Goal: Task Accomplishment & Management: Manage account settings

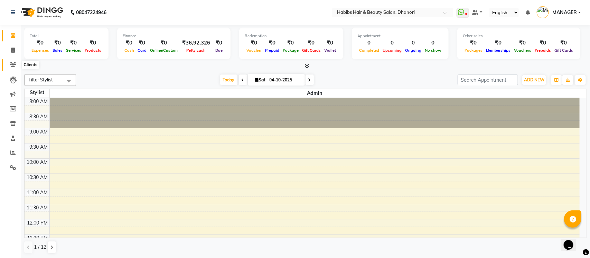
click at [11, 63] on icon at bounding box center [13, 64] width 7 height 5
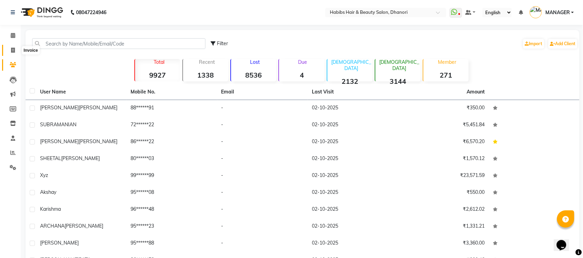
click at [11, 48] on icon at bounding box center [13, 50] width 4 height 5
select select "4967"
select select "service"
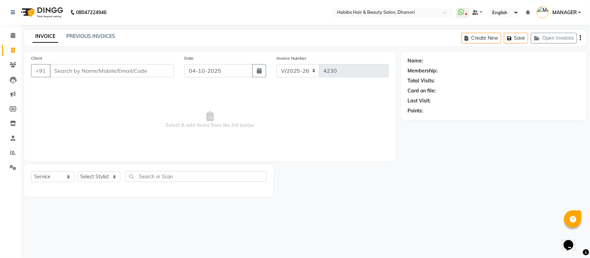
click at [83, 69] on input "Client" at bounding box center [112, 70] width 124 height 13
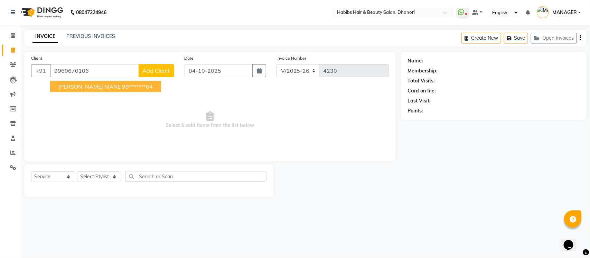
click at [84, 81] on button "[PERSON_NAME] MANE 99*******64" at bounding box center [105, 86] width 111 height 11
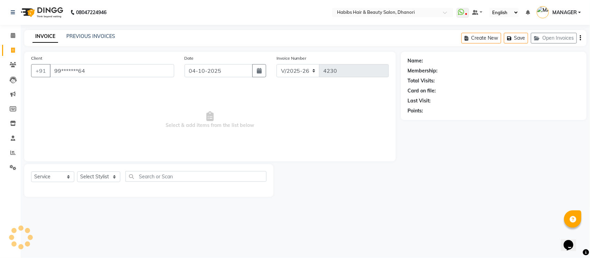
type input "99*******64"
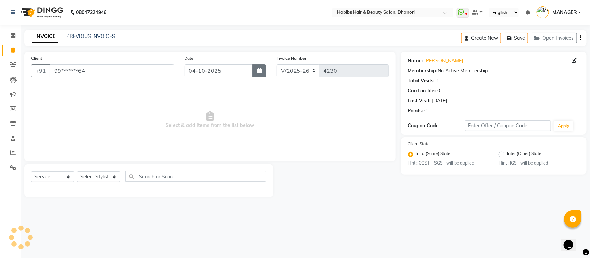
click at [257, 70] on icon "button" at bounding box center [259, 71] width 5 height 6
select select "10"
select select "2025"
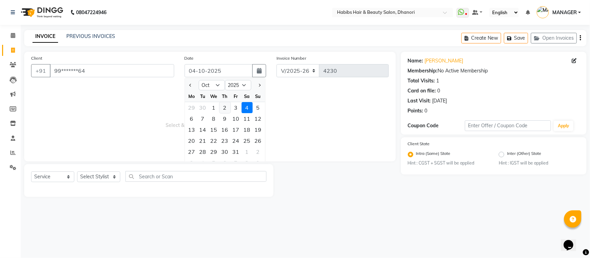
click at [225, 110] on div "2" at bounding box center [224, 107] width 11 height 11
type input "02-10-2025"
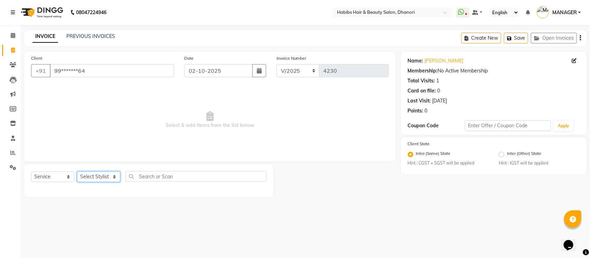
click at [92, 178] on select "Select Stylist Admin [PERSON_NAME] [PERSON_NAME] MANAGER [PERSON_NAME] [PERSON_…" at bounding box center [98, 177] width 43 height 11
select select "41588"
click at [77, 172] on select "Select Stylist Admin [PERSON_NAME] [PERSON_NAME] MANAGER [PERSON_NAME] [PERSON_…" at bounding box center [98, 177] width 43 height 11
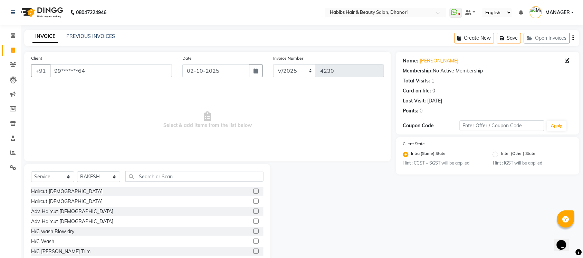
click at [245, 199] on div "Haircut [DEMOGRAPHIC_DATA]" at bounding box center [147, 202] width 232 height 9
click at [254, 199] on label at bounding box center [256, 201] width 5 height 5
click at [254, 200] on input "checkbox" at bounding box center [256, 202] width 4 height 4
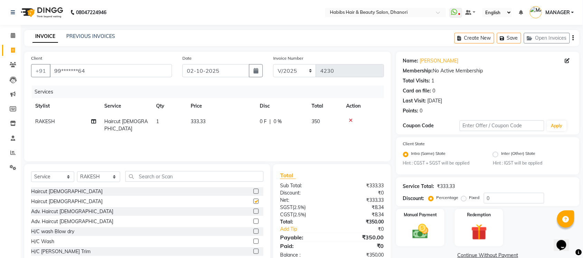
checkbox input "false"
click at [101, 176] on select "Select Stylist Admin [PERSON_NAME] [PERSON_NAME] MANAGER [PERSON_NAME] [PERSON_…" at bounding box center [98, 177] width 43 height 11
select select "31280"
click at [77, 172] on select "Select Stylist Admin [PERSON_NAME] [PERSON_NAME] MANAGER [PERSON_NAME] [PERSON_…" at bounding box center [98, 177] width 43 height 11
click at [254, 192] on label at bounding box center [256, 191] width 5 height 5
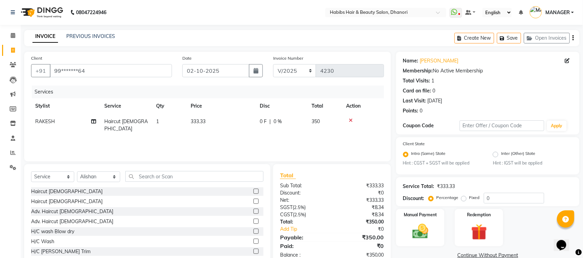
click at [254, 192] on input "checkbox" at bounding box center [256, 192] width 4 height 4
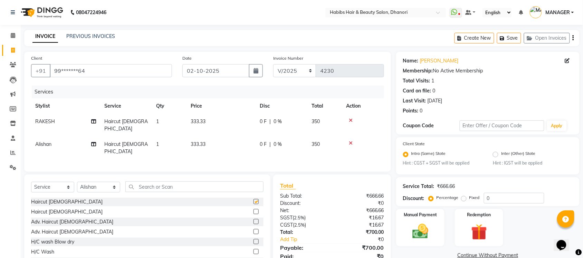
checkbox input "false"
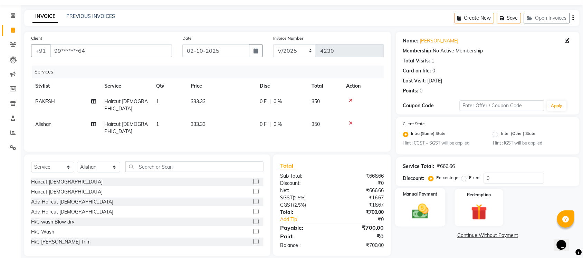
click at [439, 215] on div "Manual Payment" at bounding box center [420, 208] width 50 height 39
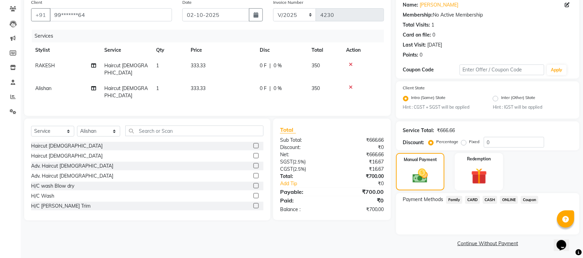
click at [493, 201] on span "CASH" at bounding box center [490, 200] width 15 height 8
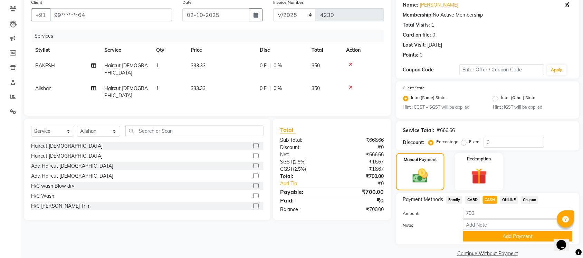
scroll to position [66, 0]
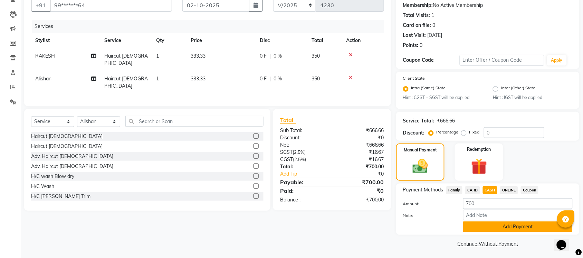
click at [489, 225] on button "Add Payment" at bounding box center [518, 227] width 110 height 11
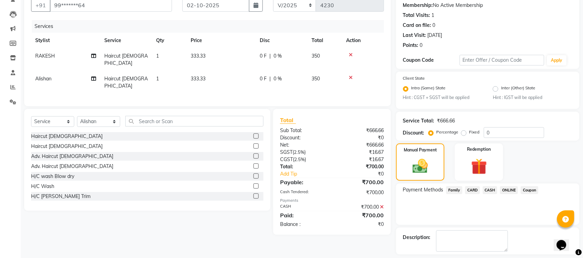
scroll to position [95, 0]
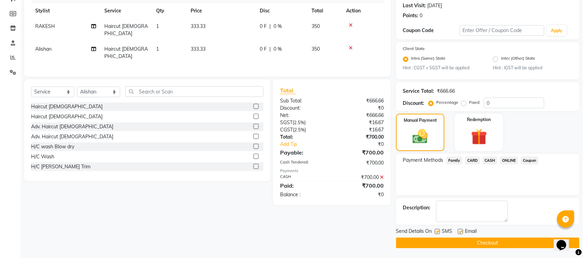
click at [488, 246] on button "Checkout" at bounding box center [487, 243] width 183 height 11
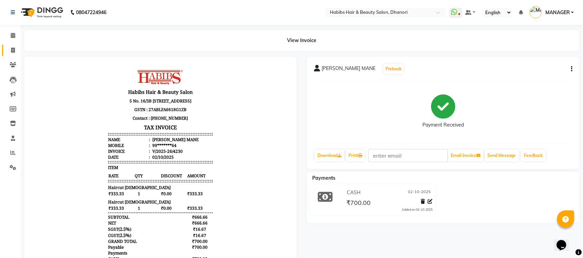
click at [11, 46] on link "Invoice" at bounding box center [10, 50] width 17 height 11
select select "service"
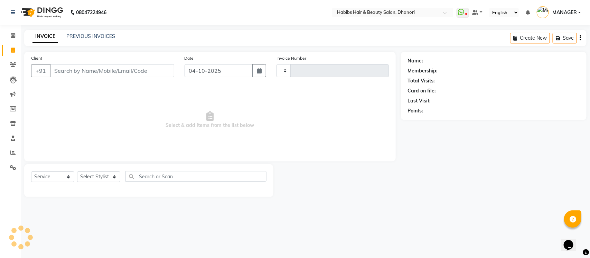
type input "4231"
select select "4967"
click at [139, 68] on input "Client" at bounding box center [112, 70] width 124 height 13
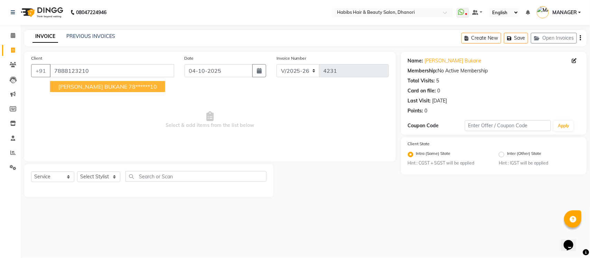
click at [129, 86] on ngb-highlight "78******10" at bounding box center [143, 86] width 28 height 7
type input "78******10"
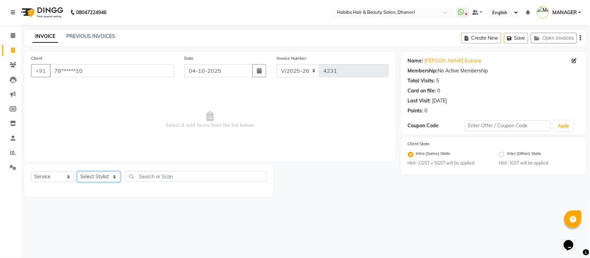
click at [96, 178] on select "Select Stylist Admin [PERSON_NAME] [PERSON_NAME] MANAGER [PERSON_NAME] [PERSON_…" at bounding box center [98, 177] width 43 height 11
select select "70341"
click at [77, 172] on select "Select Stylist Admin [PERSON_NAME] [PERSON_NAME] MANAGER [PERSON_NAME] [PERSON_…" at bounding box center [98, 177] width 43 height 11
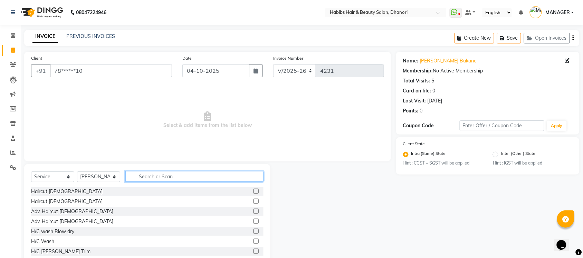
click at [168, 172] on input "text" at bounding box center [194, 176] width 138 height 11
type input "spa"
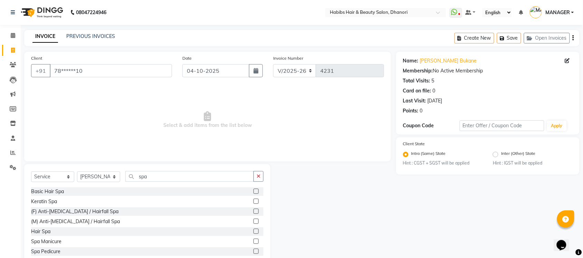
click at [254, 230] on label at bounding box center [256, 231] width 5 height 5
click at [254, 230] on input "checkbox" at bounding box center [256, 232] width 4 height 4
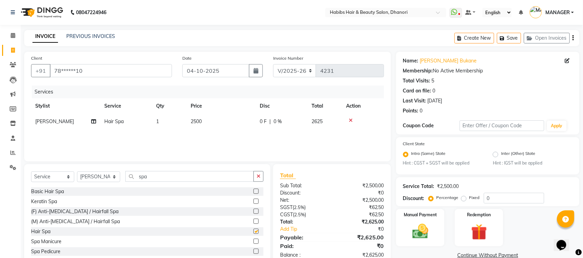
checkbox input "false"
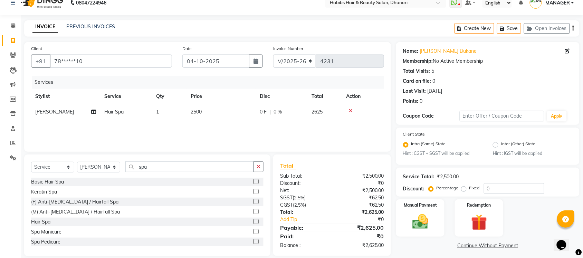
scroll to position [10, 0]
click at [256, 56] on button "button" at bounding box center [256, 60] width 14 height 13
select select "10"
select select "2025"
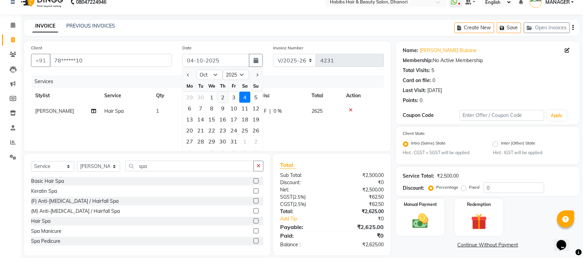
click at [218, 99] on div "2" at bounding box center [222, 97] width 11 height 11
type input "02-10-2025"
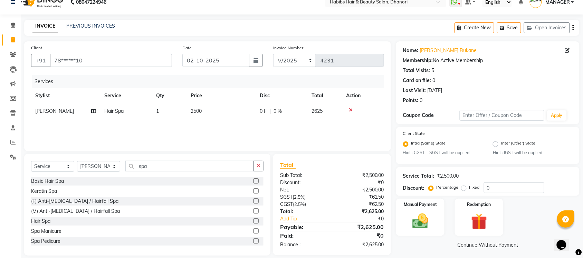
scroll to position [18, 0]
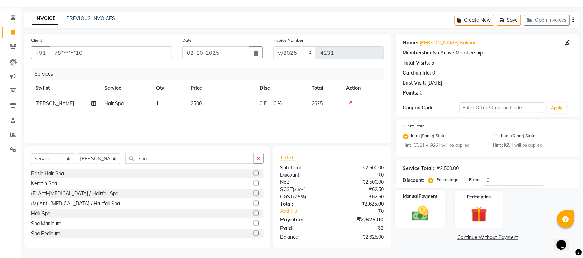
click at [434, 215] on img at bounding box center [420, 213] width 27 height 19
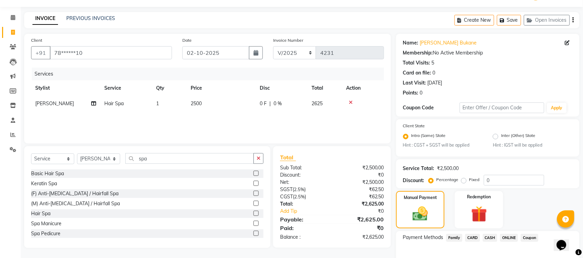
click at [511, 239] on span "ONLINE" at bounding box center [509, 238] width 18 height 8
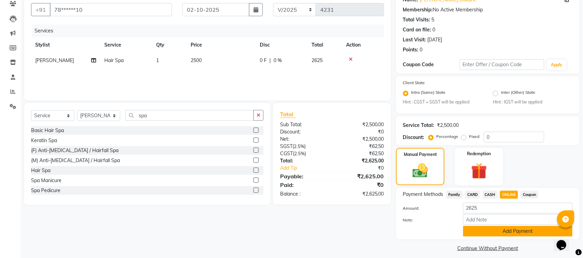
click at [509, 232] on button "Add Payment" at bounding box center [518, 231] width 110 height 11
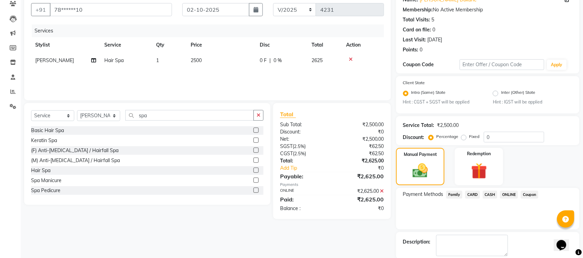
scroll to position [95, 0]
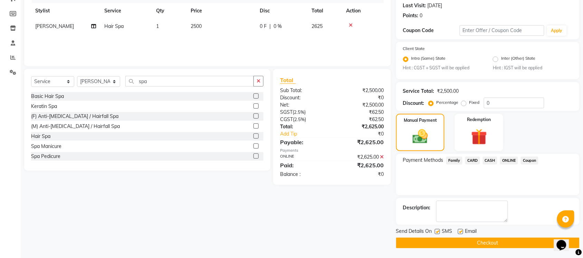
click at [496, 245] on button "Checkout" at bounding box center [487, 243] width 183 height 11
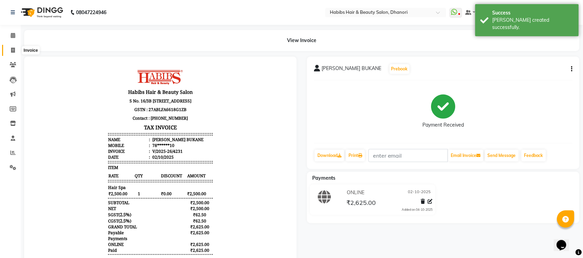
click at [7, 49] on span at bounding box center [13, 51] width 12 height 8
select select "4967"
select select "service"
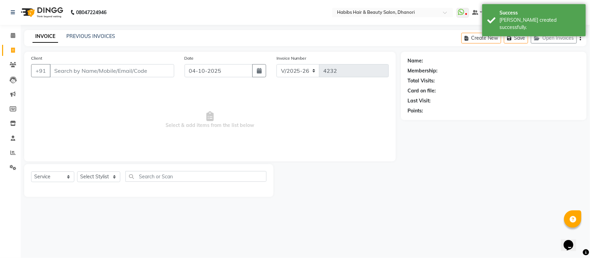
click at [105, 76] on input "Client" at bounding box center [112, 70] width 124 height 13
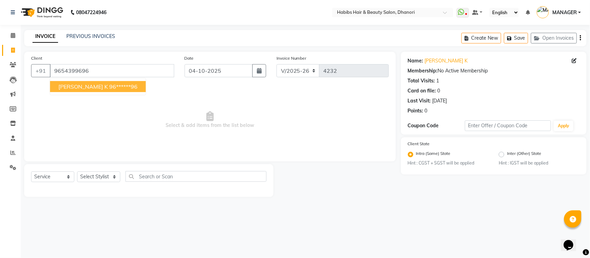
click at [109, 88] on ngb-highlight "96******96" at bounding box center [123, 86] width 28 height 7
type input "96******96"
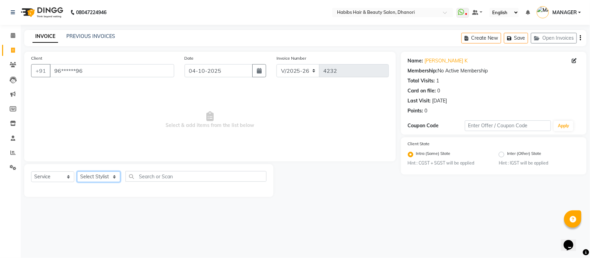
click at [91, 178] on select "Select Stylist Admin [PERSON_NAME] [PERSON_NAME] MANAGER [PERSON_NAME] [PERSON_…" at bounding box center [98, 177] width 43 height 11
select select "86440"
click at [77, 172] on select "Select Stylist Admin [PERSON_NAME] [PERSON_NAME] MANAGER [PERSON_NAME] [PERSON_…" at bounding box center [98, 177] width 43 height 11
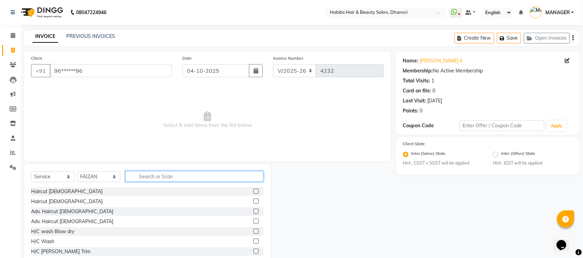
click at [176, 174] on input "text" at bounding box center [194, 176] width 138 height 11
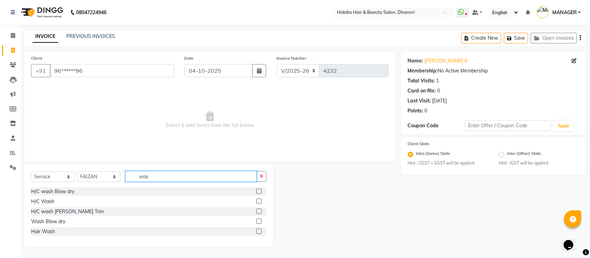
type input "was"
click at [259, 233] on label at bounding box center [258, 231] width 5 height 5
click at [259, 233] on input "checkbox" at bounding box center [258, 232] width 4 height 4
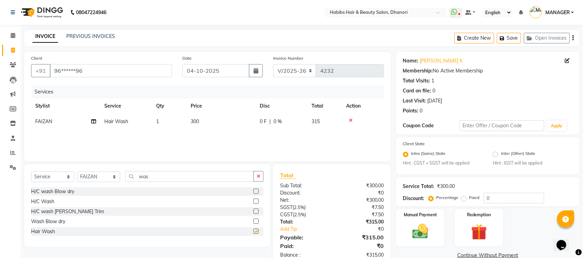
checkbox input "false"
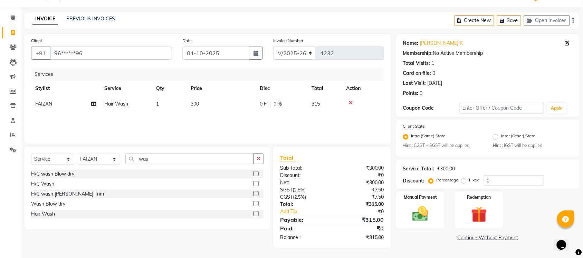
click at [257, 207] on div at bounding box center [256, 204] width 4 height 7
click at [257, 201] on label at bounding box center [256, 203] width 5 height 5
click at [257, 202] on input "checkbox" at bounding box center [256, 204] width 4 height 4
checkbox input "false"
click at [350, 102] on icon at bounding box center [351, 103] width 4 height 5
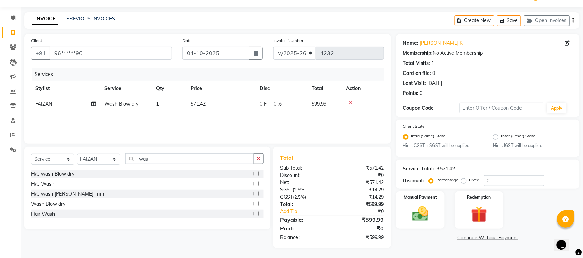
drag, startPoint x: 462, startPoint y: 180, endPoint x: 494, endPoint y: 182, distance: 32.6
click at [494, 182] on div "Percentage Fixed 0" at bounding box center [487, 180] width 114 height 11
click at [494, 182] on input "0" at bounding box center [514, 180] width 60 height 11
click at [469, 180] on label "Fixed" at bounding box center [474, 180] width 10 height 6
click at [464, 180] on input "Fixed" at bounding box center [465, 180] width 5 height 5
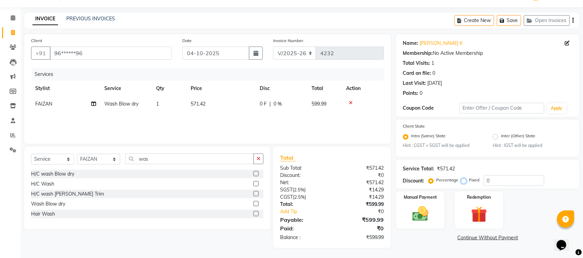
radio input "true"
click at [488, 180] on input "0" at bounding box center [514, 180] width 60 height 11
type input "100"
click at [435, 252] on main "INVOICE PREVIOUS INVOICES Create New Save Open Invoices Client +91 96******96 D…" at bounding box center [302, 135] width 562 height 246
click at [428, 205] on img at bounding box center [420, 214] width 27 height 19
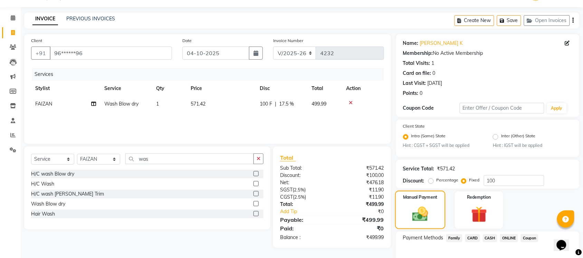
scroll to position [56, 0]
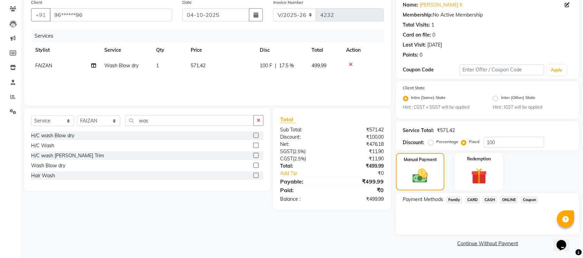
click at [508, 198] on span "ONLINE" at bounding box center [509, 200] width 18 height 8
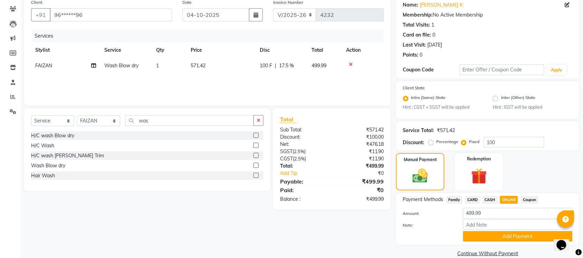
scroll to position [66, 0]
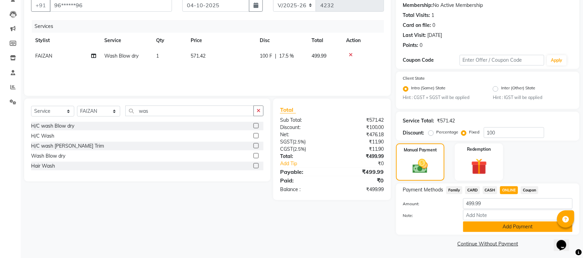
click at [506, 231] on button "Add Payment" at bounding box center [518, 227] width 110 height 11
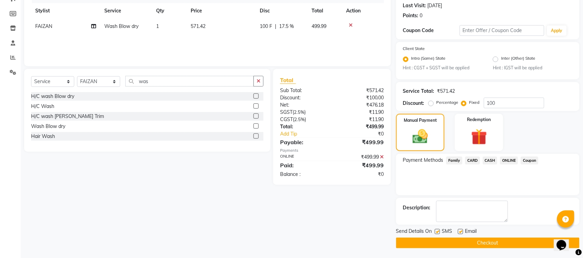
scroll to position [0, 0]
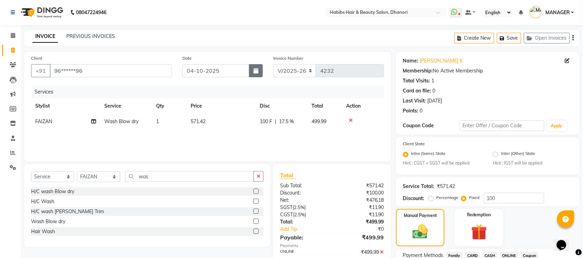
click at [260, 69] on button "button" at bounding box center [256, 70] width 14 height 13
select select "10"
select select "2025"
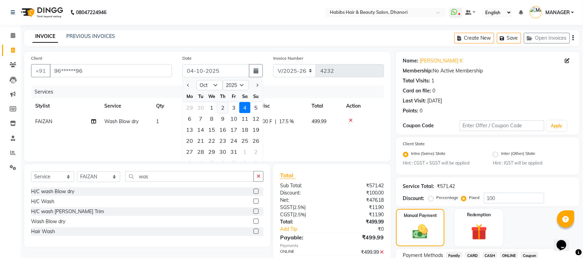
click at [223, 108] on div "2" at bounding box center [222, 107] width 11 height 11
type input "02-10-2025"
radio input "true"
type input "0"
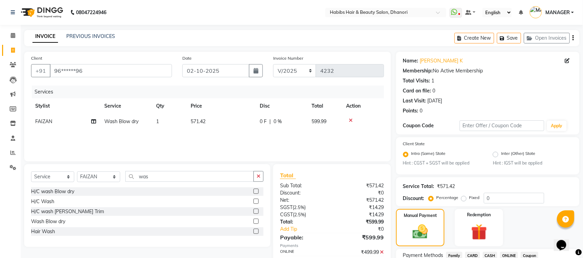
scroll to position [13, 0]
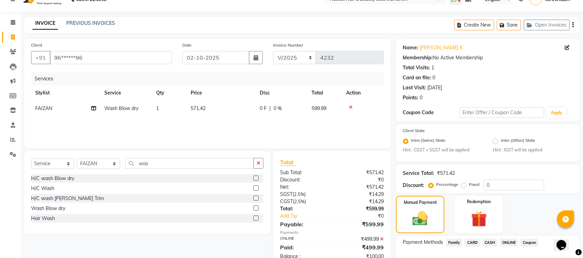
click at [469, 185] on label "Fixed" at bounding box center [474, 185] width 10 height 6
click at [463, 185] on input "Fixed" at bounding box center [465, 184] width 5 height 5
radio input "true"
click at [512, 184] on input "0" at bounding box center [514, 185] width 60 height 11
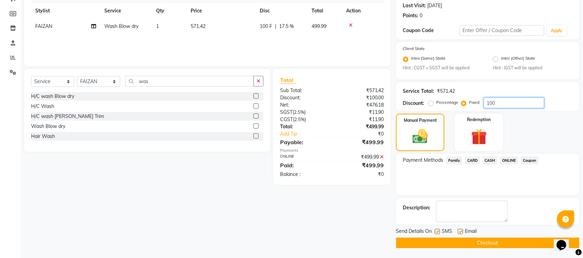
type input "100"
click at [483, 238] on button "Checkout" at bounding box center [487, 243] width 183 height 11
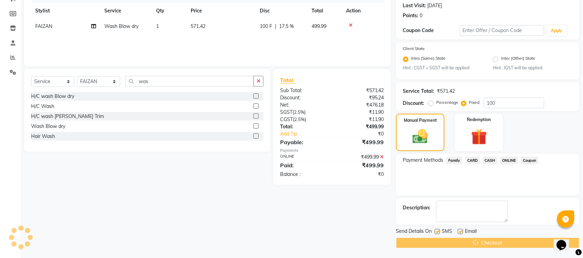
scroll to position [95, 0]
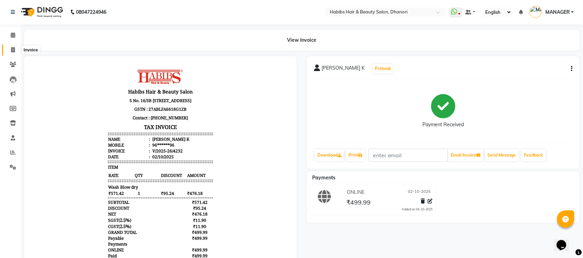
click at [7, 49] on span at bounding box center [13, 50] width 12 height 8
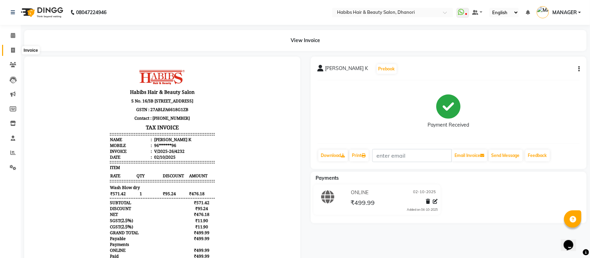
select select "4967"
select select "service"
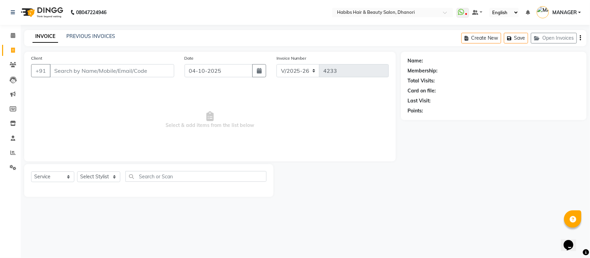
click at [89, 68] on input "Client" at bounding box center [112, 70] width 124 height 13
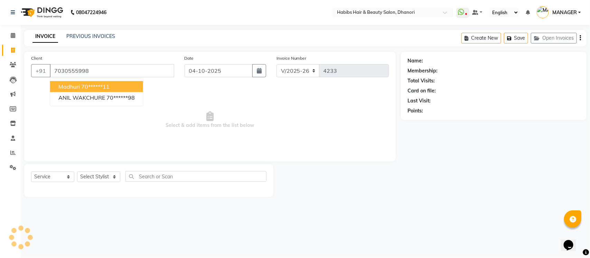
type input "7030555998"
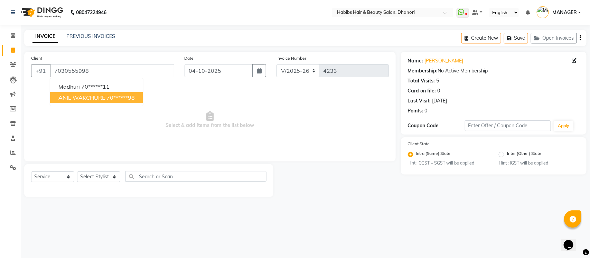
click at [115, 127] on span "Select & add items from the list below" at bounding box center [210, 120] width 358 height 69
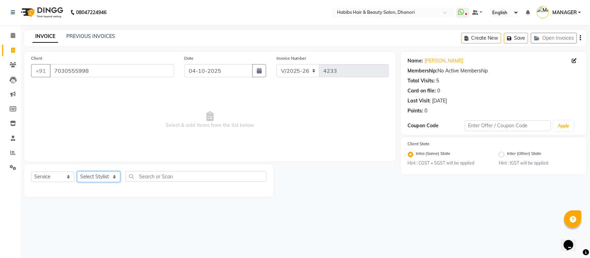
click at [99, 180] on select "Select Stylist Admin [PERSON_NAME] [PERSON_NAME] MANAGER [PERSON_NAME] [PERSON_…" at bounding box center [98, 177] width 43 height 11
select select "35846"
click at [77, 172] on select "Select Stylist Admin [PERSON_NAME] [PERSON_NAME] MANAGER [PERSON_NAME] [PERSON_…" at bounding box center [98, 177] width 43 height 11
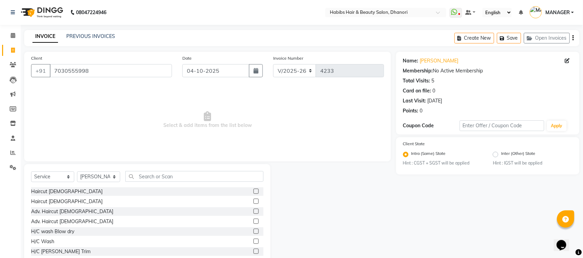
click at [254, 191] on label at bounding box center [256, 191] width 5 height 5
click at [254, 191] on input "checkbox" at bounding box center [256, 192] width 4 height 4
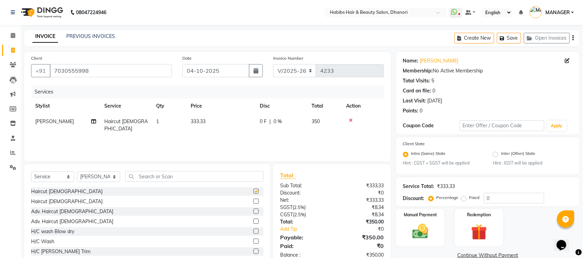
checkbox input "false"
click at [410, 227] on img at bounding box center [420, 231] width 27 height 19
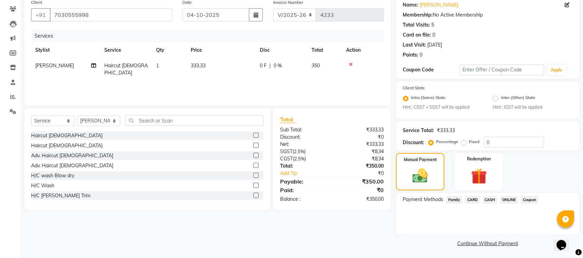
click at [514, 200] on span "ONLINE" at bounding box center [509, 200] width 18 height 8
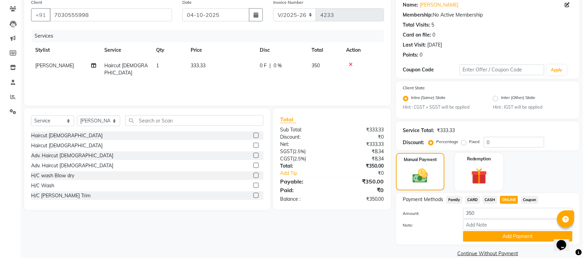
scroll to position [66, 0]
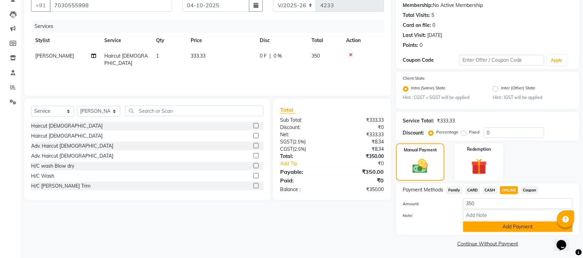
click at [512, 225] on button "Add Payment" at bounding box center [518, 227] width 110 height 11
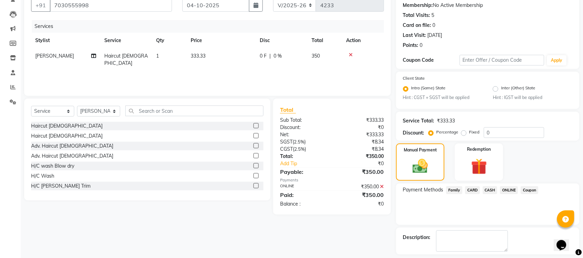
scroll to position [95, 0]
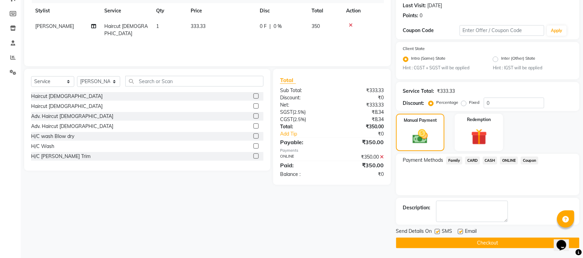
click at [508, 240] on button "Checkout" at bounding box center [487, 243] width 183 height 11
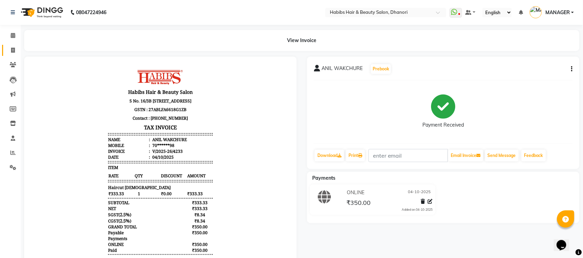
click at [4, 48] on link "Invoice" at bounding box center [10, 50] width 17 height 11
select select "service"
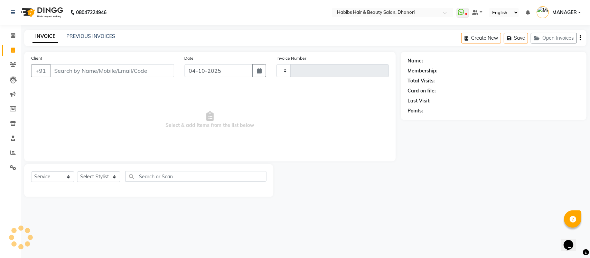
click at [85, 71] on input "Client" at bounding box center [112, 70] width 124 height 13
type input "4234"
select select "4967"
type input "8668747789"
click at [155, 71] on span "Add Client" at bounding box center [156, 70] width 27 height 7
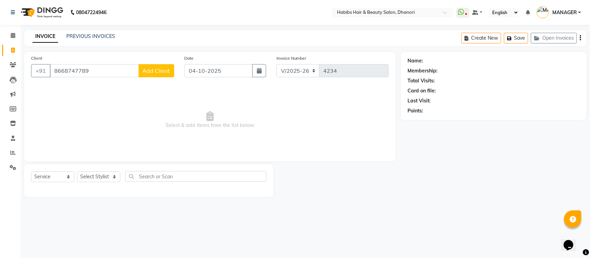
select select "22"
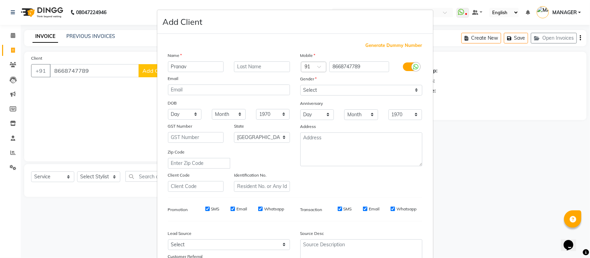
type input "Pranav"
type input "[PERSON_NAME]"
click at [361, 86] on select "Select [DEMOGRAPHIC_DATA] [DEMOGRAPHIC_DATA] Other Prefer Not To Say" at bounding box center [361, 90] width 122 height 11
select select "[DEMOGRAPHIC_DATA]"
click at [300, 85] on select "Select [DEMOGRAPHIC_DATA] [DEMOGRAPHIC_DATA] Other Prefer Not To Say" at bounding box center [361, 90] width 122 height 11
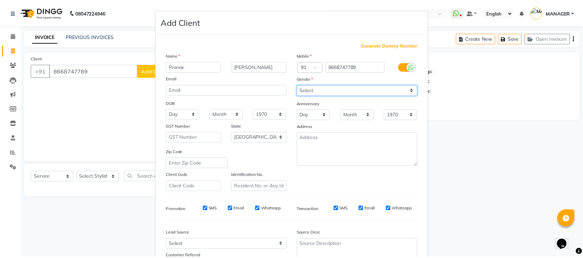
scroll to position [58, 0]
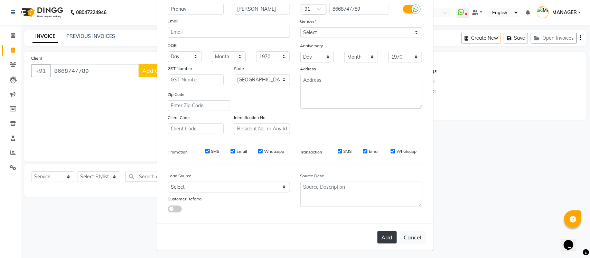
click at [380, 234] on button "Add" at bounding box center [386, 237] width 19 height 12
type input "86******89"
select select
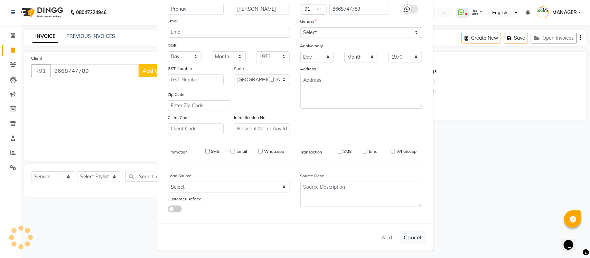
select select "null"
select select
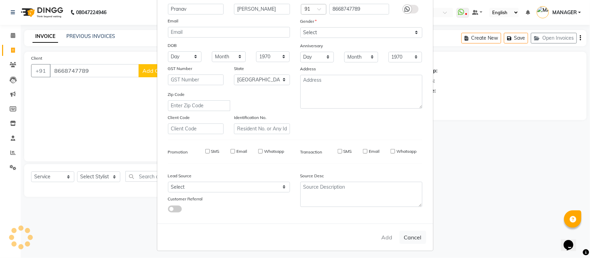
checkbox input "false"
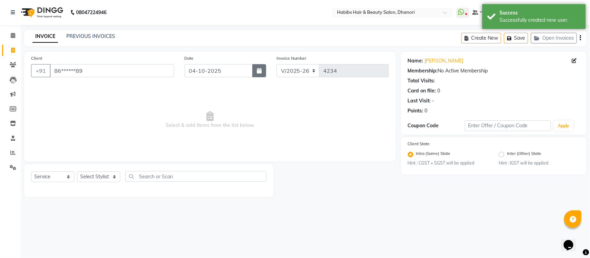
click at [253, 75] on button "button" at bounding box center [259, 70] width 14 height 13
select select "10"
select select "2025"
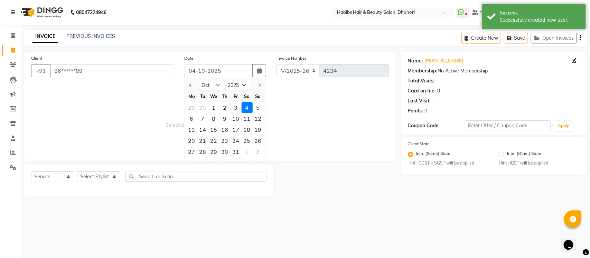
click at [236, 106] on div "3" at bounding box center [235, 107] width 11 height 11
type input "03-10-2025"
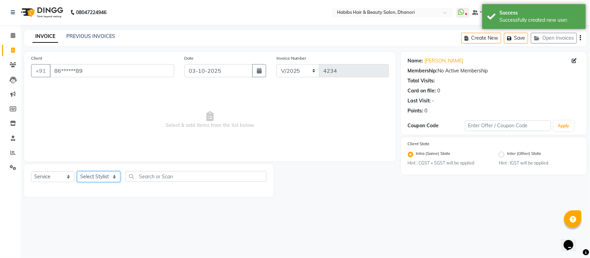
click at [83, 178] on select "Select Stylist Admin [PERSON_NAME] [PERSON_NAME] MANAGER [PERSON_NAME] [PERSON_…" at bounding box center [98, 177] width 43 height 11
select select "40478"
click at [77, 172] on select "Select Stylist Admin [PERSON_NAME] [PERSON_NAME] MANAGER [PERSON_NAME] [PERSON_…" at bounding box center [98, 177] width 43 height 11
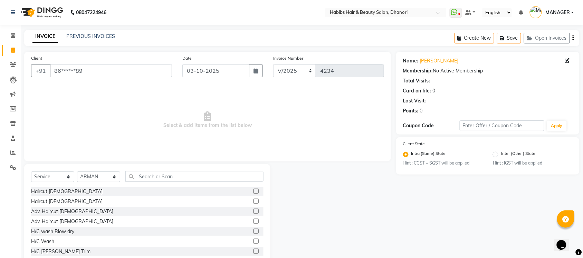
click at [254, 192] on label at bounding box center [256, 191] width 5 height 5
click at [254, 192] on input "checkbox" at bounding box center [256, 192] width 4 height 4
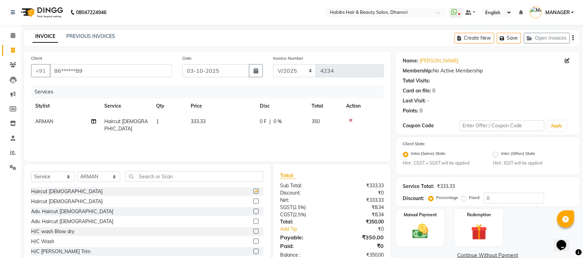
checkbox input "false"
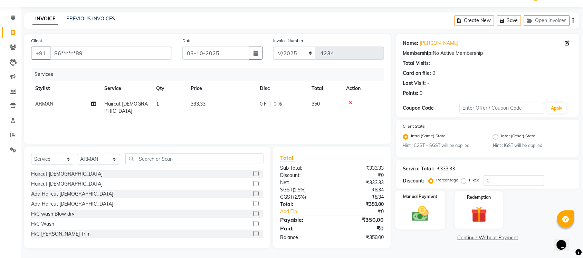
click at [424, 220] on img at bounding box center [420, 214] width 27 height 19
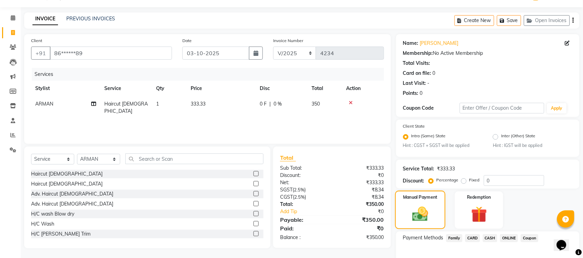
scroll to position [56, 0]
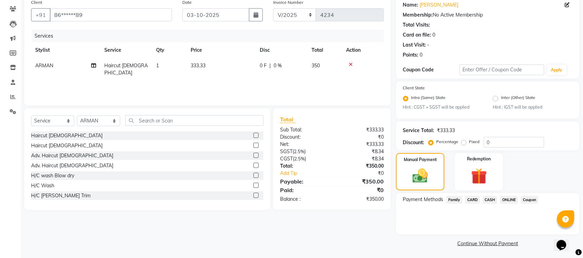
click at [512, 201] on span "ONLINE" at bounding box center [509, 200] width 18 height 8
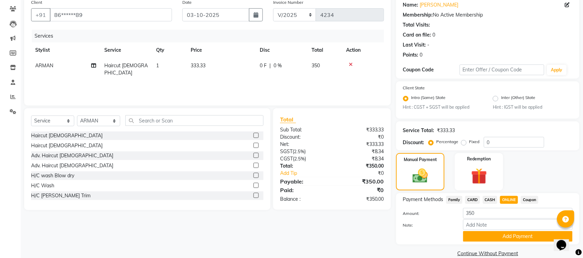
scroll to position [66, 0]
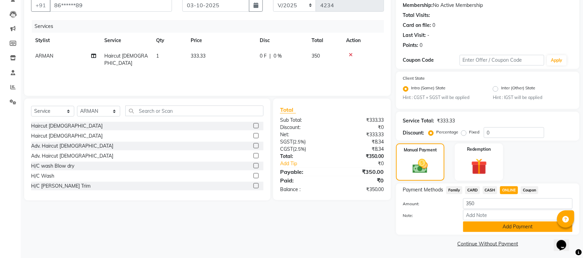
click at [511, 228] on button "Add Payment" at bounding box center [518, 227] width 110 height 11
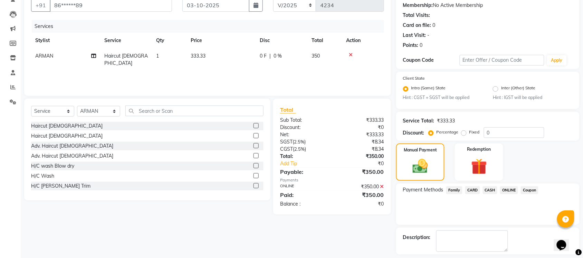
scroll to position [95, 0]
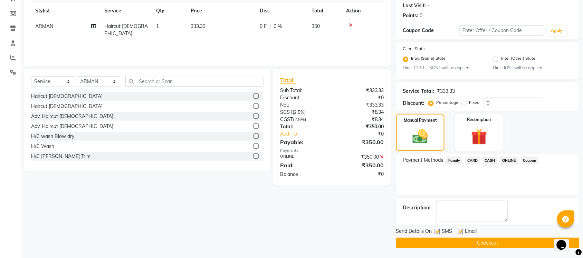
click at [509, 239] on button "Checkout" at bounding box center [487, 243] width 183 height 11
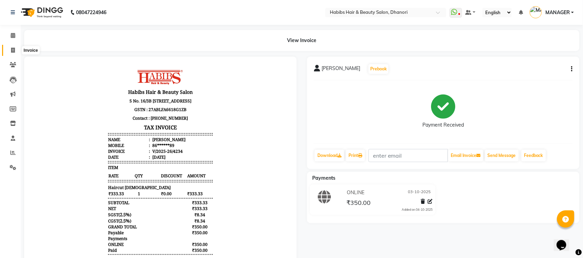
click at [12, 51] on icon at bounding box center [13, 50] width 4 height 5
select select "service"
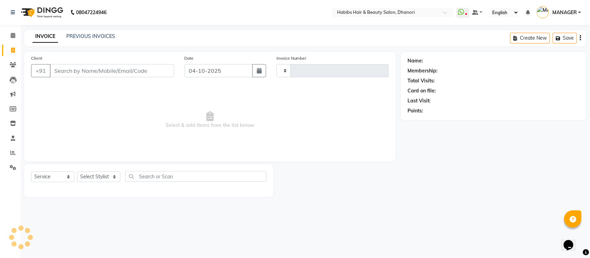
type input "4235"
select select "4967"
click at [107, 68] on input "Client" at bounding box center [112, 70] width 124 height 13
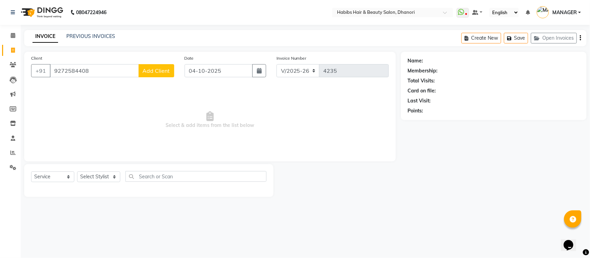
type input "9272584408"
click at [156, 71] on span "Add Client" at bounding box center [156, 70] width 27 height 7
select select "22"
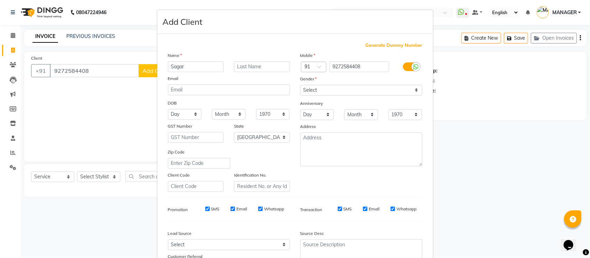
type input "Sagar"
click at [329, 92] on select "Select [DEMOGRAPHIC_DATA] [DEMOGRAPHIC_DATA] Other Prefer Not To Say" at bounding box center [361, 90] width 122 height 11
select select "[DEMOGRAPHIC_DATA]"
click at [300, 85] on select "Select [DEMOGRAPHIC_DATA] [DEMOGRAPHIC_DATA] Other Prefer Not To Say" at bounding box center [361, 90] width 122 height 11
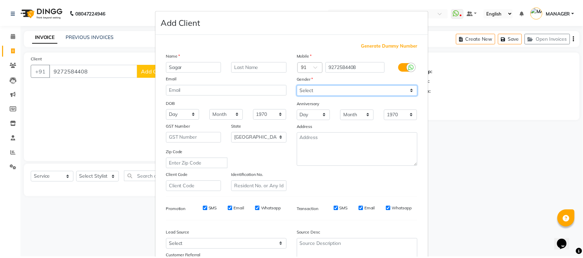
scroll to position [58, 0]
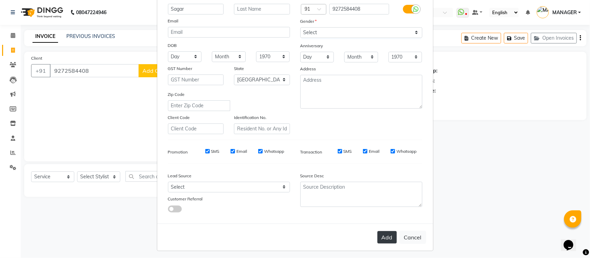
click at [380, 232] on button "Add" at bounding box center [386, 237] width 19 height 12
type input "92******08"
select select
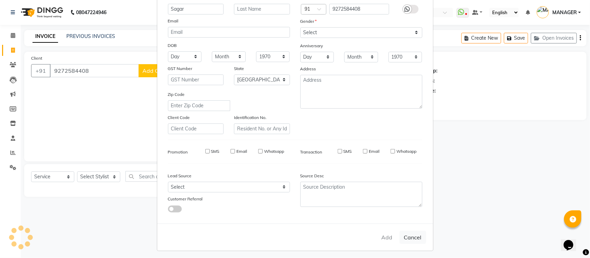
select select "null"
select select
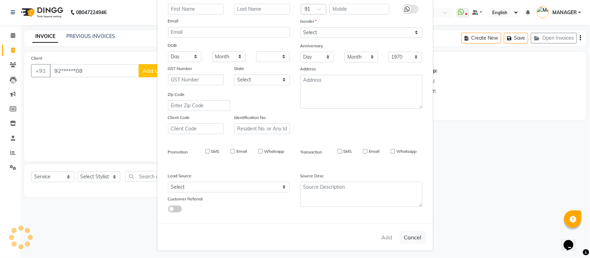
checkbox input "false"
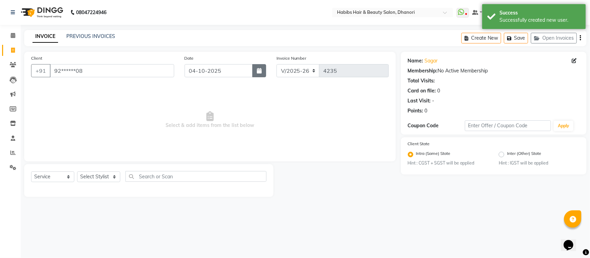
click at [258, 75] on button "button" at bounding box center [259, 70] width 14 height 13
select select "10"
select select "2025"
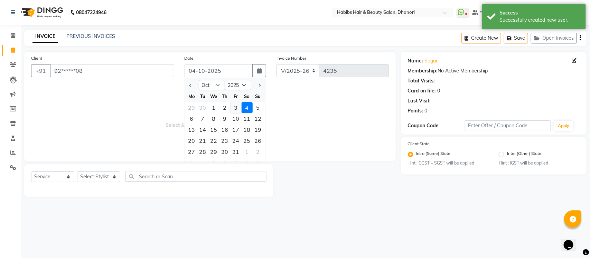
click at [232, 107] on div "3" at bounding box center [235, 107] width 11 height 11
type input "03-10-2025"
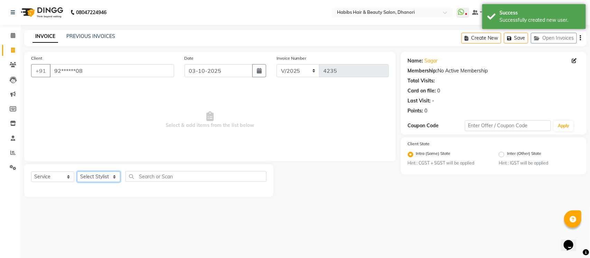
click at [105, 175] on select "Select Stylist Admin [PERSON_NAME] [PERSON_NAME] MANAGER [PERSON_NAME] [PERSON_…" at bounding box center [98, 177] width 43 height 11
select select "41588"
click at [77, 172] on select "Select Stylist Admin [PERSON_NAME] [PERSON_NAME] MANAGER [PERSON_NAME] [PERSON_…" at bounding box center [98, 177] width 43 height 11
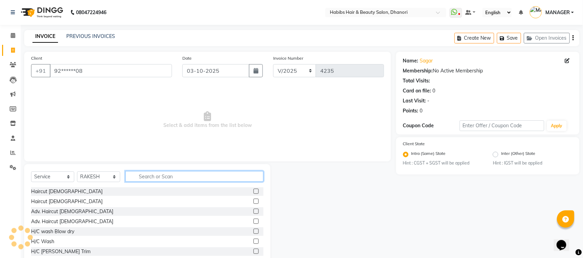
click at [187, 175] on input "text" at bounding box center [194, 176] width 138 height 11
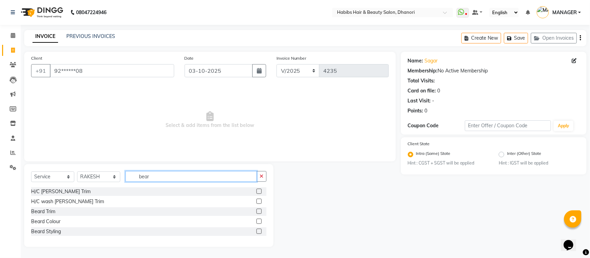
type input "bear"
click at [259, 193] on label at bounding box center [258, 191] width 5 height 5
click at [259, 193] on input "checkbox" at bounding box center [258, 192] width 4 height 4
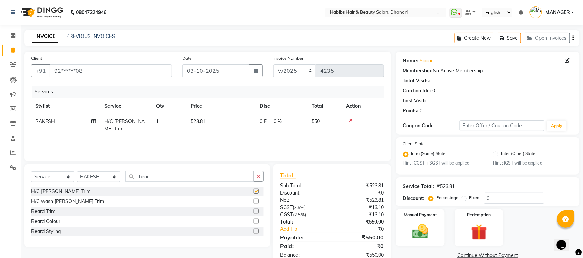
checkbox input "false"
click at [496, 201] on input "0" at bounding box center [514, 198] width 60 height 11
click at [469, 197] on label "Fixed" at bounding box center [474, 198] width 10 height 6
click at [464, 197] on input "Fixed" at bounding box center [465, 198] width 5 height 5
radio input "true"
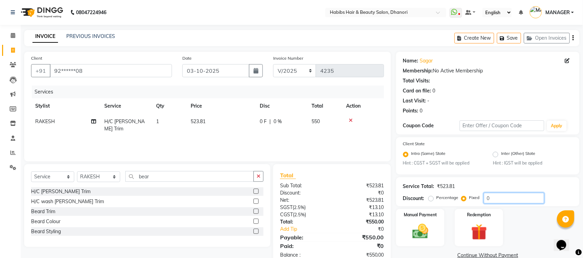
click at [503, 199] on input "0" at bounding box center [514, 198] width 60 height 11
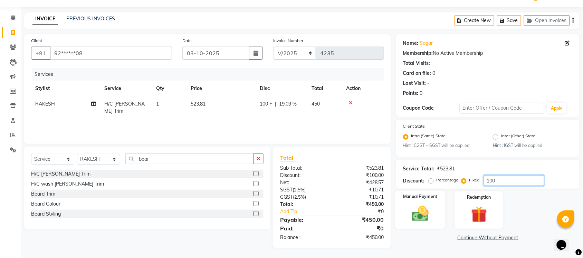
type input "100"
click at [439, 207] on div "Manual Payment" at bounding box center [420, 210] width 50 height 39
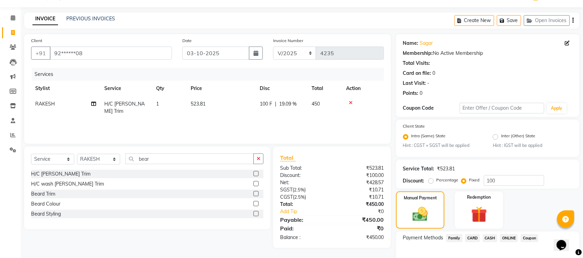
click at [472, 238] on span "CARD" at bounding box center [472, 239] width 15 height 8
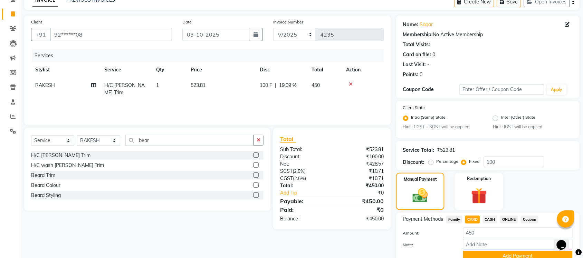
scroll to position [66, 0]
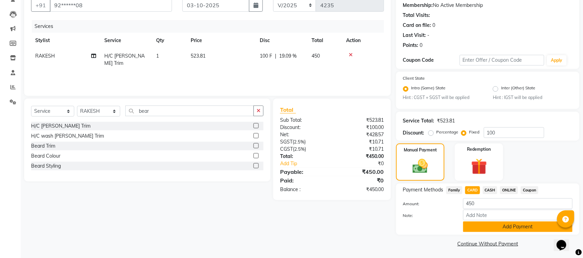
click at [492, 223] on button "Add Payment" at bounding box center [518, 227] width 110 height 11
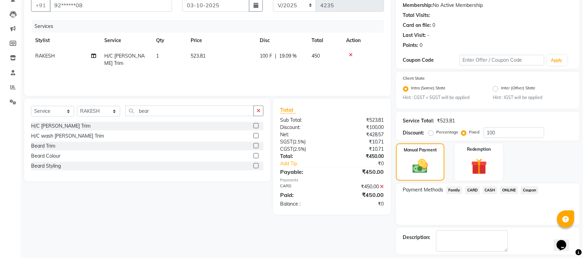
scroll to position [95, 0]
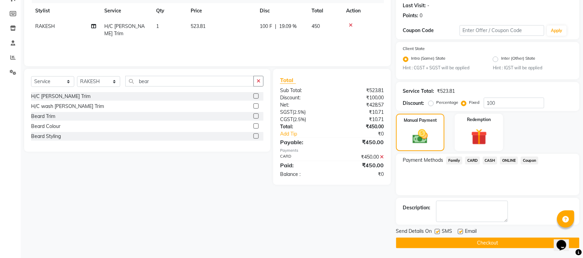
click at [482, 241] on button "Checkout" at bounding box center [487, 243] width 183 height 11
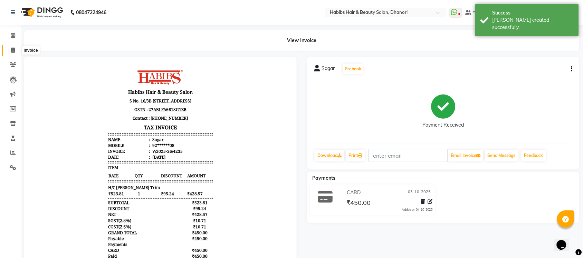
click at [11, 51] on icon at bounding box center [13, 50] width 4 height 5
select select "4967"
select select "service"
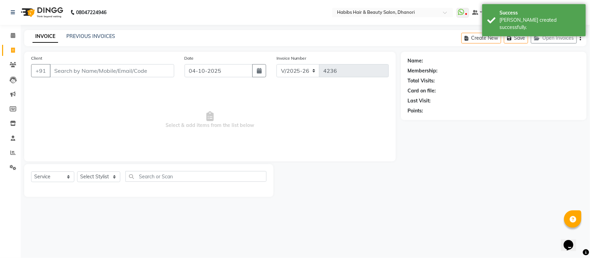
click at [77, 67] on input "Client" at bounding box center [112, 70] width 124 height 13
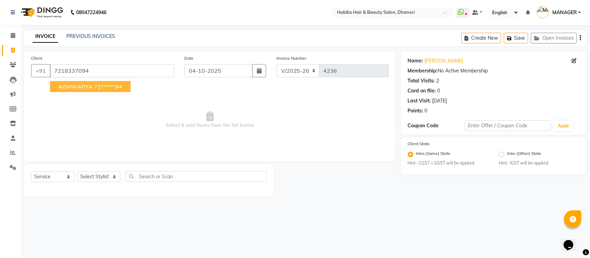
click at [79, 87] on span "AISHWARYA" at bounding box center [75, 86] width 34 height 7
type input "72******94"
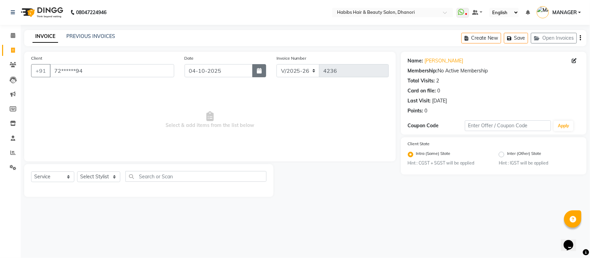
click at [262, 76] on button "button" at bounding box center [259, 70] width 14 height 13
select select "10"
select select "2025"
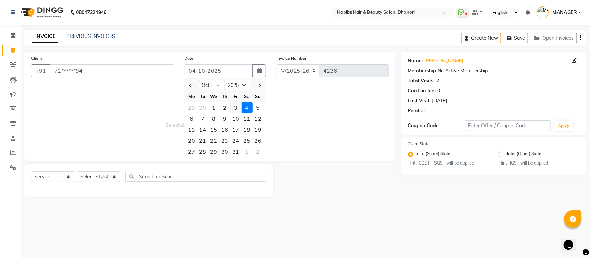
click at [237, 102] on div "3" at bounding box center [235, 107] width 11 height 11
type input "03-10-2025"
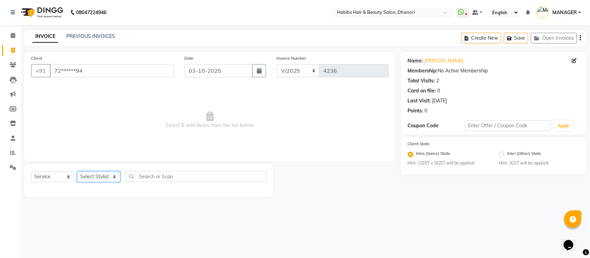
click at [99, 177] on select "Select Stylist Admin [PERSON_NAME] [PERSON_NAME] MANAGER [PERSON_NAME] [PERSON_…" at bounding box center [98, 177] width 43 height 11
select select "39984"
click at [77, 172] on select "Select Stylist Admin [PERSON_NAME] [PERSON_NAME] MANAGER [PERSON_NAME] [PERSON_…" at bounding box center [98, 177] width 43 height 11
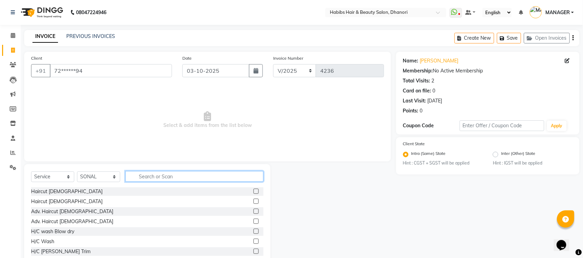
click at [148, 173] on input "text" at bounding box center [194, 176] width 138 height 11
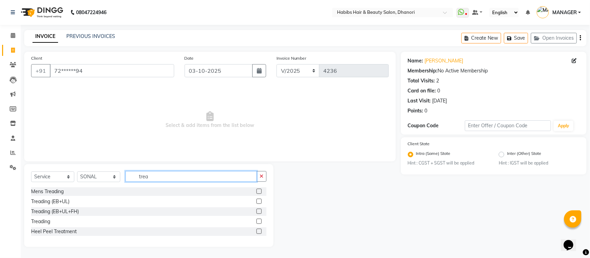
type input "trea"
click at [260, 201] on label at bounding box center [258, 201] width 5 height 5
click at [260, 201] on input "checkbox" at bounding box center [258, 202] width 4 height 4
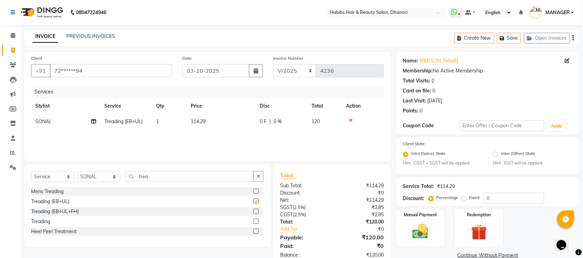
checkbox input "false"
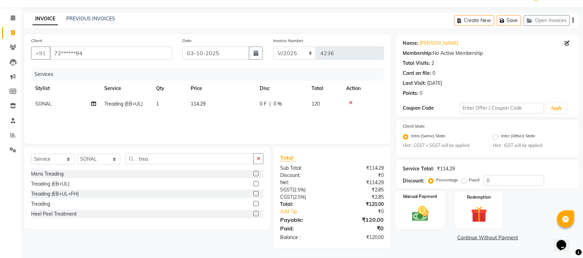
click at [431, 218] on img at bounding box center [420, 214] width 27 height 19
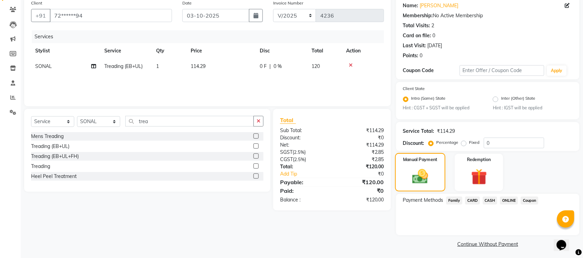
scroll to position [56, 0]
click at [513, 197] on span "ONLINE" at bounding box center [509, 200] width 18 height 8
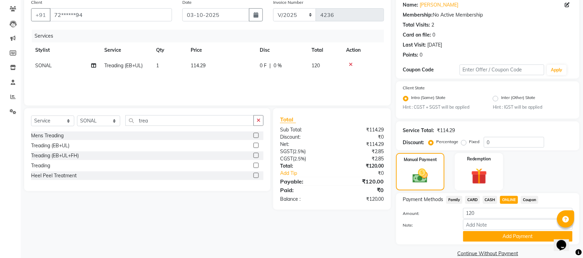
scroll to position [66, 0]
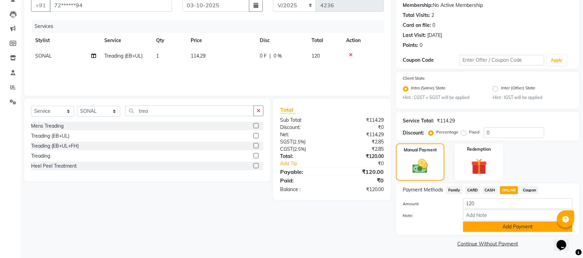
click at [504, 226] on button "Add Payment" at bounding box center [518, 227] width 110 height 11
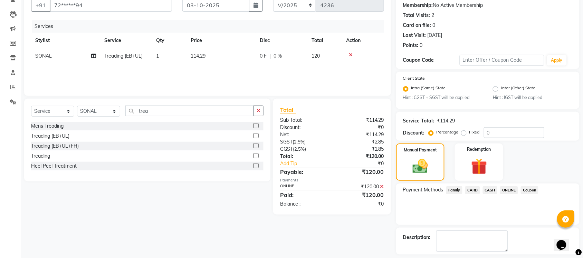
scroll to position [95, 0]
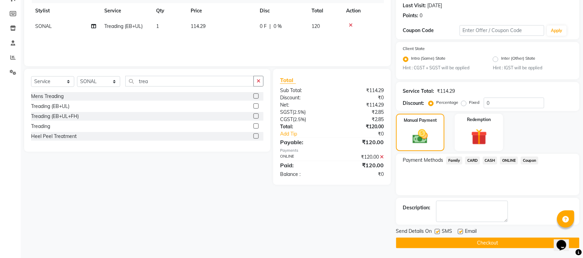
click at [499, 243] on button "Checkout" at bounding box center [487, 243] width 183 height 11
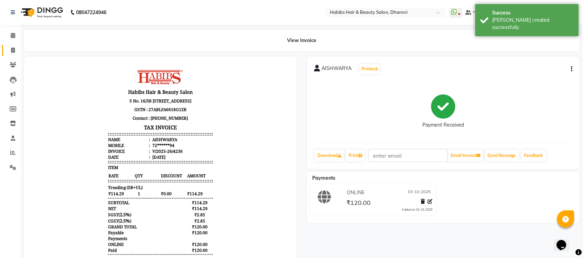
click at [14, 55] on link "Invoice" at bounding box center [10, 50] width 17 height 11
select select "4967"
select select "service"
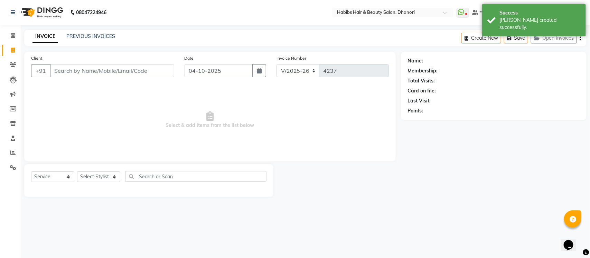
click at [88, 68] on input "Client" at bounding box center [112, 70] width 124 height 13
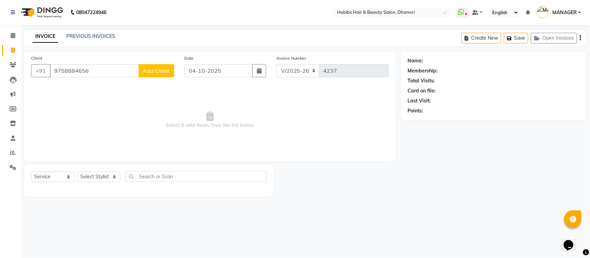
type input "9758884656"
click at [156, 70] on span "Add Client" at bounding box center [156, 70] width 27 height 7
select select "22"
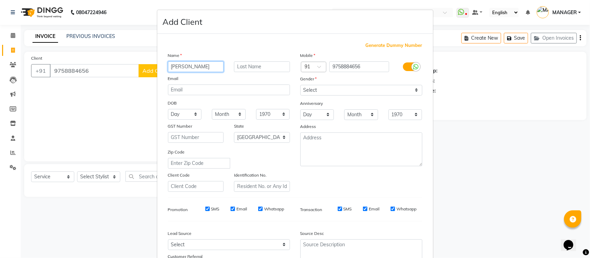
type input "[PERSON_NAME]"
type input "H"
type input "[PERSON_NAME]"
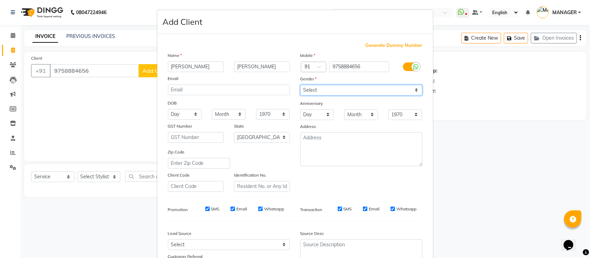
click at [354, 91] on select "Select [DEMOGRAPHIC_DATA] [DEMOGRAPHIC_DATA] Other Prefer Not To Say" at bounding box center [361, 90] width 122 height 11
select select "[DEMOGRAPHIC_DATA]"
click at [300, 85] on select "Select [DEMOGRAPHIC_DATA] [DEMOGRAPHIC_DATA] Other Prefer Not To Say" at bounding box center [361, 90] width 122 height 11
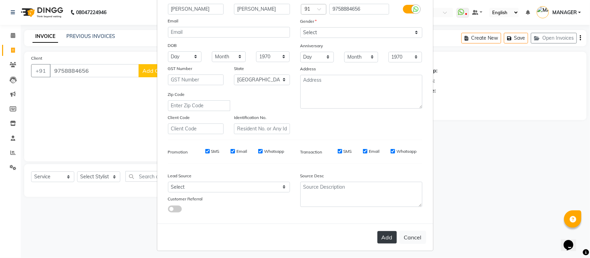
click at [377, 232] on button "Add" at bounding box center [386, 237] width 19 height 12
type input "97******56"
select select
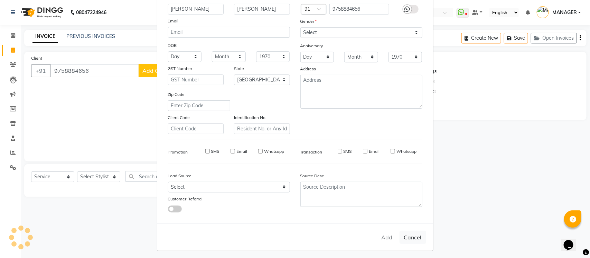
select select "null"
select select
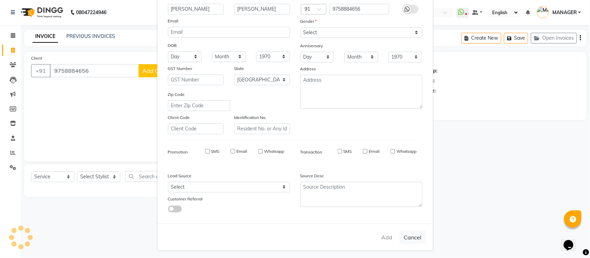
checkbox input "false"
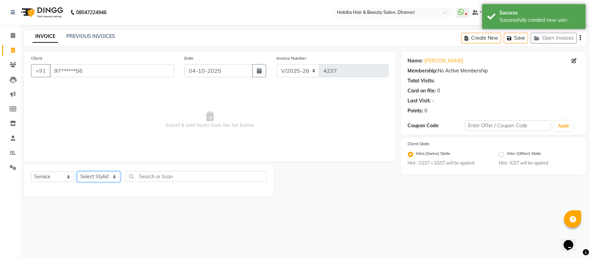
click at [90, 180] on select "Select Stylist Admin [PERSON_NAME] [PERSON_NAME] MANAGER [PERSON_NAME] [PERSON_…" at bounding box center [98, 177] width 43 height 11
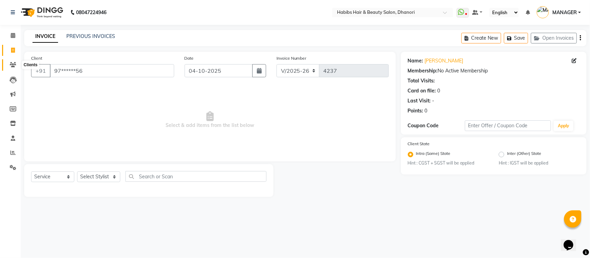
click at [9, 67] on span at bounding box center [13, 65] width 12 height 8
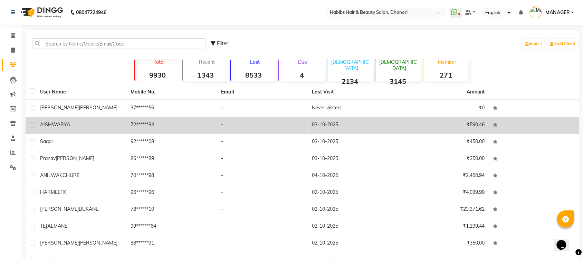
click at [184, 117] on td "72******94" at bounding box center [171, 125] width 91 height 17
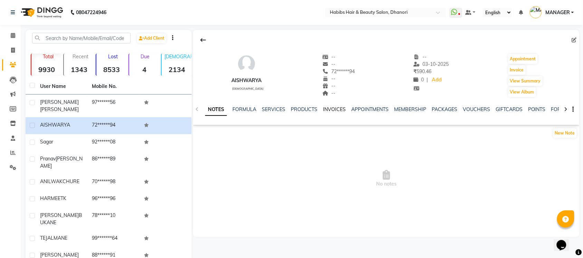
click at [332, 106] on link "INVOICES" at bounding box center [334, 109] width 23 height 6
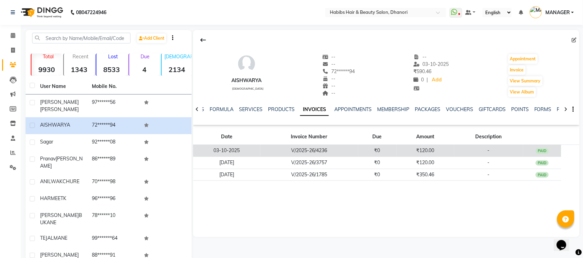
click at [405, 151] on td "₹120.00" at bounding box center [426, 151] width 58 height 12
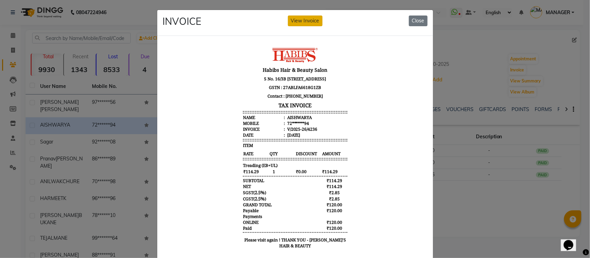
click at [302, 21] on button "View Invoice" at bounding box center [305, 21] width 35 height 11
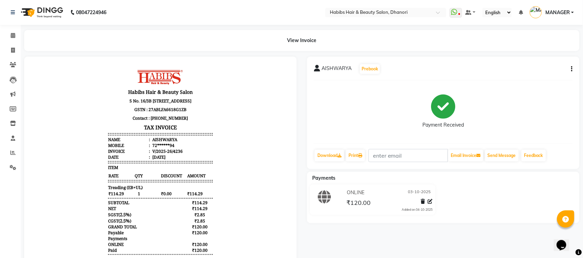
click at [573, 68] on div "AISHWARYA Prebook Payment Received Download Print Email Invoice Send Message Fe…" at bounding box center [443, 113] width 273 height 113
click at [571, 69] on icon "button" at bounding box center [571, 69] width 1 height 0
click at [530, 78] on div "Edit Invoice" at bounding box center [537, 78] width 47 height 9
select select "service"
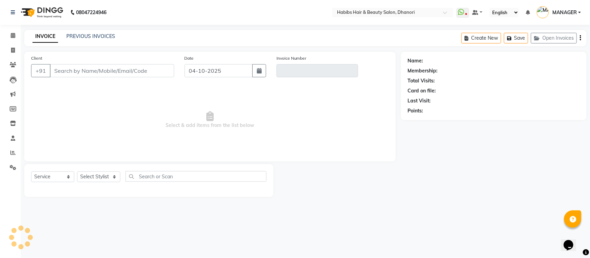
type input "72******94"
type input "V/2025-26/4236"
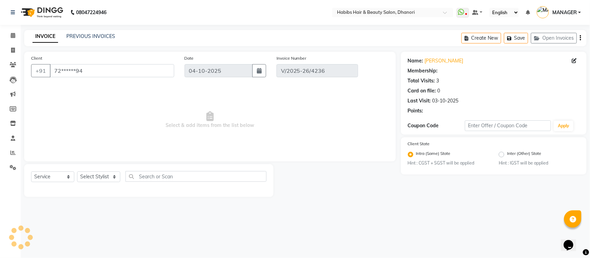
type input "03-10-2025"
select select "select"
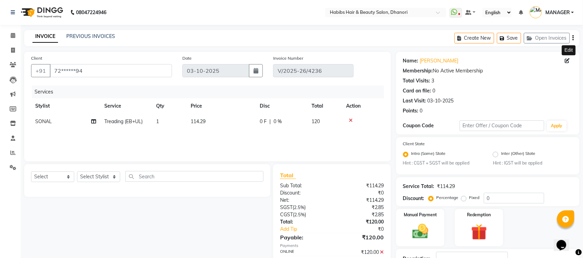
click at [569, 61] on icon at bounding box center [567, 60] width 5 height 5
select select "22"
select select "[DEMOGRAPHIC_DATA]"
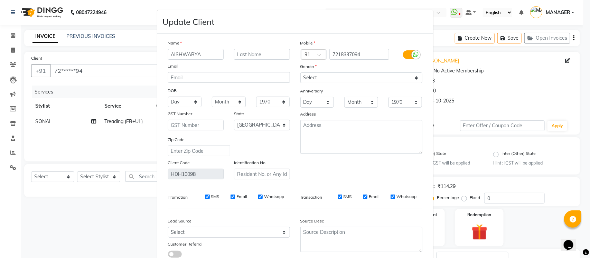
click at [213, 57] on input "AISHWARYA" at bounding box center [196, 54] width 56 height 11
type input "[PERSON_NAME]"
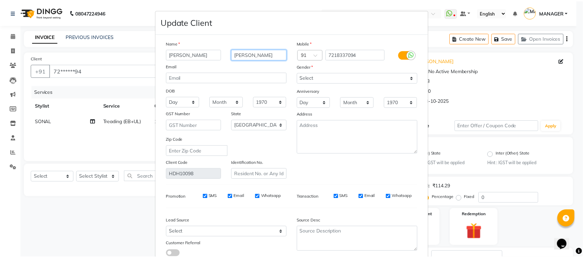
scroll to position [46, 0]
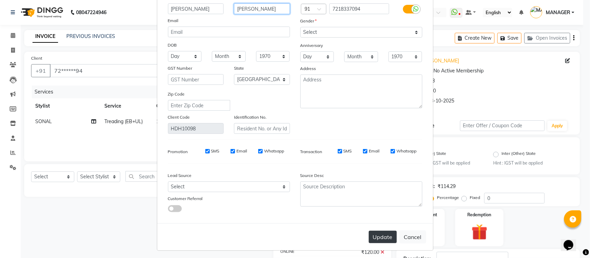
type input "[PERSON_NAME]"
click at [379, 235] on button "Update" at bounding box center [383, 237] width 28 height 12
select select
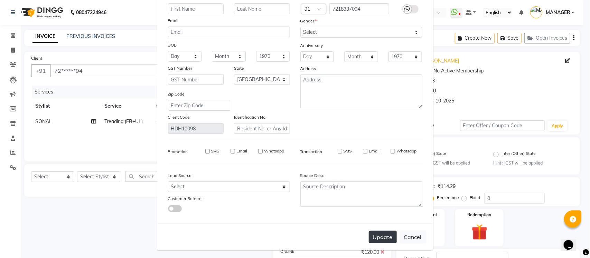
select select "null"
select select
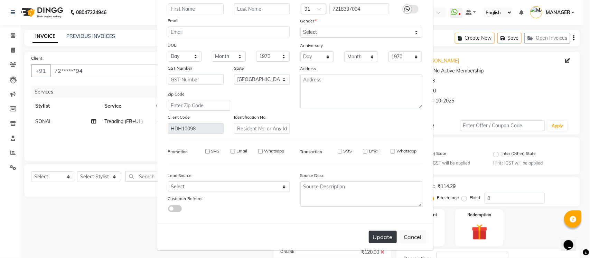
checkbox input "false"
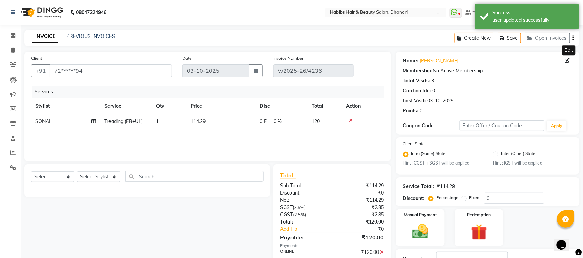
scroll to position [41, 0]
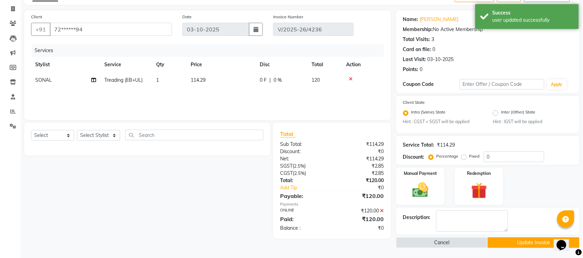
click at [510, 241] on button "Update Invoice" at bounding box center [534, 243] width 92 height 11
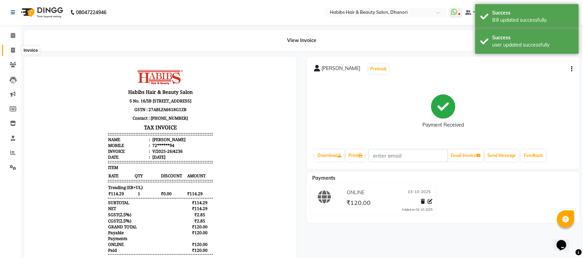
click at [9, 51] on span at bounding box center [13, 51] width 12 height 8
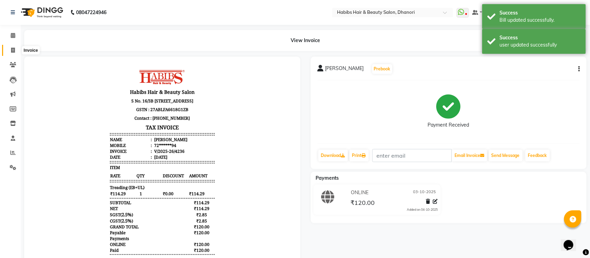
select select "4967"
select select "service"
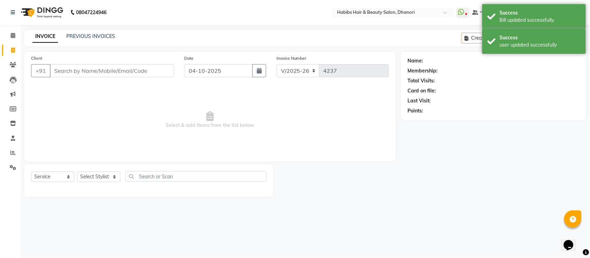
click at [86, 74] on input "Client" at bounding box center [112, 70] width 124 height 13
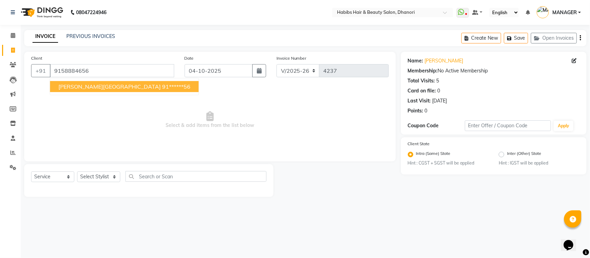
click at [89, 85] on span "[PERSON_NAME][GEOGRAPHIC_DATA]" at bounding box center [109, 86] width 102 height 7
type input "91******56"
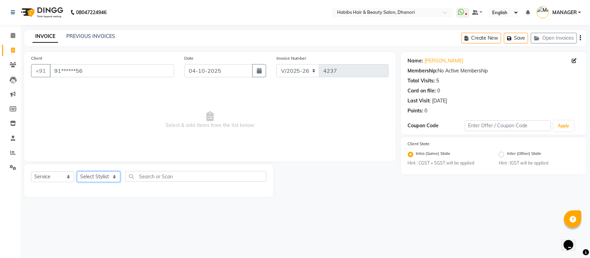
click at [99, 178] on select "Select Stylist Admin [PERSON_NAME] [PERSON_NAME] MANAGER [PERSON_NAME] [PERSON_…" at bounding box center [98, 177] width 43 height 11
select select "70341"
click at [77, 172] on select "Select Stylist Admin [PERSON_NAME] [PERSON_NAME] MANAGER [PERSON_NAME] [PERSON_…" at bounding box center [98, 177] width 43 height 11
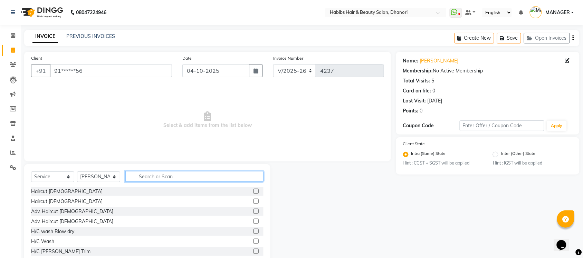
click at [152, 178] on input "text" at bounding box center [194, 176] width 138 height 11
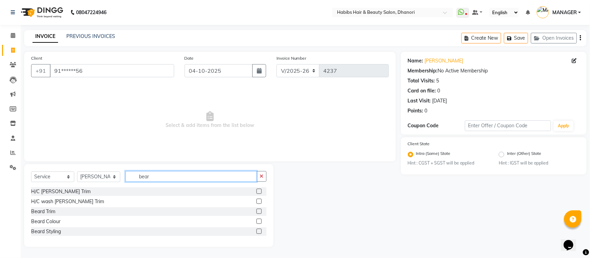
type input "bear"
click at [259, 192] on label at bounding box center [258, 191] width 5 height 5
click at [259, 192] on input "checkbox" at bounding box center [258, 192] width 4 height 4
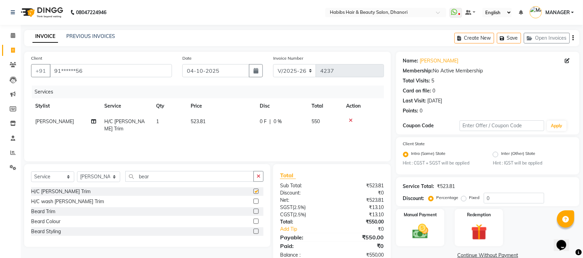
checkbox input "false"
click at [420, 225] on img at bounding box center [420, 231] width 27 height 19
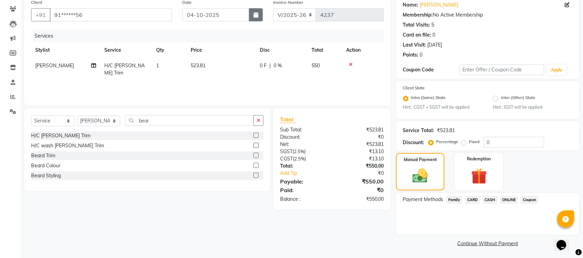
click at [258, 14] on icon "button" at bounding box center [256, 15] width 5 height 6
select select "10"
select select "2025"
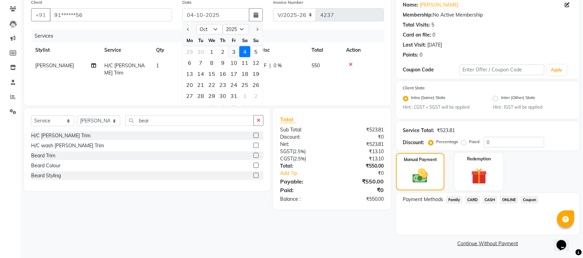
click at [234, 51] on div "3" at bounding box center [233, 51] width 11 height 11
type input "03-10-2025"
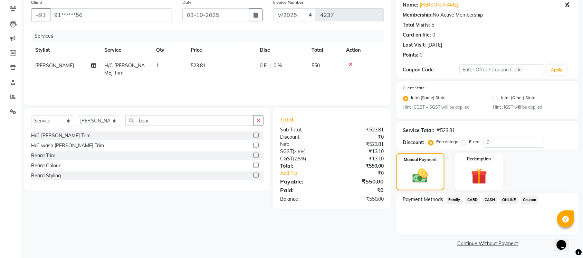
click at [472, 200] on span "CARD" at bounding box center [472, 200] width 15 height 8
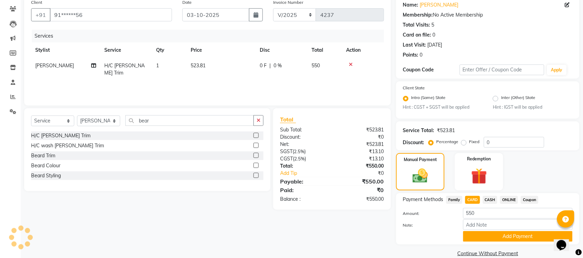
scroll to position [66, 0]
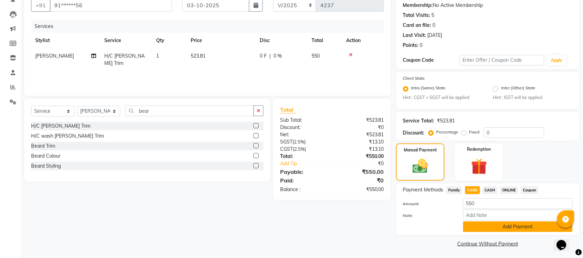
click at [477, 231] on button "Add Payment" at bounding box center [518, 227] width 110 height 11
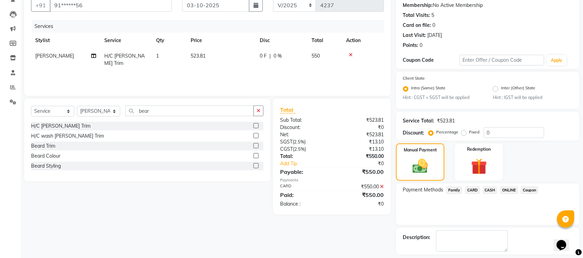
scroll to position [95, 0]
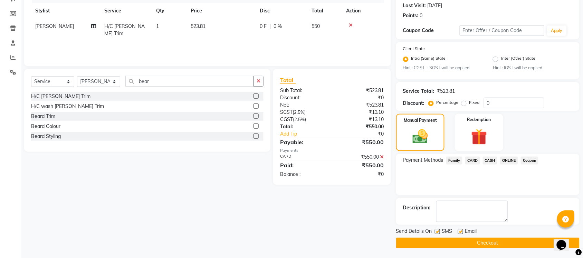
click at [475, 246] on button "Checkout" at bounding box center [487, 243] width 183 height 11
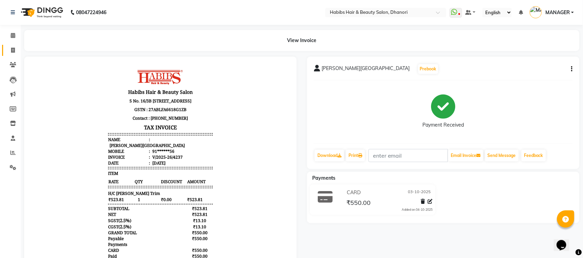
click at [15, 46] on link "Invoice" at bounding box center [10, 50] width 17 height 11
select select "4967"
select select "service"
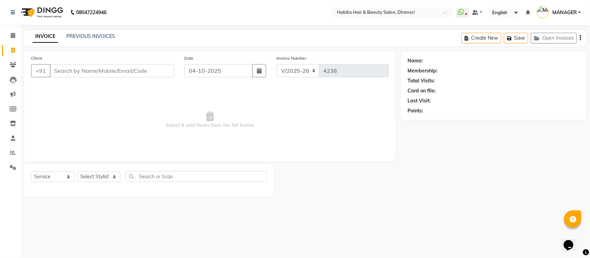
click at [90, 67] on input "Client" at bounding box center [112, 70] width 124 height 13
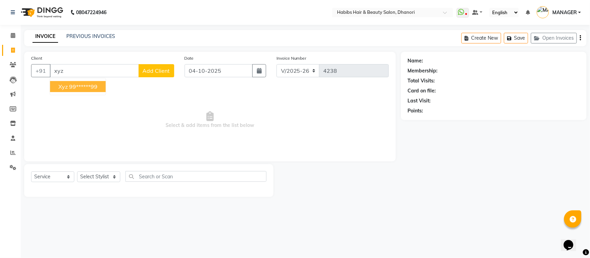
click at [82, 87] on ngb-highlight "99******99" at bounding box center [83, 86] width 28 height 7
type input "99******99"
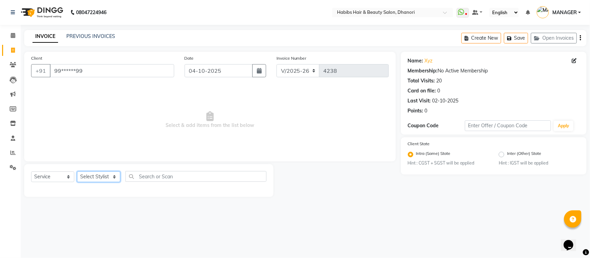
click at [89, 180] on select "Select Stylist Admin [PERSON_NAME] [PERSON_NAME] MANAGER [PERSON_NAME] [PERSON_…" at bounding box center [98, 177] width 43 height 11
select select "86440"
click at [77, 172] on select "Select Stylist Admin [PERSON_NAME] [PERSON_NAME] MANAGER [PERSON_NAME] [PERSON_…" at bounding box center [98, 177] width 43 height 11
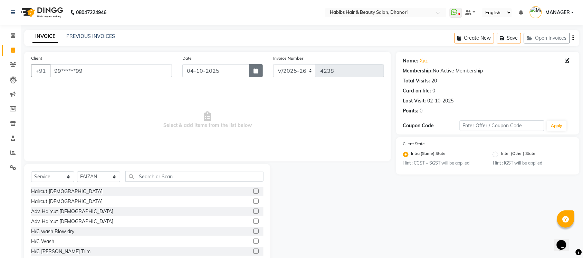
click at [260, 71] on button "button" at bounding box center [256, 70] width 14 height 13
select select "10"
select select "2025"
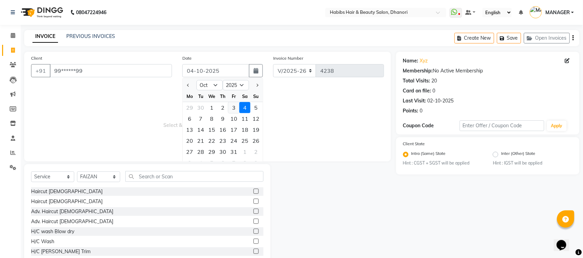
click at [234, 109] on div "3" at bounding box center [233, 107] width 11 height 11
type input "03-10-2025"
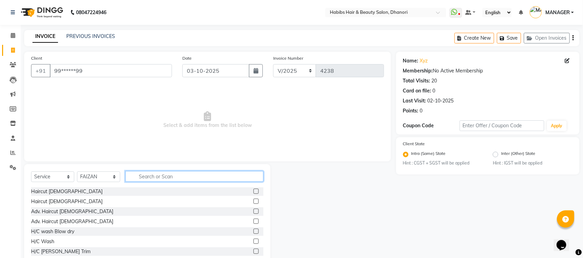
click at [163, 175] on input "text" at bounding box center [194, 176] width 138 height 11
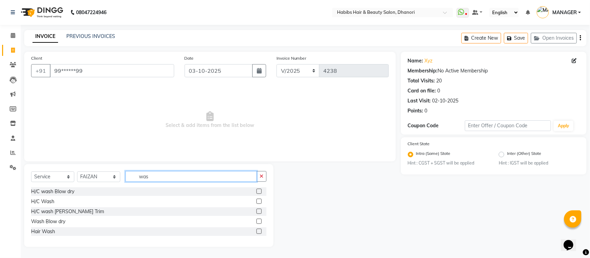
type input "was"
click at [257, 190] on label at bounding box center [258, 191] width 5 height 5
click at [257, 190] on input "checkbox" at bounding box center [258, 192] width 4 height 4
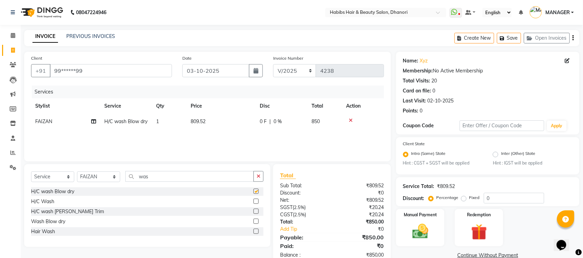
checkbox input "false"
click at [469, 199] on label "Fixed" at bounding box center [474, 198] width 10 height 6
click at [463, 199] on input "Fixed" at bounding box center [465, 198] width 5 height 5
radio input "true"
click at [500, 199] on input "0" at bounding box center [514, 198] width 60 height 11
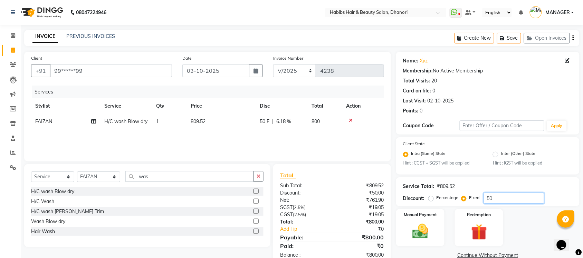
scroll to position [18, 0]
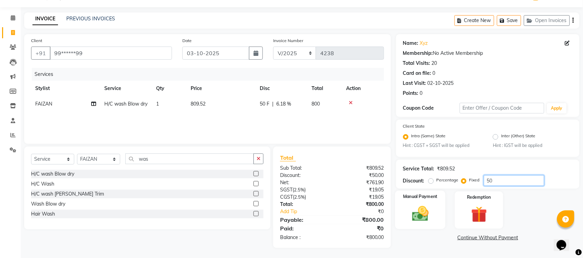
type input "50"
click at [430, 209] on img at bounding box center [420, 214] width 27 height 19
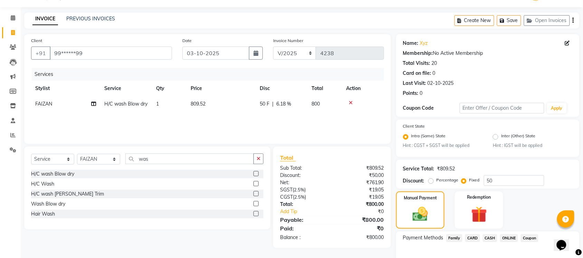
click at [486, 237] on span "CASH" at bounding box center [490, 239] width 15 height 8
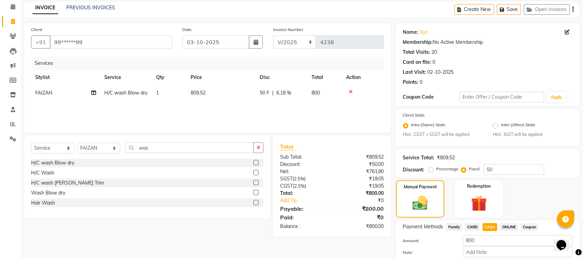
scroll to position [66, 0]
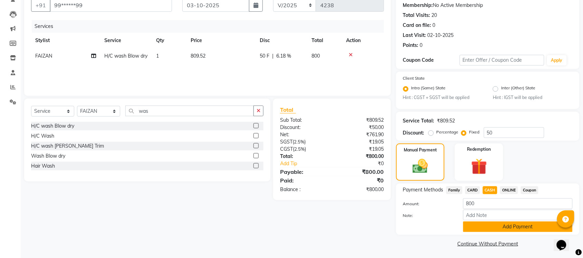
click at [489, 225] on button "Add Payment" at bounding box center [518, 227] width 110 height 11
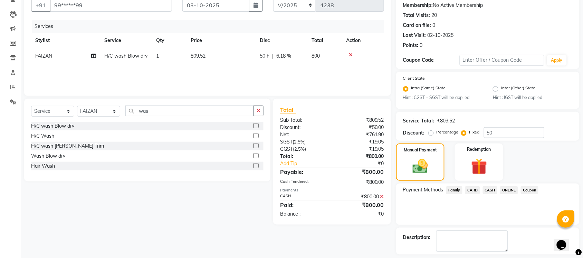
scroll to position [95, 0]
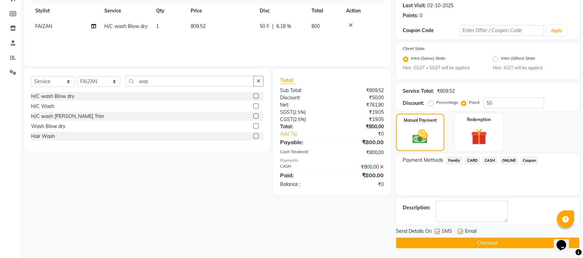
click at [483, 241] on button "Checkout" at bounding box center [487, 243] width 183 height 11
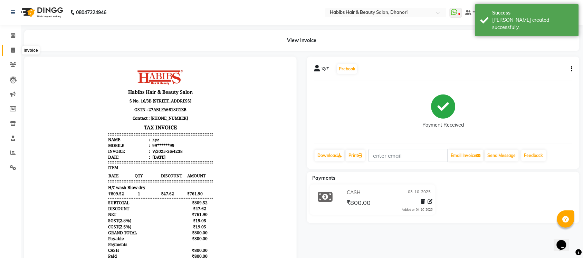
click at [11, 54] on span at bounding box center [13, 51] width 12 height 8
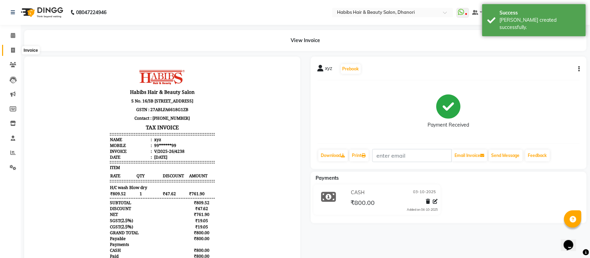
select select "4967"
select select "service"
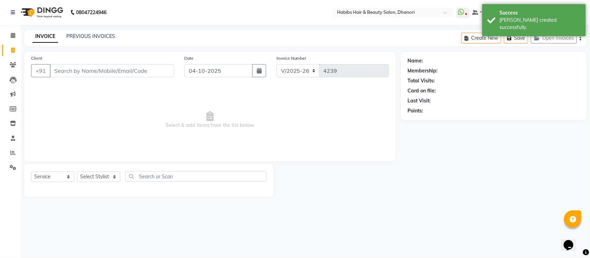
click at [83, 71] on input "Client" at bounding box center [112, 70] width 124 height 13
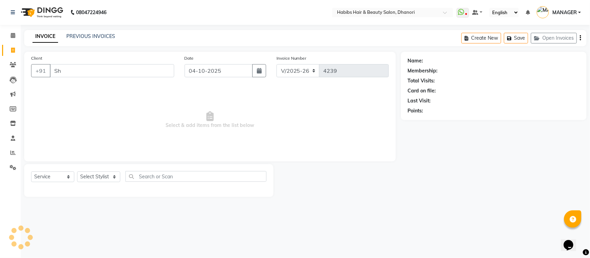
type input "S"
click at [83, 71] on input "8904287533" at bounding box center [94, 70] width 89 height 13
type input "8904287533"
click at [153, 68] on span "Add Client" at bounding box center [156, 70] width 27 height 7
select select
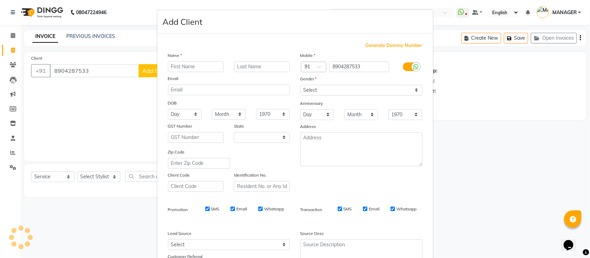
type input "S"
select select "22"
type input "Shinny"
type input "[PERSON_NAME]"
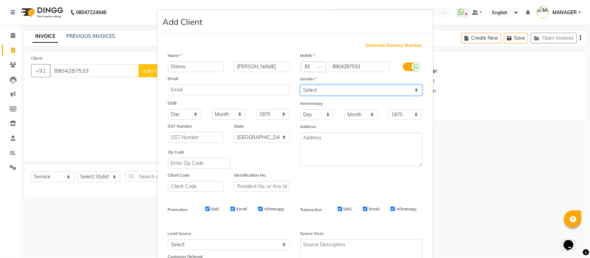
click at [308, 94] on select "Select [DEMOGRAPHIC_DATA] [DEMOGRAPHIC_DATA] Other Prefer Not To Say" at bounding box center [361, 90] width 122 height 11
select select "[DEMOGRAPHIC_DATA]"
click at [300, 85] on select "Select [DEMOGRAPHIC_DATA] [DEMOGRAPHIC_DATA] Other Prefer Not To Say" at bounding box center [361, 90] width 122 height 11
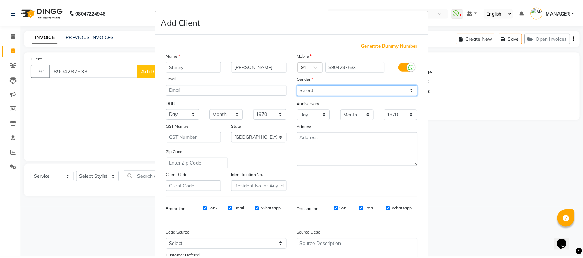
scroll to position [58, 0]
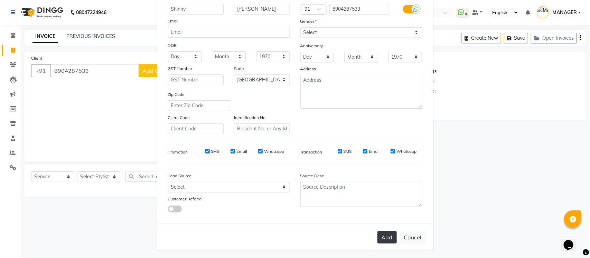
click at [380, 232] on button "Add" at bounding box center [386, 237] width 19 height 12
type input "89******33"
select select
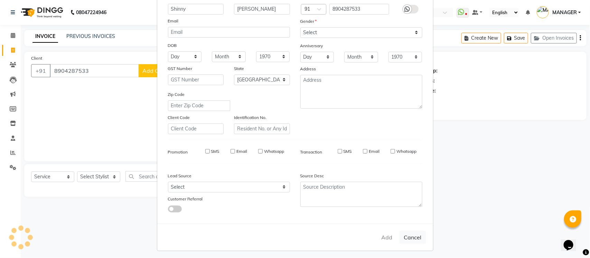
select select "null"
select select
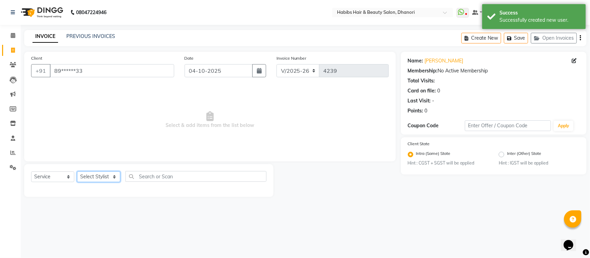
click at [106, 177] on select "Select Stylist Admin [PERSON_NAME] [PERSON_NAME] MANAGER [PERSON_NAME] [PERSON_…" at bounding box center [98, 177] width 43 height 11
click at [77, 172] on select "Select Stylist Admin [PERSON_NAME] [PERSON_NAME] MANAGER [PERSON_NAME] [PERSON_…" at bounding box center [98, 177] width 43 height 11
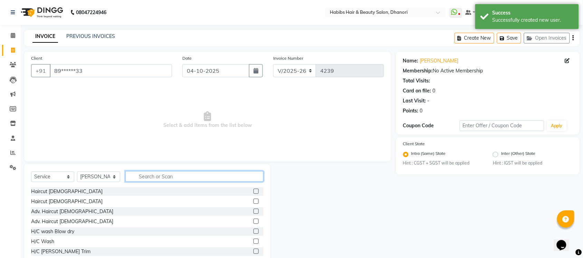
click at [173, 178] on input "text" at bounding box center [194, 176] width 138 height 11
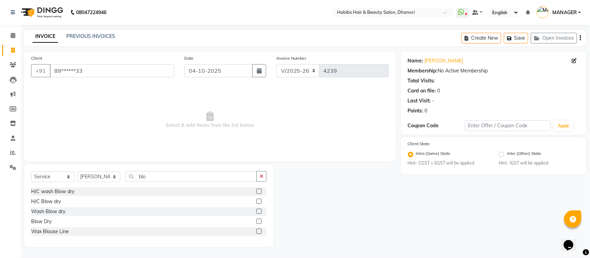
click at [259, 200] on label at bounding box center [258, 201] width 5 height 5
click at [259, 200] on input "checkbox" at bounding box center [258, 202] width 4 height 4
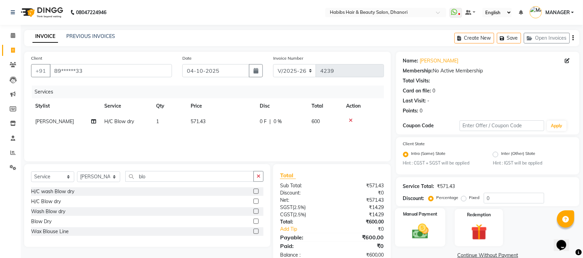
click at [423, 217] on label "Manual Payment" at bounding box center [420, 215] width 35 height 7
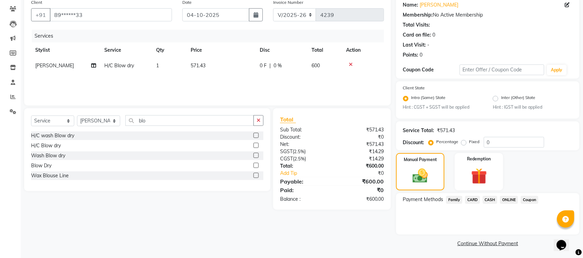
click at [509, 203] on span "ONLINE" at bounding box center [509, 200] width 18 height 8
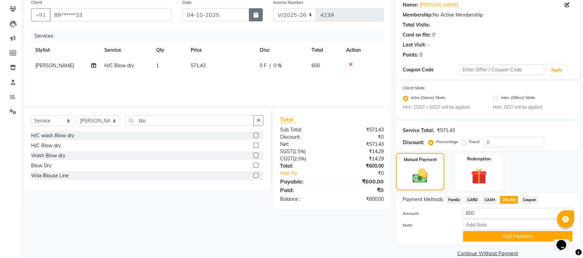
click at [260, 20] on button "button" at bounding box center [256, 14] width 14 height 13
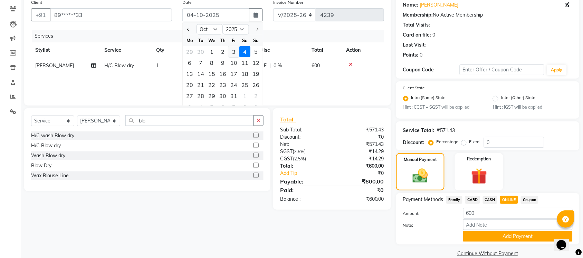
click at [234, 49] on div "3" at bounding box center [233, 51] width 11 height 11
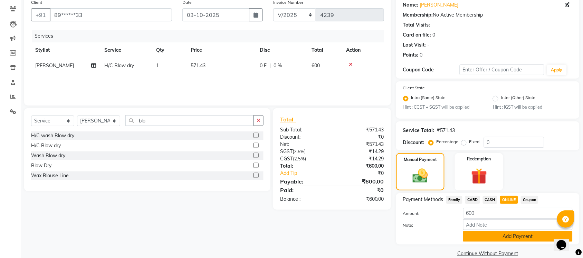
click at [488, 238] on button "Add Payment" at bounding box center [518, 236] width 110 height 11
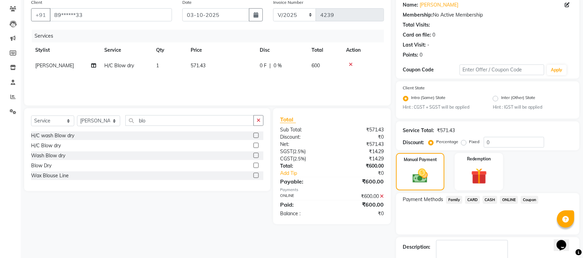
scroll to position [95, 0]
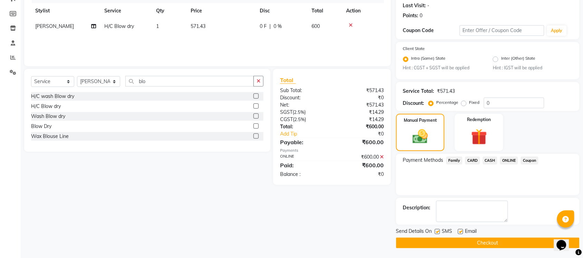
click at [488, 238] on button "Checkout" at bounding box center [487, 243] width 183 height 11
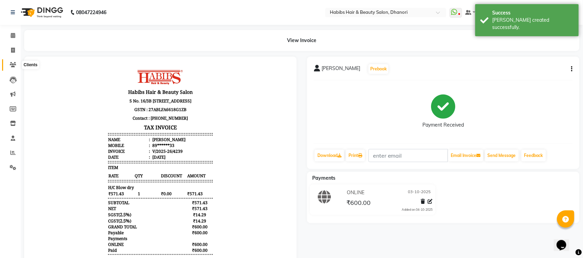
click at [17, 65] on span at bounding box center [13, 65] width 12 height 8
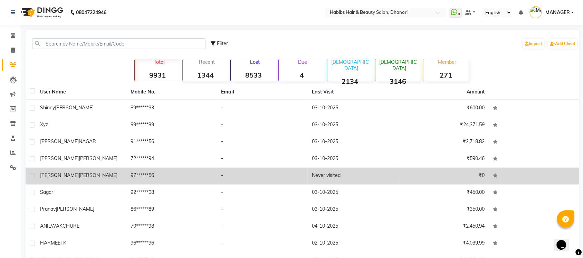
click at [31, 177] on label at bounding box center [32, 175] width 5 height 5
click at [31, 177] on input "checkbox" at bounding box center [32, 176] width 4 height 4
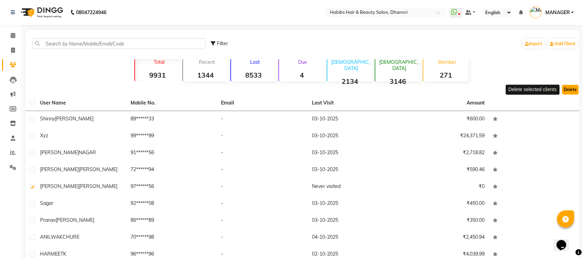
click at [571, 92] on button "Delete" at bounding box center [570, 90] width 17 height 10
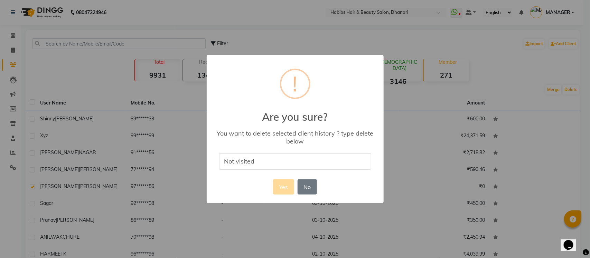
click at [313, 167] on input "Not visited" at bounding box center [295, 161] width 152 height 16
click at [344, 185] on div "× ! Are you sure? You want to delete selected client history ? type delete belo…" at bounding box center [295, 129] width 177 height 148
click at [288, 156] on input "Not visited" at bounding box center [295, 161] width 152 height 16
click at [303, 182] on button "No" at bounding box center [306, 187] width 19 height 15
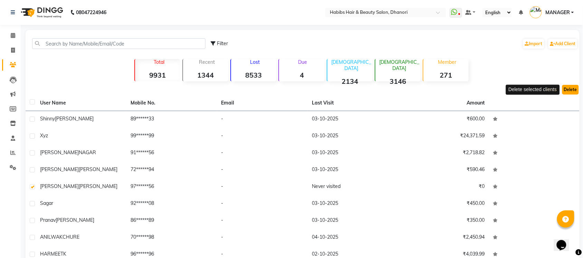
click at [568, 93] on button "Delete" at bounding box center [570, 90] width 17 height 10
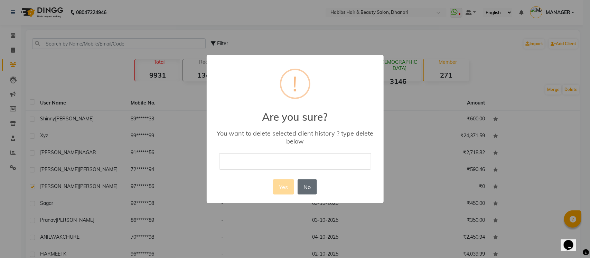
click at [307, 189] on button "No" at bounding box center [306, 187] width 19 height 15
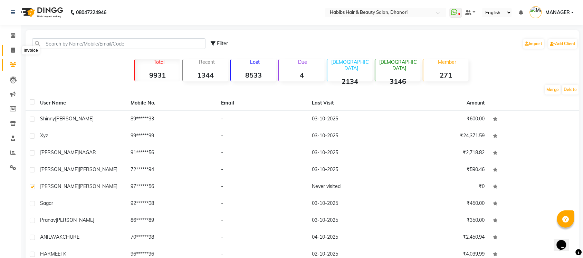
click at [9, 49] on span at bounding box center [13, 51] width 12 height 8
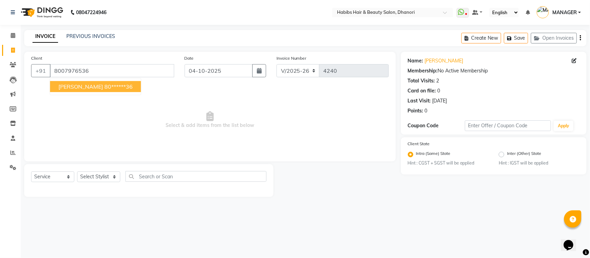
click at [72, 87] on span "[PERSON_NAME]" at bounding box center [80, 86] width 45 height 7
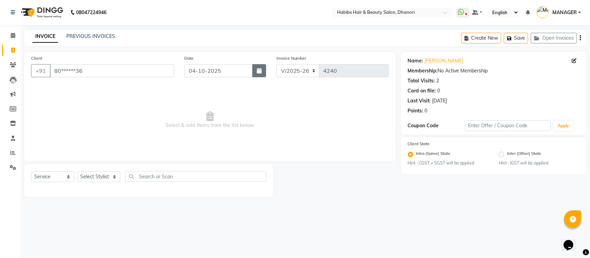
click at [256, 72] on button "button" at bounding box center [259, 70] width 14 height 13
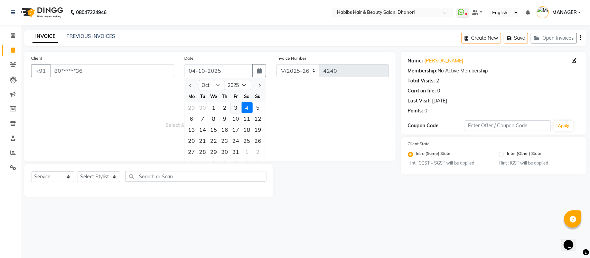
click at [235, 109] on div "3" at bounding box center [235, 107] width 11 height 11
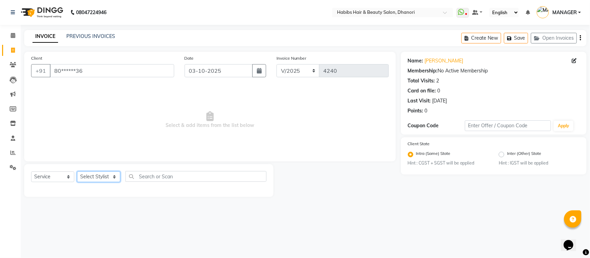
click at [100, 178] on select "Select Stylist Admin [PERSON_NAME] [PERSON_NAME] MANAGER [PERSON_NAME] [PERSON_…" at bounding box center [98, 177] width 43 height 11
click at [77, 172] on select "Select Stylist Admin [PERSON_NAME] [PERSON_NAME] MANAGER [PERSON_NAME] [PERSON_…" at bounding box center [98, 177] width 43 height 11
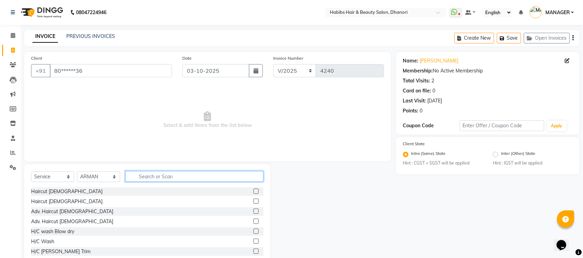
click at [162, 179] on input "text" at bounding box center [194, 176] width 138 height 11
click at [254, 200] on label at bounding box center [256, 201] width 5 height 5
click at [254, 200] on input "checkbox" at bounding box center [256, 202] width 4 height 4
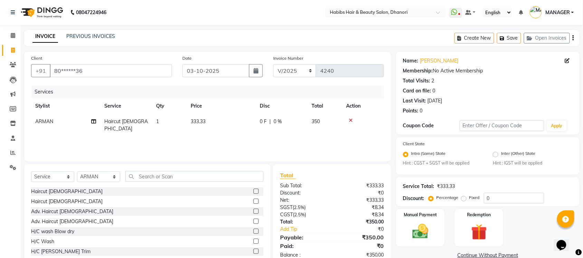
scroll to position [18, 0]
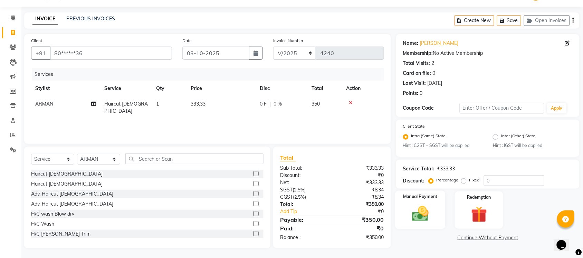
click at [427, 209] on img at bounding box center [420, 214] width 27 height 19
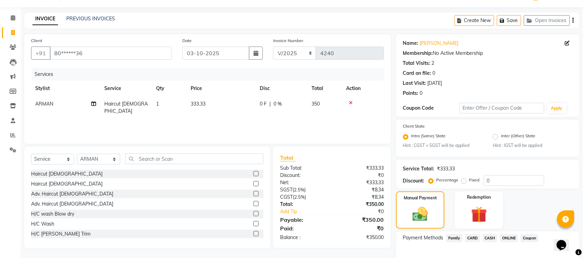
click at [515, 236] on span "ONLINE" at bounding box center [509, 239] width 18 height 8
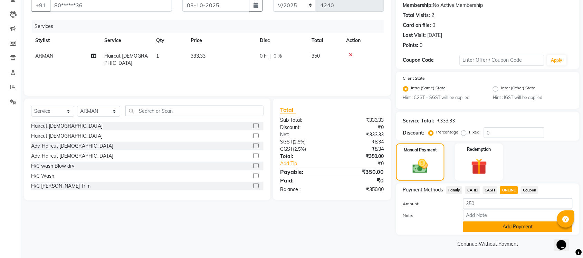
click at [513, 229] on button "Add Payment" at bounding box center [518, 227] width 110 height 11
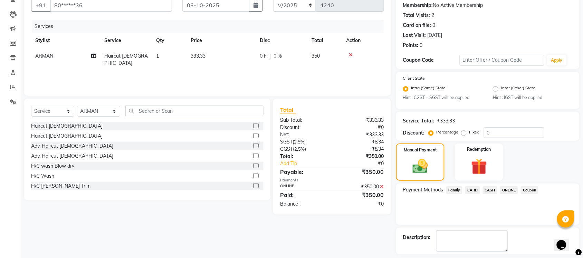
scroll to position [95, 0]
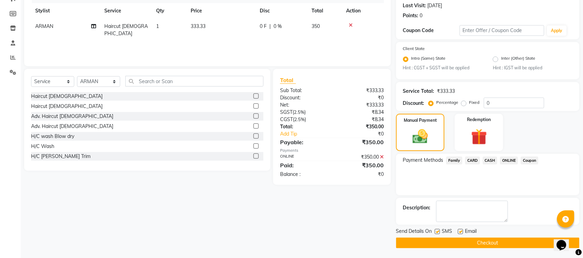
click at [512, 238] on button "Checkout" at bounding box center [487, 243] width 183 height 11
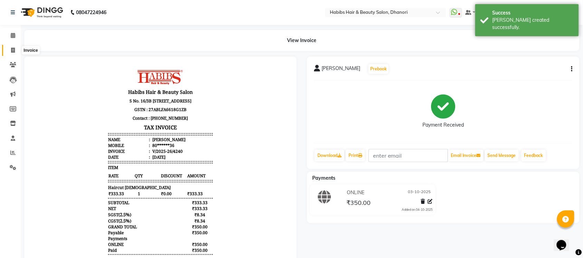
click at [9, 51] on span at bounding box center [13, 51] width 12 height 8
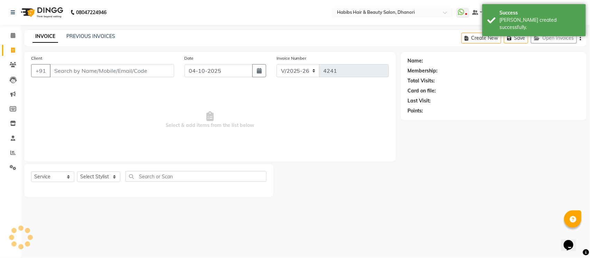
click at [136, 70] on input "Client" at bounding box center [112, 70] width 124 height 13
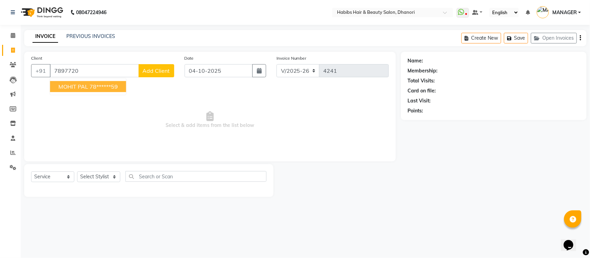
click at [115, 84] on ngb-highlight "78******59" at bounding box center [103, 86] width 28 height 7
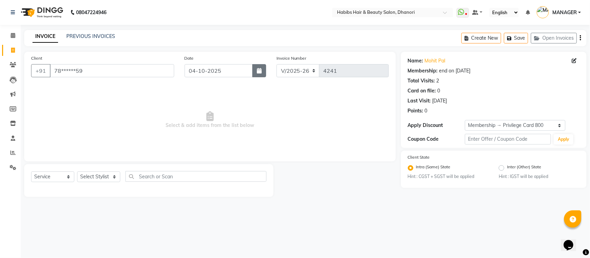
click at [254, 73] on button "button" at bounding box center [259, 70] width 14 height 13
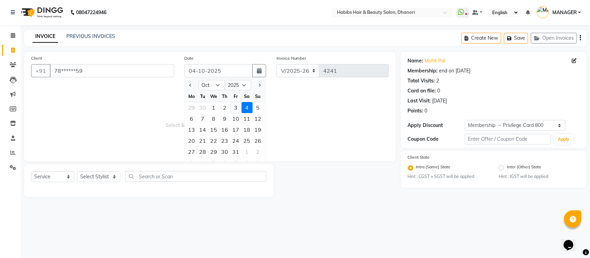
click at [231, 106] on div "3" at bounding box center [235, 107] width 11 height 11
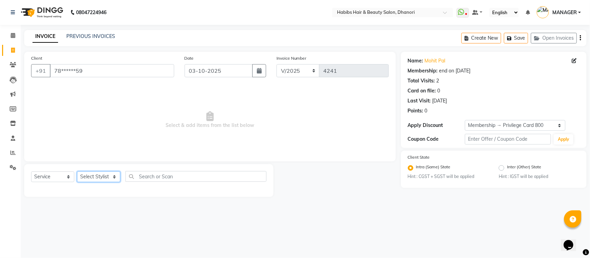
click at [106, 175] on select "Select Stylist Admin [PERSON_NAME] [PERSON_NAME] MANAGER [PERSON_NAME] [PERSON_…" at bounding box center [98, 177] width 43 height 11
click at [77, 172] on select "Select Stylist Admin [PERSON_NAME] [PERSON_NAME] MANAGER [PERSON_NAME] [PERSON_…" at bounding box center [98, 177] width 43 height 11
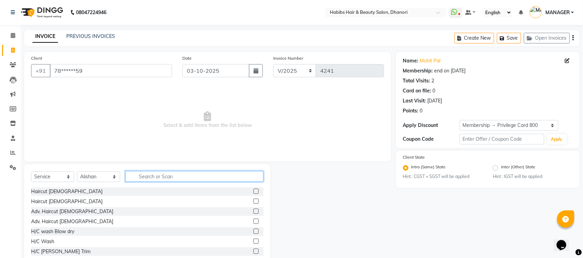
click at [159, 178] on input "text" at bounding box center [194, 176] width 138 height 11
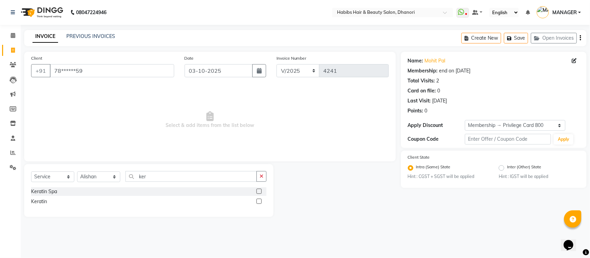
click at [257, 201] on label at bounding box center [258, 201] width 5 height 5
click at [257, 201] on input "checkbox" at bounding box center [258, 202] width 4 height 4
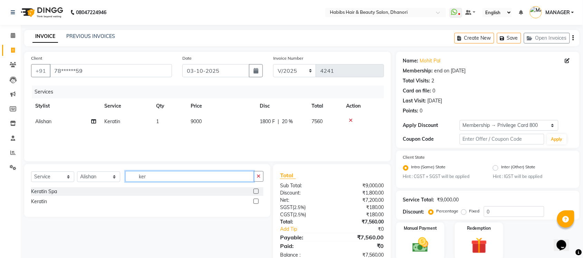
click at [155, 175] on input "ker" at bounding box center [189, 176] width 129 height 11
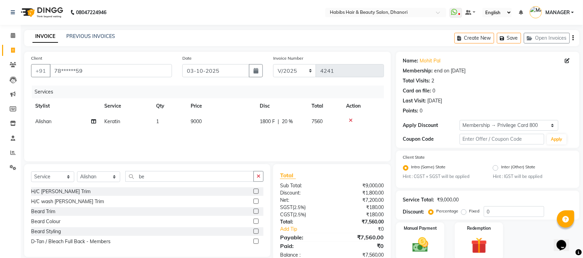
click at [256, 190] on label at bounding box center [256, 191] width 5 height 5
click at [256, 190] on input "checkbox" at bounding box center [256, 192] width 4 height 4
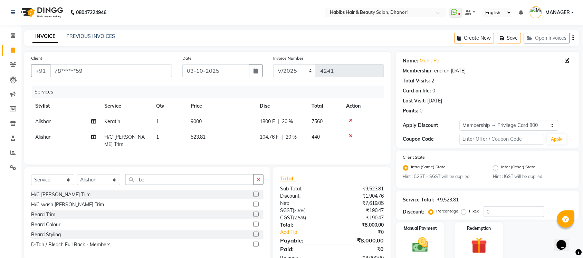
click at [201, 123] on span "9000" at bounding box center [196, 121] width 11 height 6
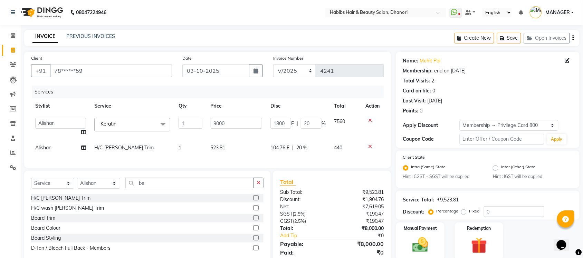
click at [201, 123] on input "1" at bounding box center [191, 123] width 24 height 11
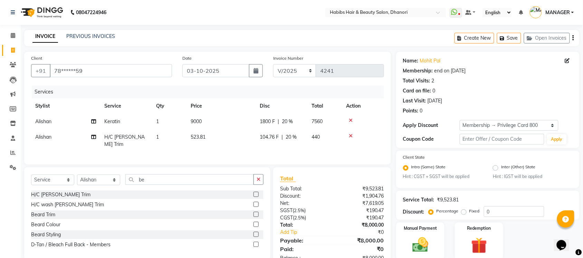
click at [469, 212] on label "Fixed" at bounding box center [474, 211] width 10 height 6
click at [463, 212] on input "Fixed" at bounding box center [465, 211] width 5 height 5
click at [205, 120] on td "9000" at bounding box center [221, 122] width 69 height 16
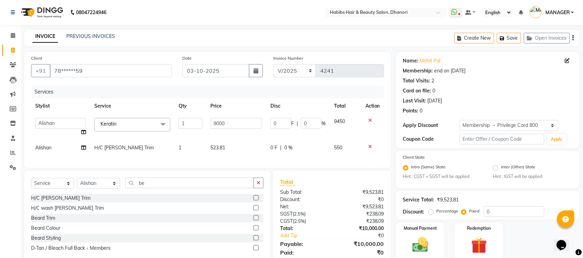
click at [205, 120] on td "1" at bounding box center [190, 127] width 32 height 26
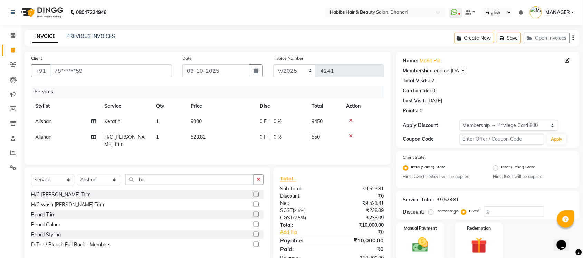
click at [244, 123] on td "9000" at bounding box center [221, 122] width 69 height 16
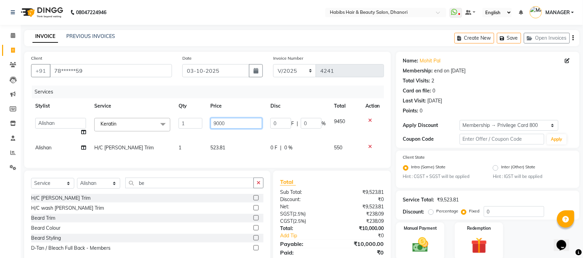
click at [250, 118] on input "9000" at bounding box center [237, 123] width 52 height 11
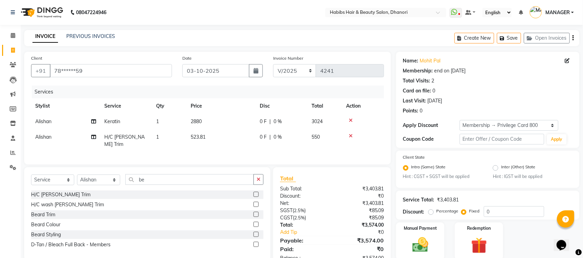
click at [264, 121] on span "0 F" at bounding box center [263, 121] width 7 height 7
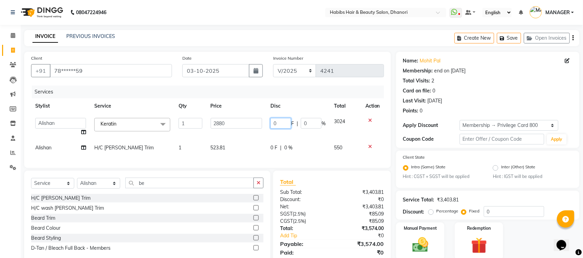
click at [286, 121] on input "0" at bounding box center [280, 123] width 21 height 11
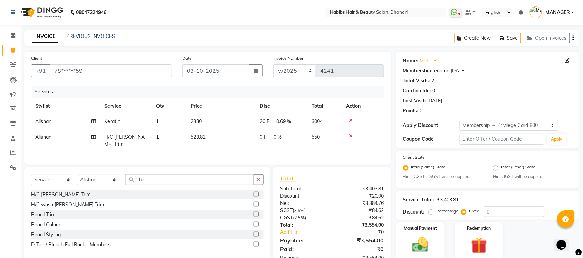
click at [273, 158] on div "Client +91 78******59 Date [DATE] Invoice Number V/2025 V/[PHONE_NUMBER] Servic…" at bounding box center [207, 108] width 367 height 113
click at [279, 121] on span "0.69 %" at bounding box center [283, 121] width 15 height 7
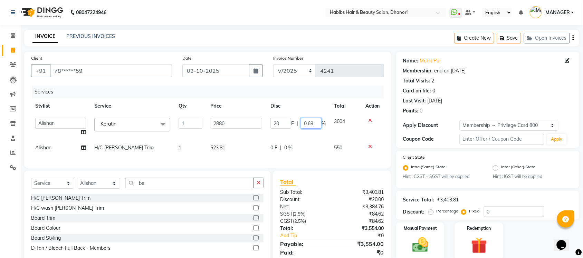
click at [306, 124] on input "0.69" at bounding box center [311, 123] width 21 height 11
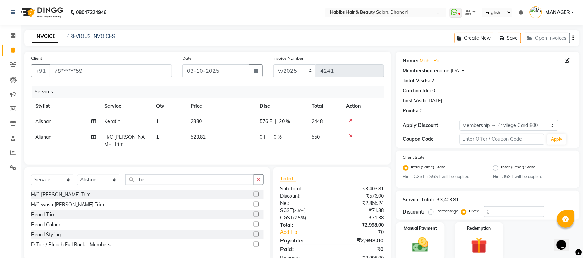
click at [297, 154] on div "Services Stylist Service Qty Price Disc Total Action Alishan Keratin 1 2880 576…" at bounding box center [207, 122] width 353 height 72
click at [260, 134] on span "0 F" at bounding box center [263, 137] width 7 height 7
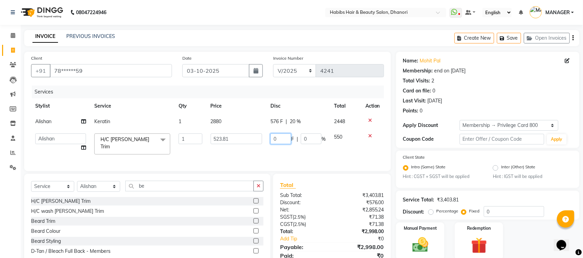
click at [285, 135] on input "0" at bounding box center [280, 139] width 21 height 11
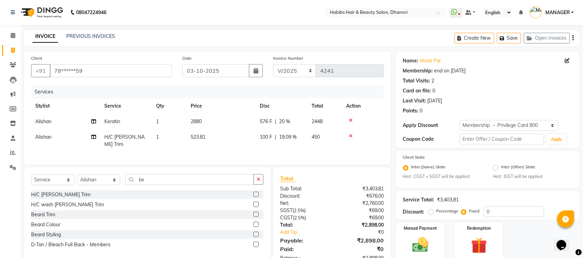
click at [293, 154] on div "Services Stylist Service Qty Price Disc Total Action Alishan Keratin 1 2880 576…" at bounding box center [207, 122] width 353 height 72
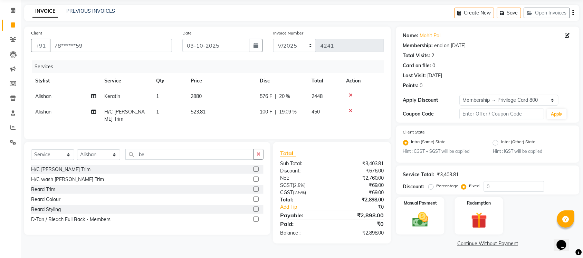
click at [211, 94] on td "2880" at bounding box center [221, 97] width 69 height 16
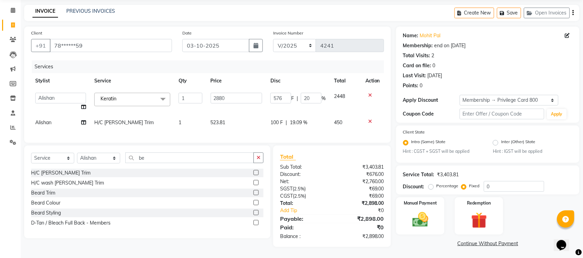
click at [211, 94] on input "2880" at bounding box center [237, 98] width 52 height 11
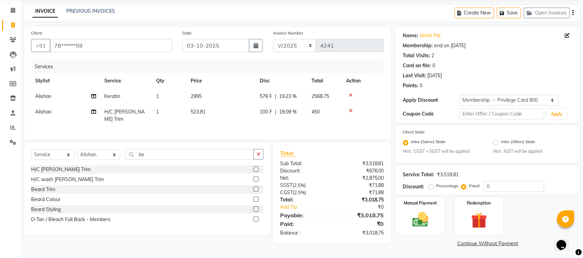
click at [275, 132] on div "Client +91 78******59 Date [DATE] Invoice Number V/2025 V/[PHONE_NUMBER] Servic…" at bounding box center [207, 83] width 367 height 113
click at [199, 100] on td "2995" at bounding box center [221, 97] width 69 height 16
click at [222, 98] on td "2995" at bounding box center [221, 97] width 69 height 16
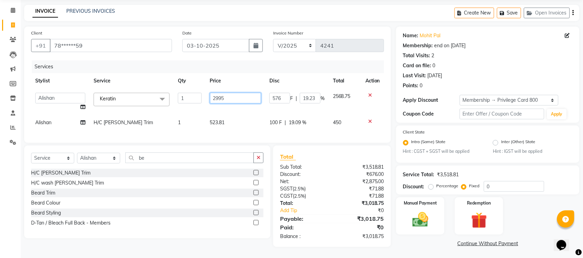
click at [222, 98] on input "2995" at bounding box center [235, 98] width 51 height 11
click at [218, 133] on div "Client +91 78******59 Date [DATE] Invoice Number V/2025 V/[PHONE_NUMBER] Servic…" at bounding box center [207, 85] width 367 height 116
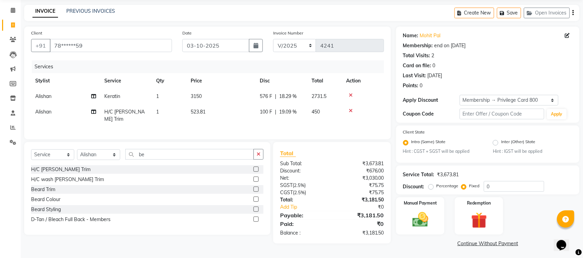
click at [295, 91] on td "576 F | 18.29 %" at bounding box center [282, 97] width 52 height 16
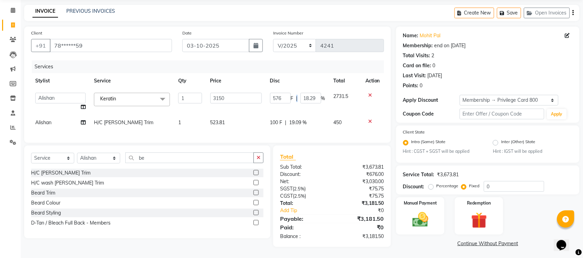
click at [295, 91] on td "576 F | 18.29 %" at bounding box center [298, 102] width 64 height 26
click at [306, 95] on input "18.29" at bounding box center [311, 98] width 21 height 11
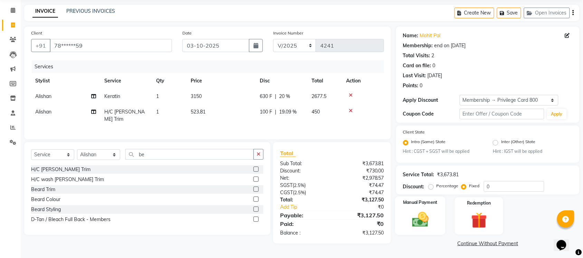
click at [424, 234] on div "Manual Payment" at bounding box center [420, 216] width 50 height 39
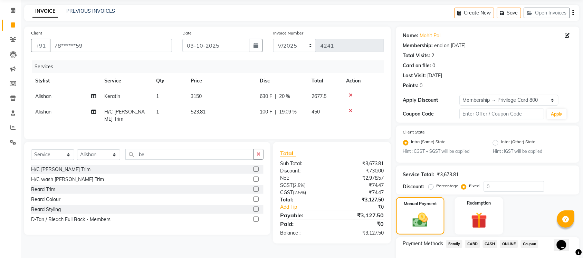
click at [212, 100] on td "3150" at bounding box center [221, 97] width 69 height 16
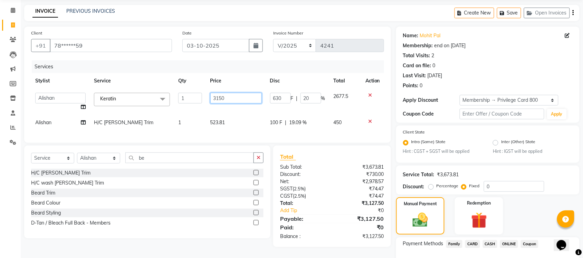
click at [234, 97] on input "3150" at bounding box center [235, 98] width 51 height 11
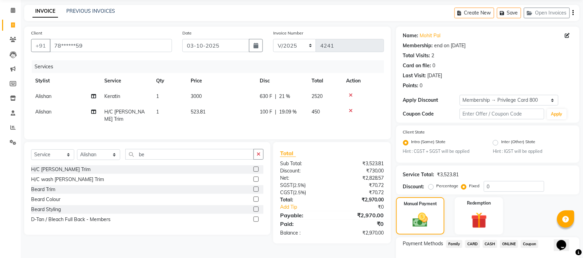
click at [498, 171] on div "Service Total: ₹3,523.81" at bounding box center [488, 174] width 170 height 7
click at [279, 93] on span "21 %" at bounding box center [284, 96] width 11 height 7
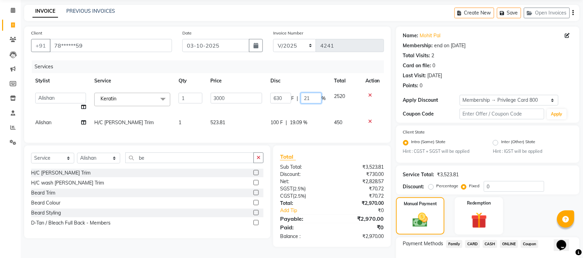
click at [309, 94] on input "21" at bounding box center [311, 98] width 21 height 11
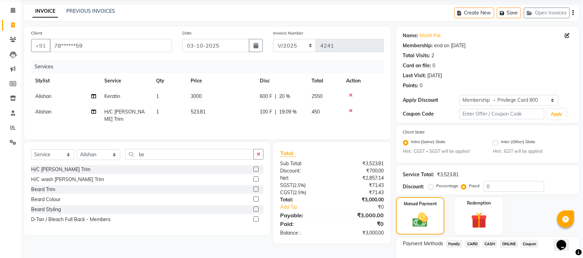
click at [477, 166] on div "Service Total: ₹3,523.81 Discount: Percentage Fixed 0" at bounding box center [487, 180] width 183 height 29
click at [349, 109] on icon at bounding box center [351, 110] width 4 height 5
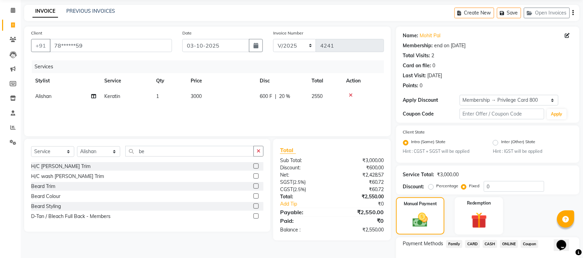
click at [257, 95] on td "600 F | 20 %" at bounding box center [282, 97] width 52 height 16
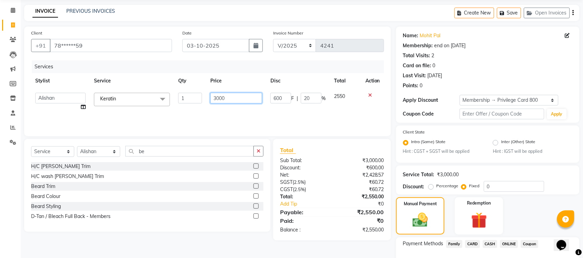
click at [261, 95] on input "3000" at bounding box center [236, 98] width 52 height 11
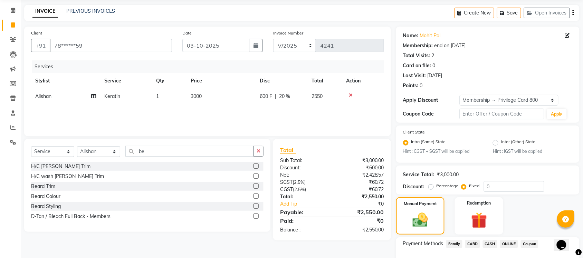
click at [265, 93] on span "600 F" at bounding box center [266, 96] width 12 height 7
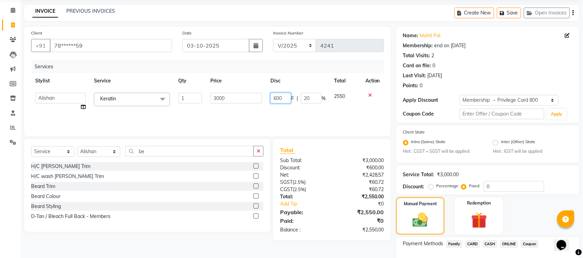
click at [278, 96] on input "600" at bounding box center [280, 98] width 21 height 11
click at [276, 99] on input "600" at bounding box center [280, 98] width 21 height 11
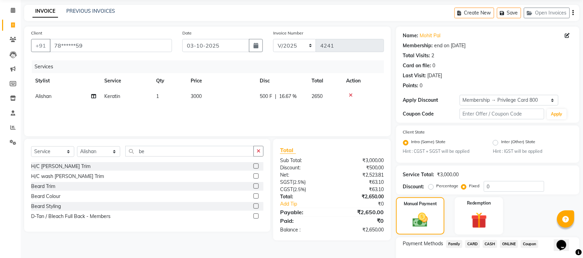
click at [280, 116] on div "Services Stylist Service Qty Price Disc Total Action Alishan Keratin 1 3000 500…" at bounding box center [207, 94] width 353 height 69
click at [256, 166] on label at bounding box center [256, 166] width 5 height 5
click at [256, 166] on input "checkbox" at bounding box center [256, 166] width 4 height 4
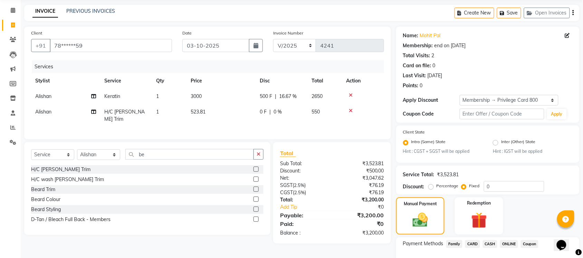
click at [264, 109] on span "0 F" at bounding box center [263, 111] width 7 height 7
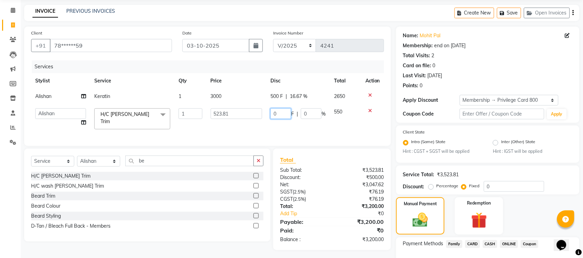
click at [287, 113] on input "0" at bounding box center [280, 113] width 21 height 11
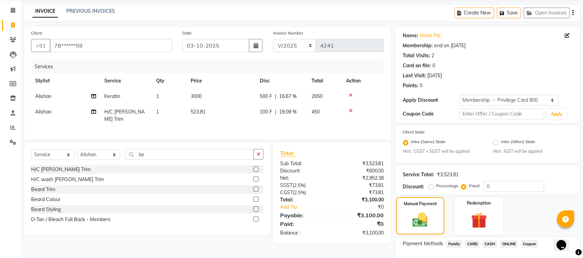
click at [288, 125] on div "Services Stylist Service Qty Price Disc Total Action Alishan Keratin 1 3000 500…" at bounding box center [207, 96] width 353 height 72
click at [196, 95] on span "3000" at bounding box center [196, 96] width 11 height 6
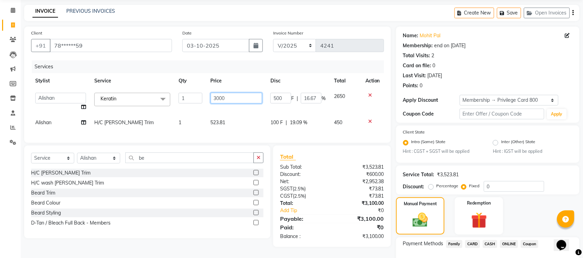
click at [219, 97] on input "3000" at bounding box center [237, 98] width 52 height 11
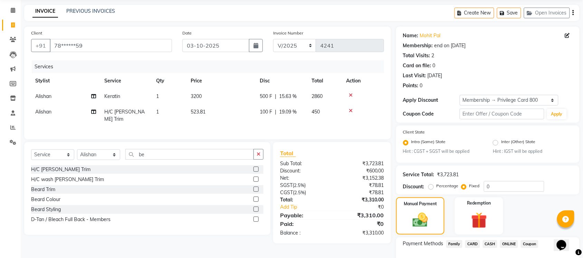
click at [223, 130] on div "Services Stylist Service Qty Price Disc Total Action Alishan Keratin 1 3200 500…" at bounding box center [207, 96] width 353 height 72
click at [264, 94] on span "500 F" at bounding box center [266, 96] width 12 height 7
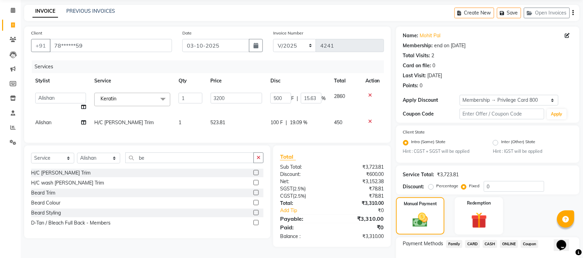
click at [264, 94] on td "3200" at bounding box center [237, 102] width 60 height 26
click at [286, 95] on input "500" at bounding box center [280, 98] width 21 height 11
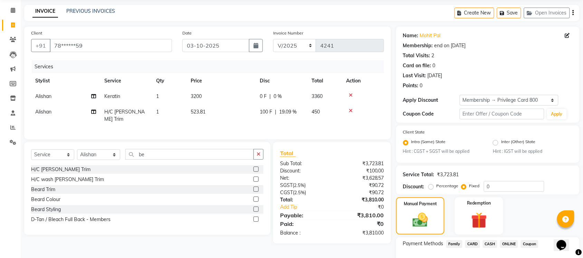
click at [278, 130] on div "Services Stylist Service Qty Price Disc Total Action Alishan Keratin 1 3200 0 F…" at bounding box center [207, 96] width 353 height 72
click at [196, 96] on span "3200" at bounding box center [196, 96] width 11 height 6
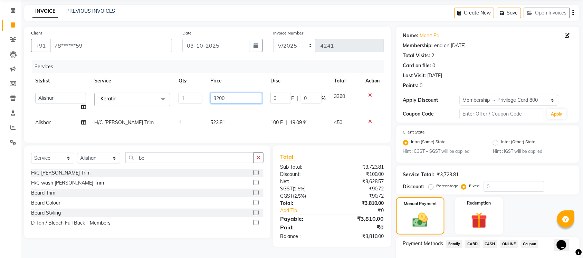
click at [218, 98] on input "3200" at bounding box center [237, 98] width 52 height 11
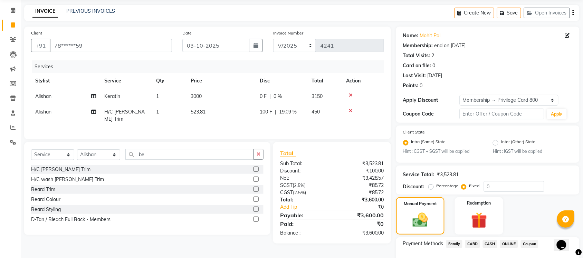
click at [268, 96] on div "0 F | 0 %" at bounding box center [282, 96] width 44 height 7
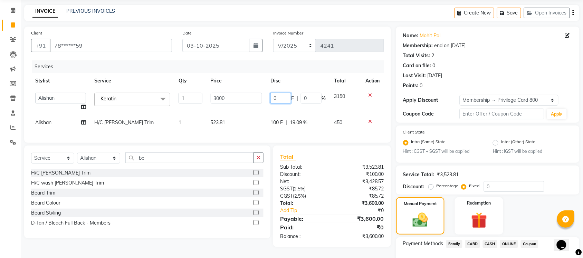
click at [275, 97] on input "0" at bounding box center [280, 98] width 21 height 11
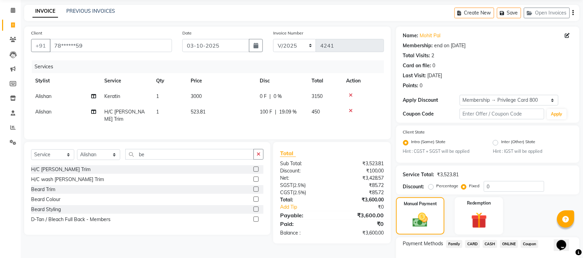
click at [275, 97] on span "0 %" at bounding box center [278, 96] width 8 height 7
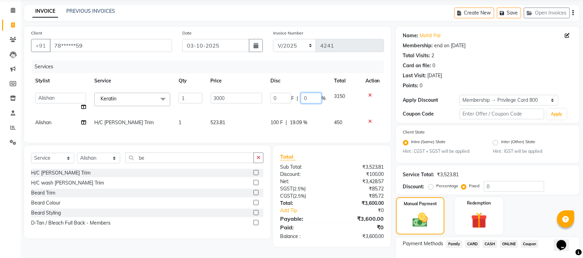
click at [305, 98] on input "0" at bounding box center [311, 98] width 21 height 11
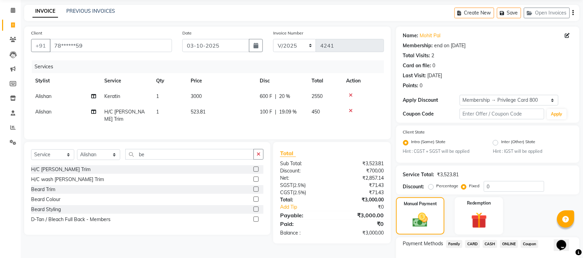
click at [510, 159] on div "Client State Intra (Same) State Hint : CGST + SGST will be applied Inter (Other…" at bounding box center [487, 144] width 183 height 37
click at [282, 94] on span "20 %" at bounding box center [284, 96] width 11 height 7
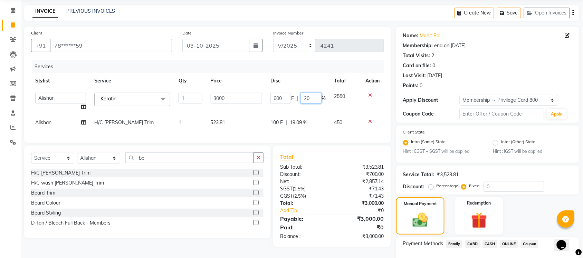
click at [306, 101] on input "20" at bounding box center [311, 98] width 21 height 11
click at [500, 169] on div "Service Total: ₹3,523.81 Discount: Percentage Fixed 0" at bounding box center [488, 180] width 170 height 23
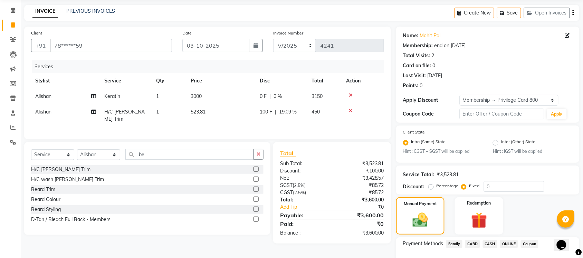
click at [256, 95] on td "0 F | 0 %" at bounding box center [282, 97] width 52 height 16
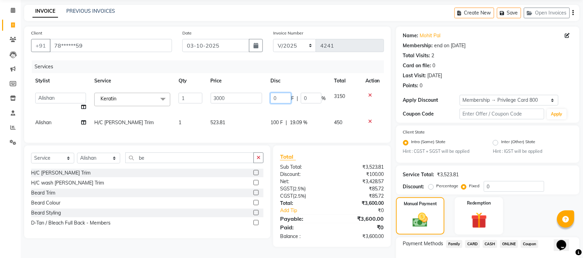
click at [275, 97] on input "0" at bounding box center [280, 98] width 21 height 11
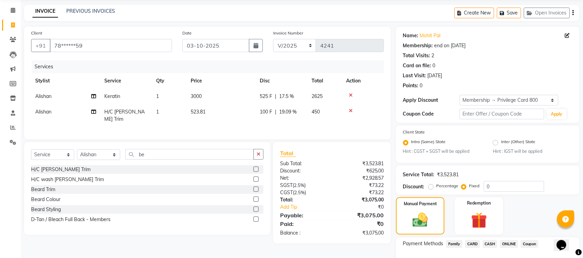
click at [459, 161] on div "Client State Intra (Same) State Hint : CGST + SGST will be applied Inter (Other…" at bounding box center [487, 144] width 183 height 37
click at [194, 94] on span "3000" at bounding box center [196, 96] width 11 height 6
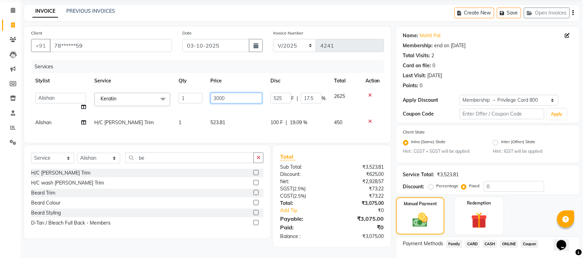
click at [219, 98] on input "3000" at bounding box center [237, 98] width 52 height 11
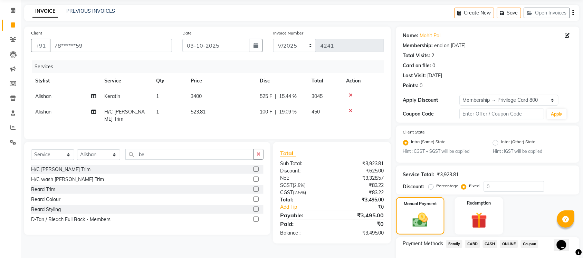
click at [412, 157] on div "Client State Intra (Same) State Hint : CGST + SGST will be applied Inter (Other…" at bounding box center [487, 144] width 183 height 37
click at [270, 95] on span "525 F" at bounding box center [266, 96] width 12 height 7
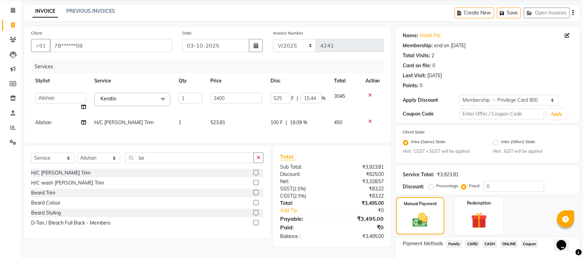
click at [270, 95] on input "525" at bounding box center [280, 98] width 21 height 11
click at [480, 171] on div "Service Total: ₹3,923.81" at bounding box center [488, 174] width 170 height 7
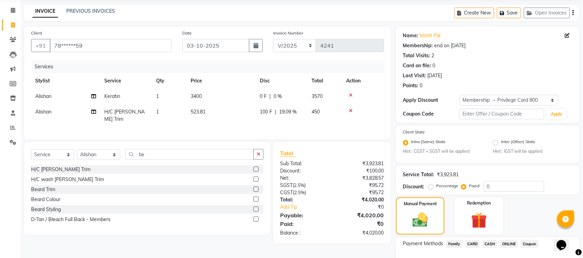
click at [263, 94] on span "0 F" at bounding box center [263, 96] width 7 height 7
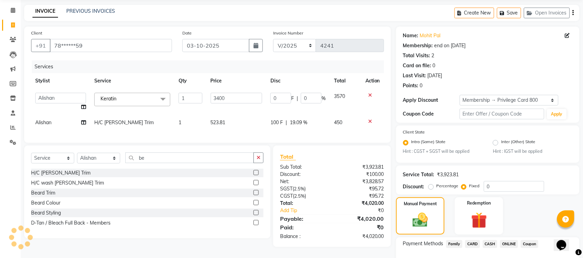
click at [293, 95] on span "F" at bounding box center [292, 98] width 3 height 7
click at [285, 95] on input "0" at bounding box center [280, 98] width 21 height 11
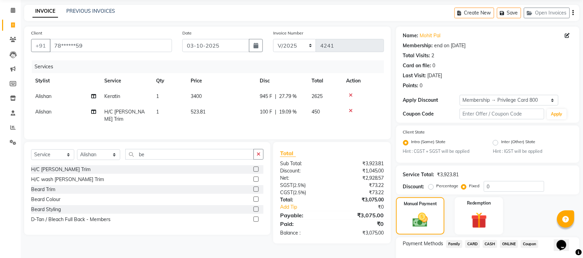
click at [295, 130] on div "Services Stylist Service Qty Price Disc Total Action Alishan Keratin 1 3400 945…" at bounding box center [207, 96] width 353 height 72
click at [196, 92] on td "3400" at bounding box center [221, 97] width 69 height 16
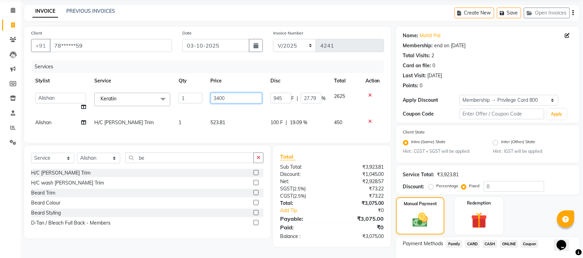
click at [219, 97] on input "3400" at bounding box center [237, 98] width 52 height 11
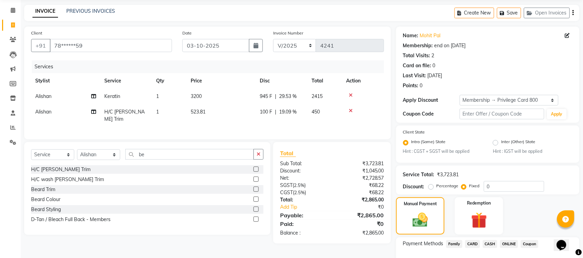
click at [239, 134] on div "Client +91 78******59 Date [DATE] Invoice Number V/2025 V/[PHONE_NUMBER] Servic…" at bounding box center [207, 83] width 367 height 113
click at [265, 96] on span "945 F" at bounding box center [266, 96] width 12 height 7
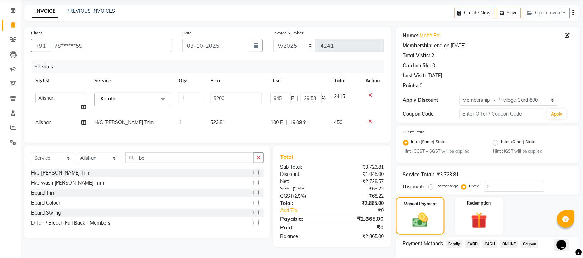
click at [265, 96] on td "3200" at bounding box center [237, 102] width 60 height 26
click at [275, 97] on input "945" at bounding box center [280, 98] width 21 height 11
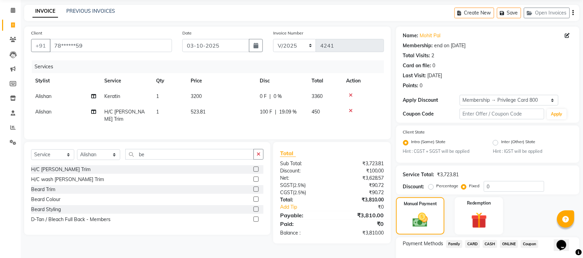
click at [289, 132] on div "Client +91 78******59 Date [DATE] Invoice Number V/2025 V/[PHONE_NUMBER] Servic…" at bounding box center [207, 83] width 367 height 113
click at [264, 92] on td "0 F | 0 %" at bounding box center [282, 97] width 52 height 16
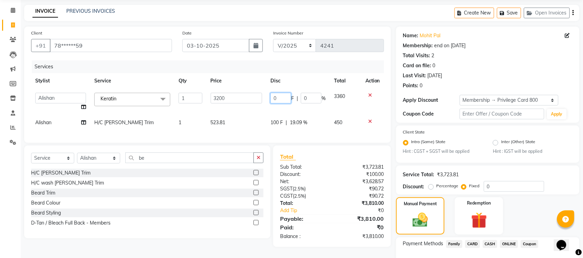
click at [276, 98] on input "0" at bounding box center [280, 98] width 21 height 11
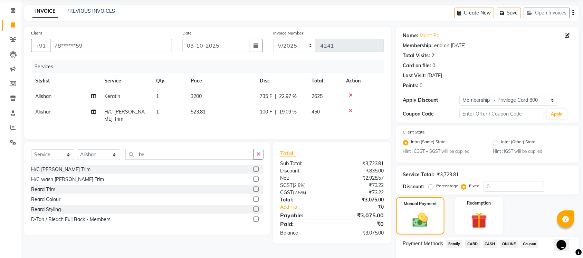
click at [279, 132] on div "Client +91 78******59 Date [DATE] Invoice Number V/2025 V/[PHONE_NUMBER] Servic…" at bounding box center [207, 83] width 367 height 113
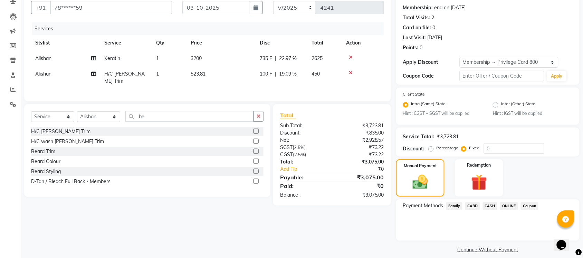
click at [508, 204] on span "ONLINE" at bounding box center [509, 206] width 18 height 8
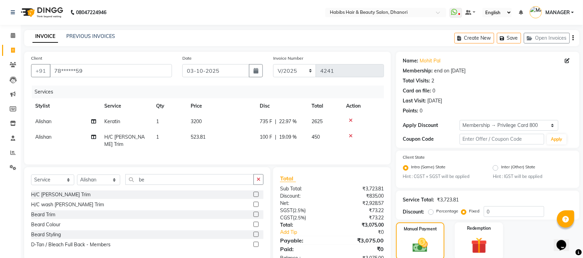
scroll to position [79, 0]
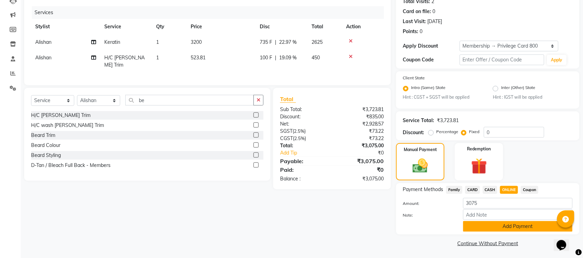
click at [494, 222] on button "Add Payment" at bounding box center [518, 226] width 110 height 11
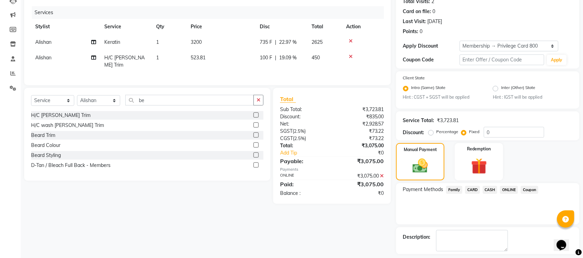
scroll to position [109, 0]
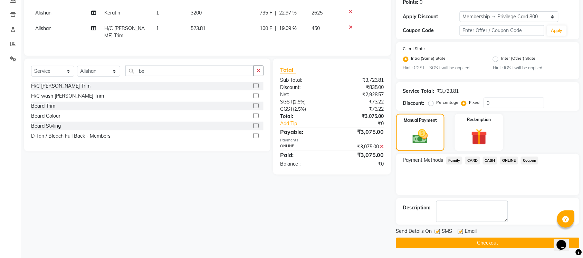
click at [486, 242] on button "Checkout" at bounding box center [487, 243] width 183 height 11
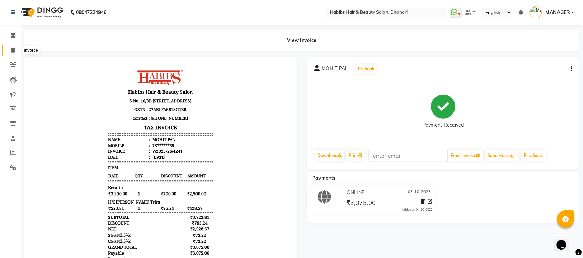
click at [11, 47] on span at bounding box center [13, 51] width 12 height 8
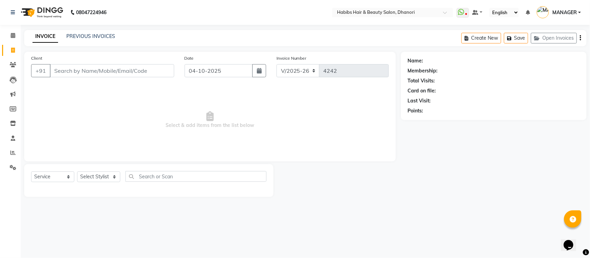
click at [81, 68] on input "Client" at bounding box center [112, 70] width 124 height 13
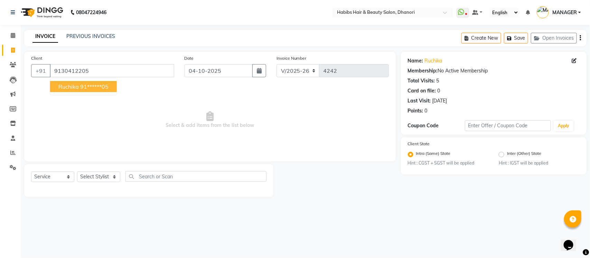
click at [97, 85] on ngb-highlight "91******05" at bounding box center [94, 86] width 28 height 7
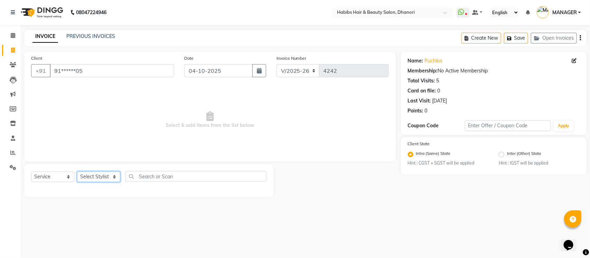
click at [92, 173] on select "Select Stylist Admin [PERSON_NAME] [PERSON_NAME] MANAGER [PERSON_NAME] [PERSON_…" at bounding box center [98, 177] width 43 height 11
click at [77, 172] on select "Select Stylist Admin [PERSON_NAME] [PERSON_NAME] MANAGER [PERSON_NAME] [PERSON_…" at bounding box center [98, 177] width 43 height 11
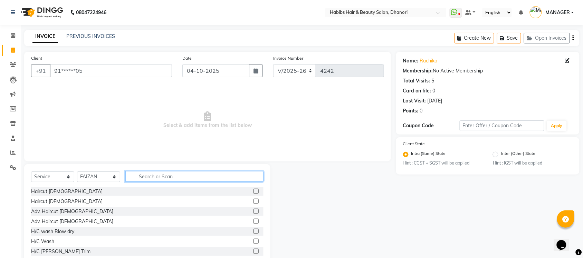
click at [180, 174] on input "text" at bounding box center [194, 176] width 138 height 11
click at [254, 202] on label at bounding box center [256, 201] width 5 height 5
click at [254, 202] on input "checkbox" at bounding box center [256, 202] width 4 height 4
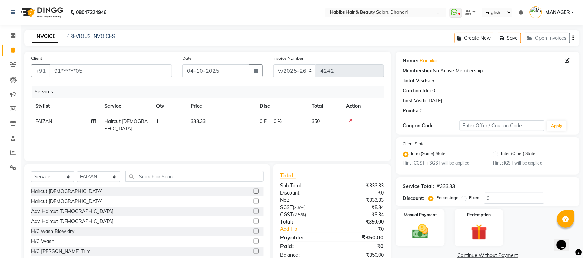
scroll to position [18, 0]
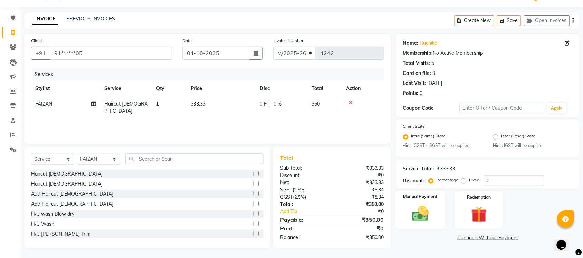
click at [422, 215] on img at bounding box center [420, 214] width 27 height 19
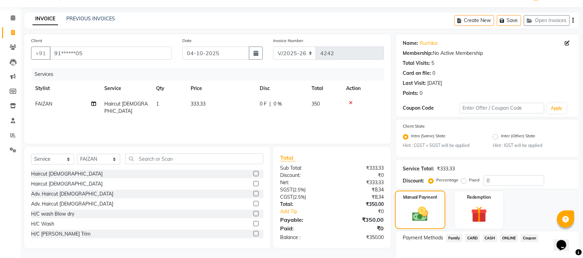
scroll to position [56, 0]
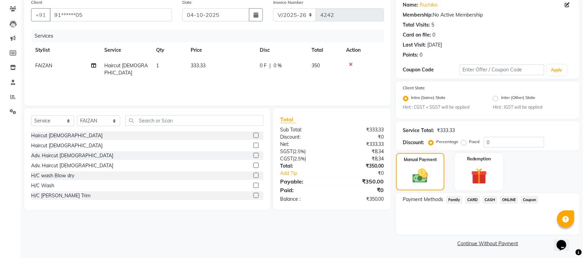
click at [504, 201] on span "ONLINE" at bounding box center [509, 200] width 18 height 8
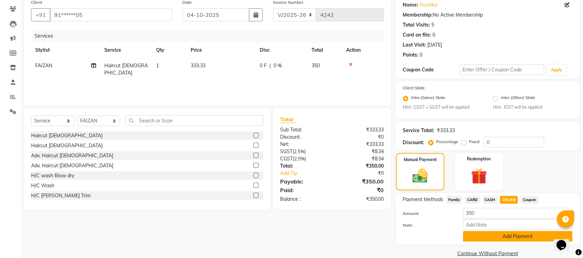
click at [492, 239] on button "Add Payment" at bounding box center [518, 236] width 110 height 11
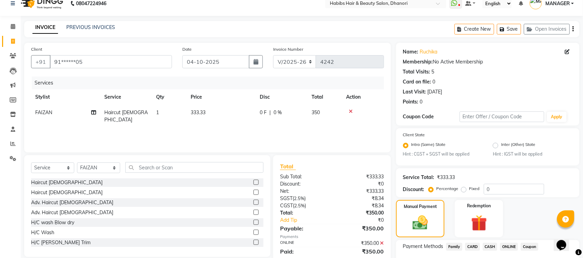
scroll to position [9, 0]
click at [257, 63] on icon "button" at bounding box center [256, 62] width 5 height 6
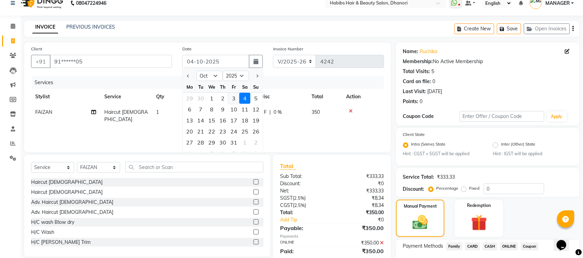
click at [236, 97] on div "3" at bounding box center [233, 98] width 11 height 11
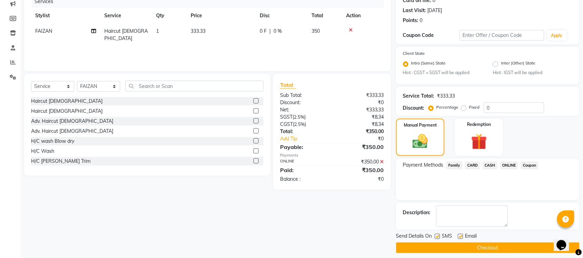
scroll to position [95, 0]
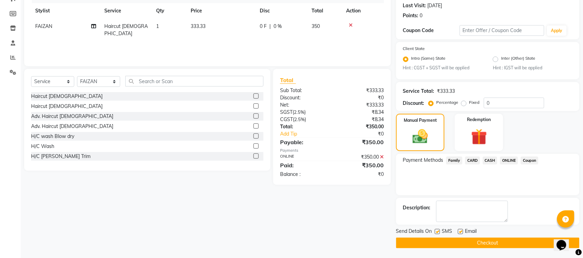
click at [440, 238] on button "Checkout" at bounding box center [487, 243] width 183 height 11
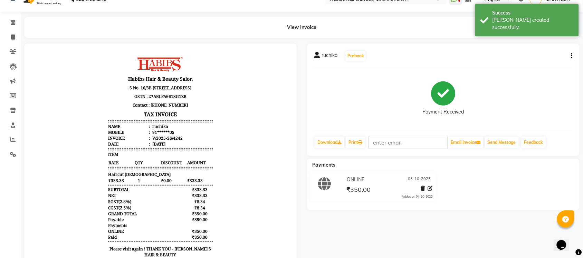
scroll to position [14, 0]
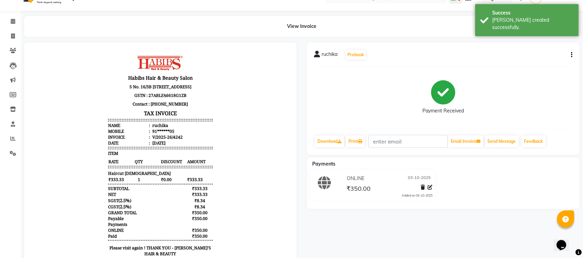
click at [14, 30] on li "Invoice" at bounding box center [10, 36] width 21 height 15
click at [12, 39] on span at bounding box center [13, 36] width 12 height 8
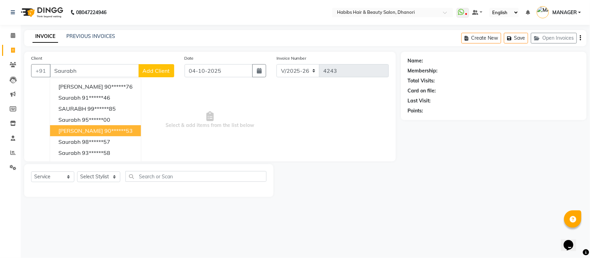
click at [77, 130] on span "[PERSON_NAME]" at bounding box center [80, 130] width 45 height 7
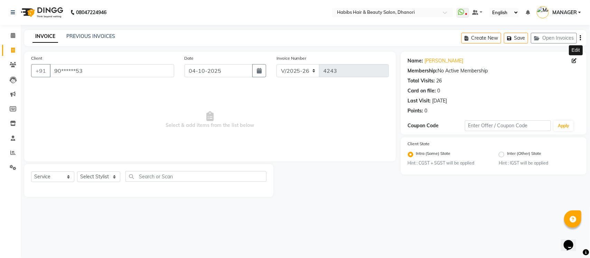
click at [574, 60] on icon at bounding box center [574, 60] width 5 height 5
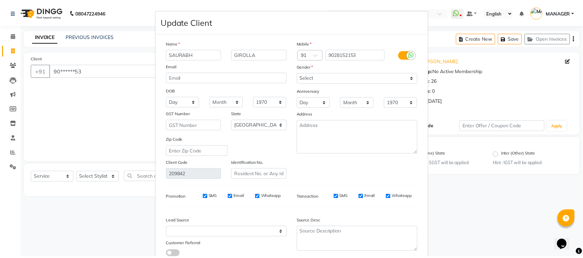
scroll to position [46, 0]
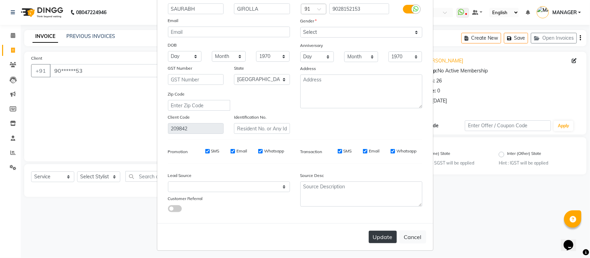
click at [373, 235] on button "Update" at bounding box center [383, 237] width 28 height 12
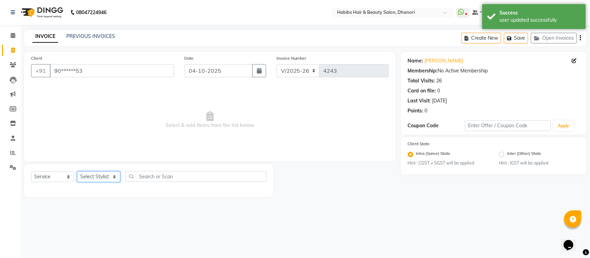
click at [94, 180] on select "Select Stylist Admin [PERSON_NAME] [PERSON_NAME] MANAGER [PERSON_NAME] [PERSON_…" at bounding box center [98, 177] width 43 height 11
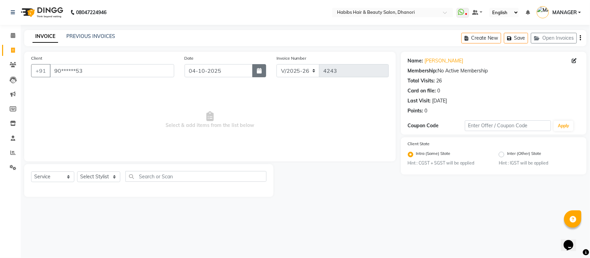
click at [259, 73] on icon "button" at bounding box center [259, 71] width 5 height 6
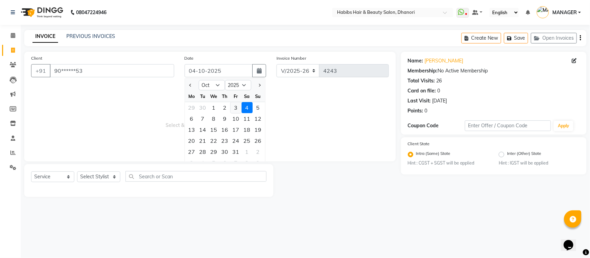
click at [232, 108] on div "3" at bounding box center [235, 107] width 11 height 11
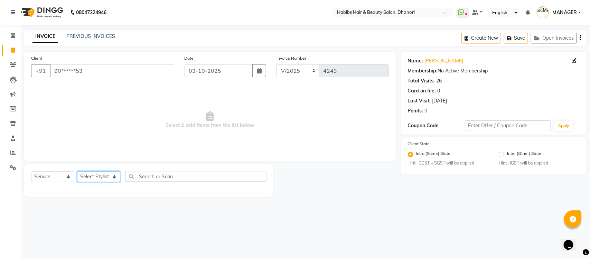
click at [111, 175] on select "Select Stylist Admin [PERSON_NAME] [PERSON_NAME] MANAGER [PERSON_NAME] [PERSON_…" at bounding box center [98, 177] width 43 height 11
click at [77, 172] on select "Select Stylist Admin [PERSON_NAME] [PERSON_NAME] MANAGER [PERSON_NAME] [PERSON_…" at bounding box center [98, 177] width 43 height 11
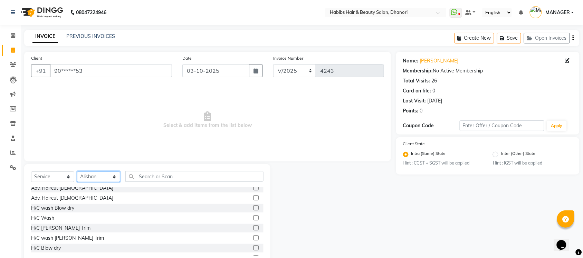
scroll to position [23, 0]
click at [254, 227] on label at bounding box center [256, 228] width 5 height 5
click at [254, 227] on input "checkbox" at bounding box center [256, 228] width 4 height 4
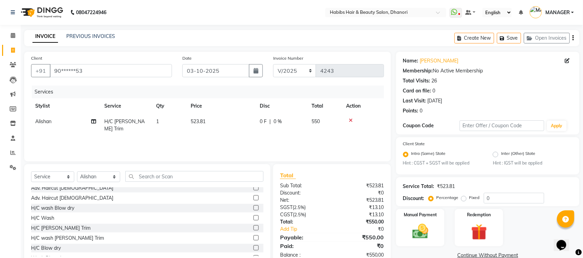
click at [469, 200] on label "Fixed" at bounding box center [474, 198] width 10 height 6
click at [465, 200] on input "Fixed" at bounding box center [465, 198] width 5 height 5
click at [496, 201] on input "0" at bounding box center [514, 198] width 60 height 11
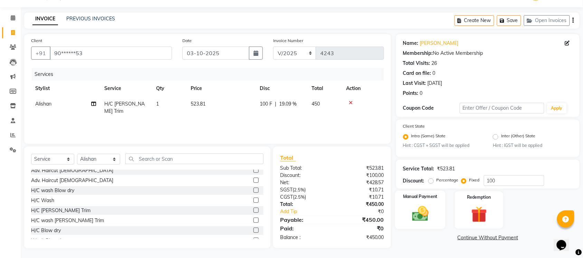
click at [422, 205] on img at bounding box center [420, 214] width 27 height 19
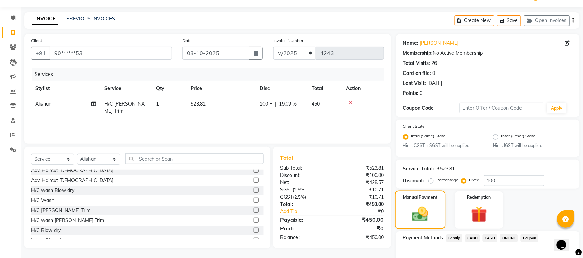
scroll to position [56, 0]
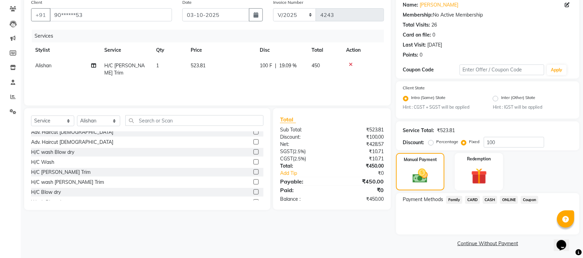
click at [506, 198] on span "ONLINE" at bounding box center [509, 200] width 18 height 8
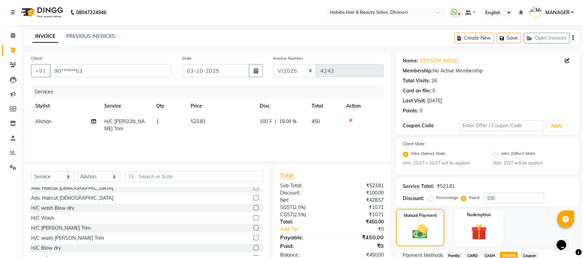
scroll to position [66, 0]
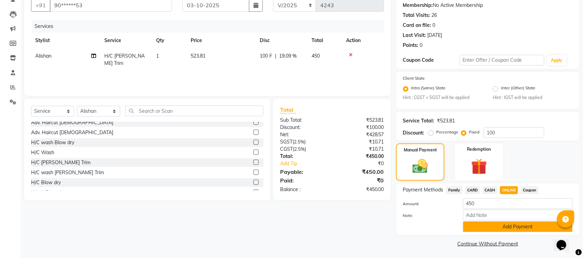
click at [510, 222] on button "Add Payment" at bounding box center [518, 227] width 110 height 11
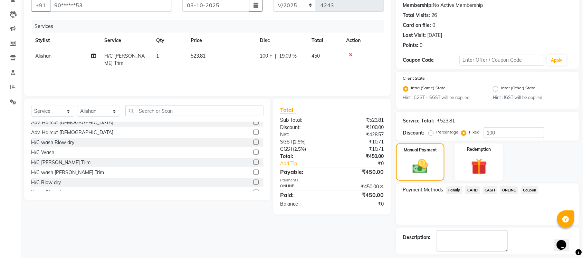
scroll to position [95, 0]
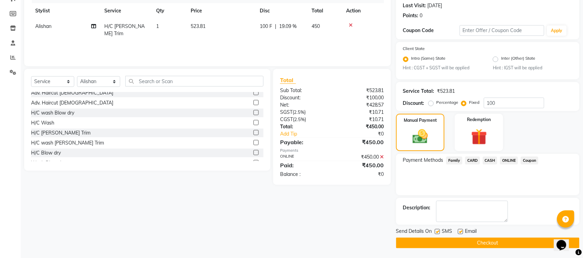
click at [506, 240] on button "Checkout" at bounding box center [487, 243] width 183 height 11
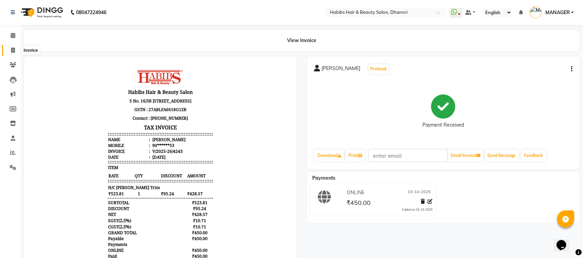
click at [13, 49] on icon at bounding box center [13, 50] width 4 height 5
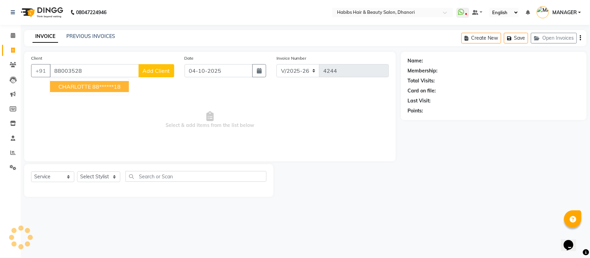
click at [88, 82] on button "CHARLOTTE 88******18" at bounding box center [89, 86] width 79 height 11
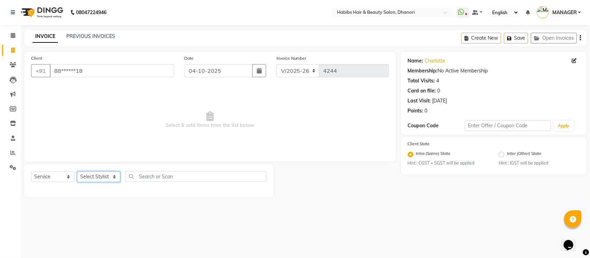
click at [107, 180] on select "Select Stylist Admin [PERSON_NAME] [PERSON_NAME] MANAGER [PERSON_NAME] [PERSON_…" at bounding box center [98, 177] width 43 height 11
click at [77, 172] on select "Select Stylist Admin [PERSON_NAME] [PERSON_NAME] MANAGER [PERSON_NAME] [PERSON_…" at bounding box center [98, 177] width 43 height 11
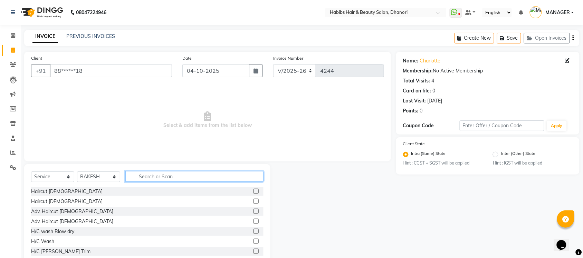
click at [148, 176] on input "text" at bounding box center [194, 176] width 138 height 11
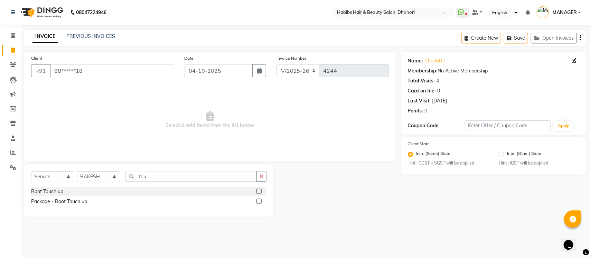
click at [258, 191] on label at bounding box center [258, 191] width 5 height 5
click at [258, 191] on input "checkbox" at bounding box center [258, 192] width 4 height 4
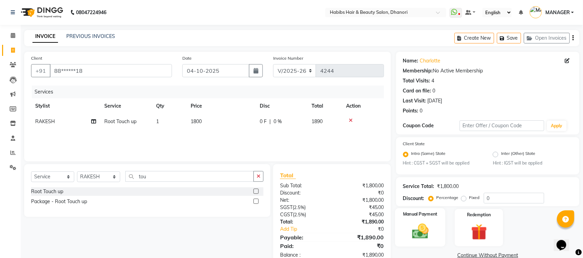
scroll to position [18, 0]
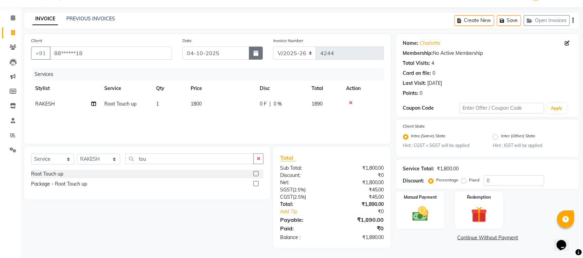
click at [255, 52] on icon "button" at bounding box center [256, 53] width 5 height 6
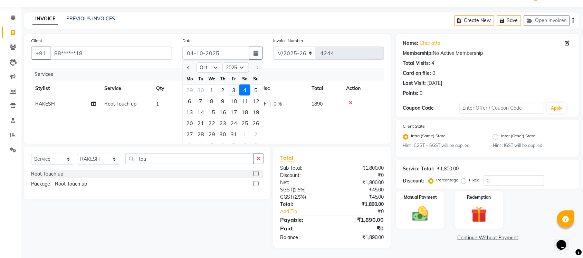
click at [232, 91] on div "3" at bounding box center [233, 90] width 11 height 11
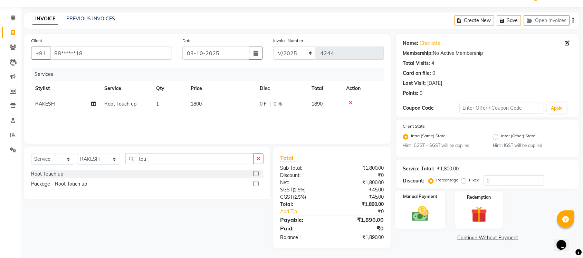
click at [422, 208] on img at bounding box center [420, 214] width 27 height 19
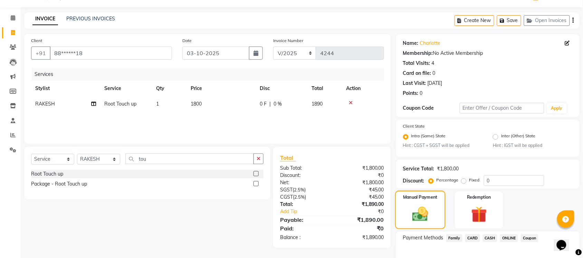
scroll to position [56, 0]
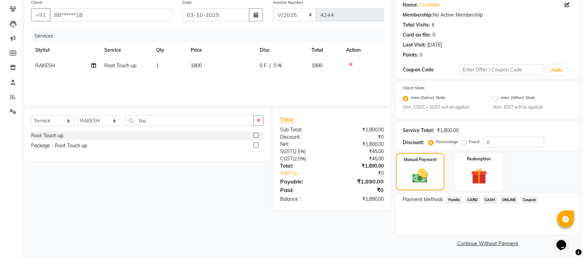
click at [494, 197] on span "CASH" at bounding box center [490, 200] width 15 height 8
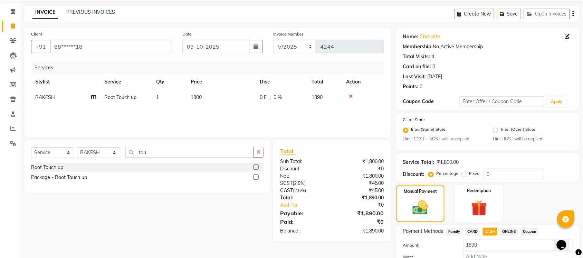
scroll to position [66, 0]
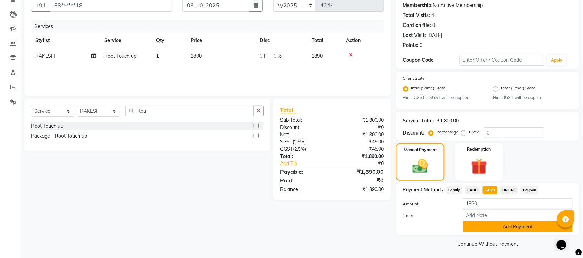
click at [493, 226] on button "Add Payment" at bounding box center [518, 227] width 110 height 11
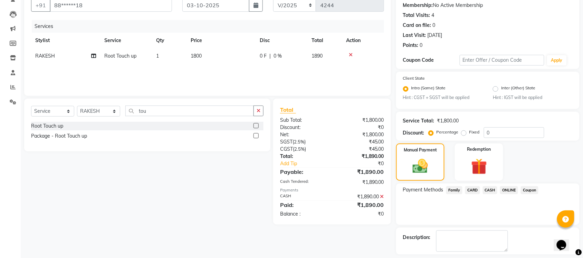
scroll to position [95, 0]
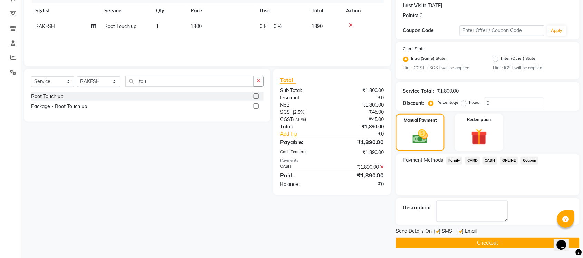
click at [492, 246] on button "Checkout" at bounding box center [487, 243] width 183 height 11
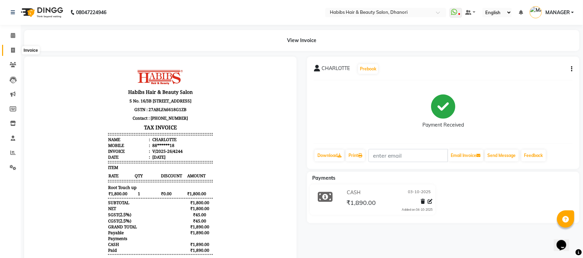
click at [12, 53] on span at bounding box center [13, 51] width 12 height 8
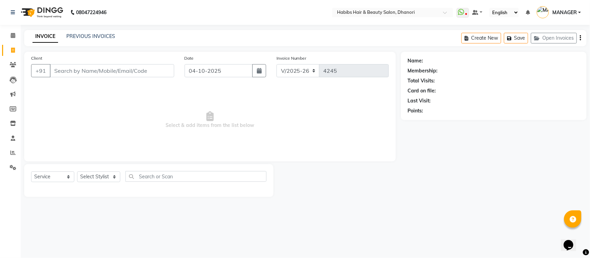
click at [74, 67] on input "Client" at bounding box center [112, 70] width 124 height 13
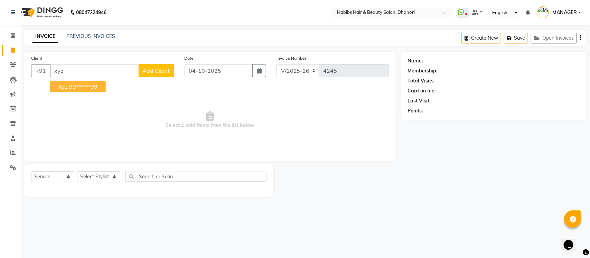
click at [80, 85] on ngb-highlight "99******99" at bounding box center [83, 86] width 28 height 7
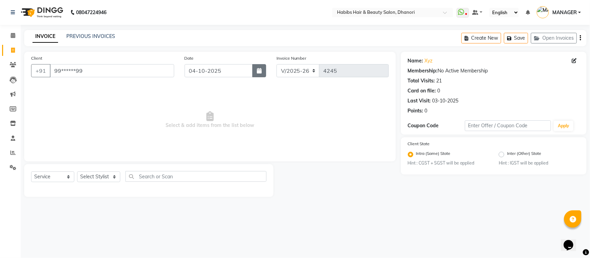
click at [257, 68] on icon "button" at bounding box center [259, 71] width 5 height 6
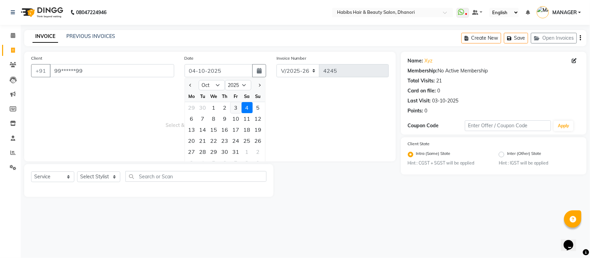
click at [236, 106] on div "3" at bounding box center [235, 107] width 11 height 11
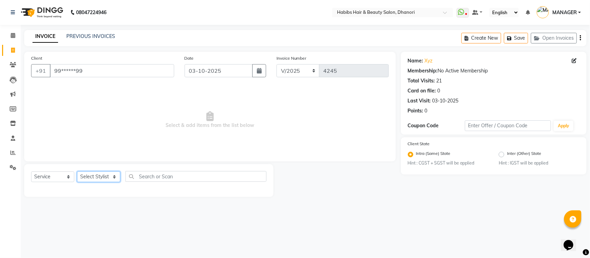
click at [99, 177] on select "Select Stylist Admin [PERSON_NAME] [PERSON_NAME] MANAGER [PERSON_NAME] [PERSON_…" at bounding box center [98, 177] width 43 height 11
click at [77, 172] on select "Select Stylist Admin [PERSON_NAME] [PERSON_NAME] MANAGER [PERSON_NAME] [PERSON_…" at bounding box center [98, 177] width 43 height 11
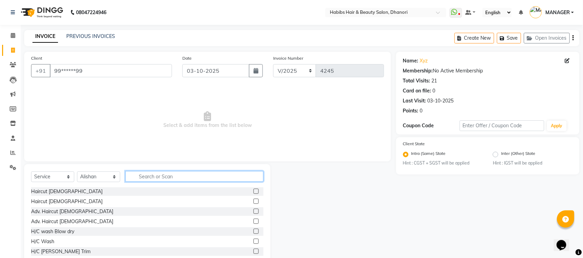
click at [165, 178] on input "text" at bounding box center [194, 176] width 138 height 11
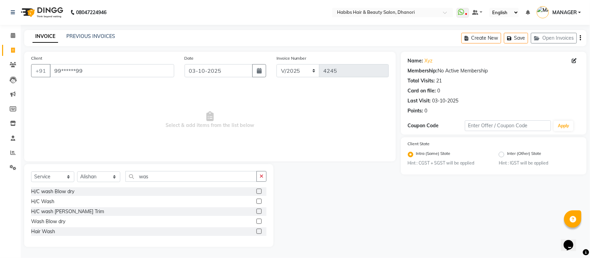
click at [258, 192] on label at bounding box center [258, 191] width 5 height 5
click at [258, 192] on input "checkbox" at bounding box center [258, 192] width 4 height 4
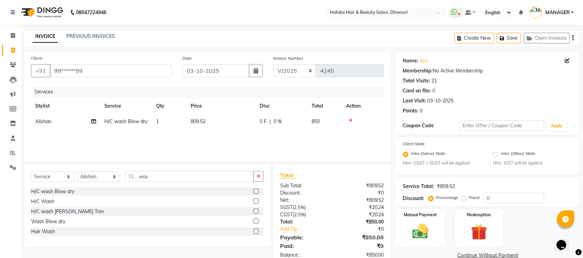
click at [258, 213] on label at bounding box center [256, 211] width 5 height 5
click at [258, 213] on input "checkbox" at bounding box center [256, 212] width 4 height 4
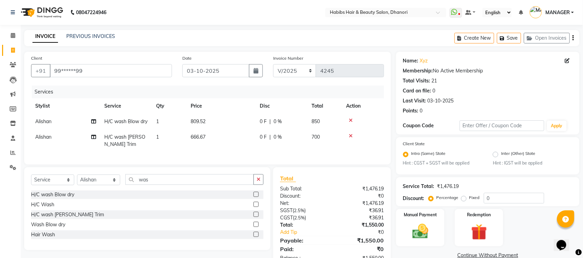
drag, startPoint x: 348, startPoint y: 120, endPoint x: 353, endPoint y: 118, distance: 5.7
click at [353, 118] on div at bounding box center [363, 120] width 34 height 5
click at [352, 118] on icon at bounding box center [351, 120] width 4 height 5
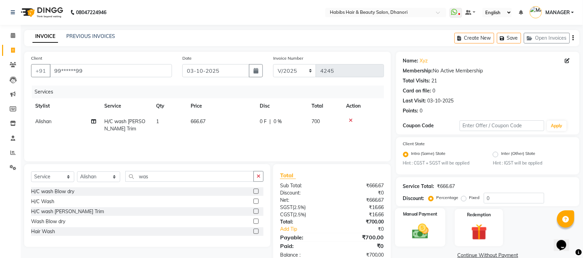
click at [435, 225] on div "Manual Payment" at bounding box center [420, 228] width 50 height 39
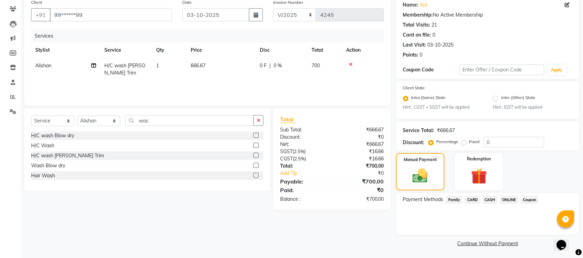
click at [506, 199] on span "ONLINE" at bounding box center [509, 200] width 18 height 8
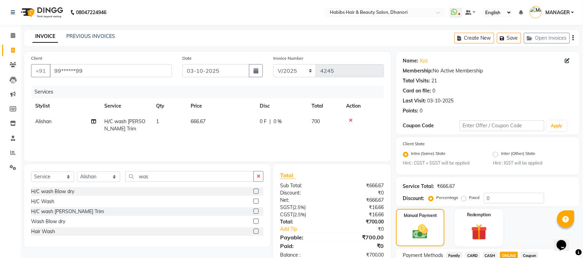
scroll to position [66, 0]
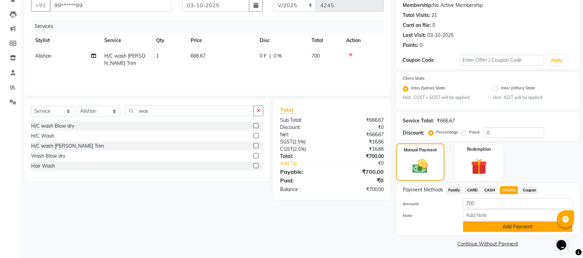
click at [512, 223] on button "Add Payment" at bounding box center [518, 227] width 110 height 11
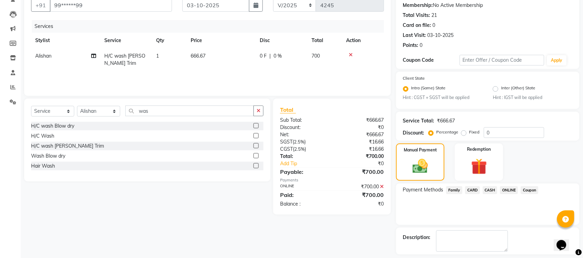
scroll to position [95, 0]
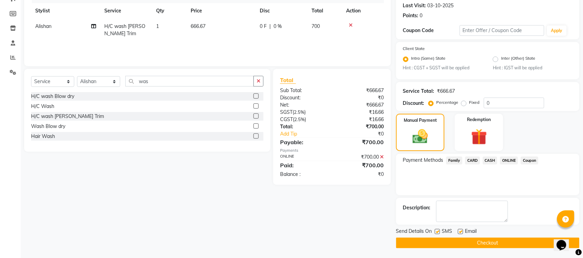
click at [508, 240] on button "Checkout" at bounding box center [487, 243] width 183 height 11
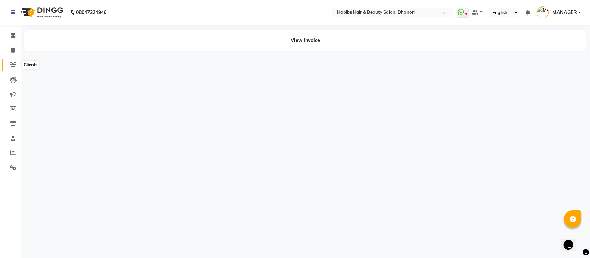
click at [7, 68] on span at bounding box center [13, 65] width 12 height 8
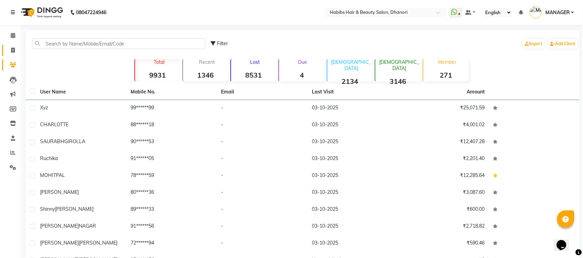
click at [13, 54] on link "Invoice" at bounding box center [10, 50] width 17 height 11
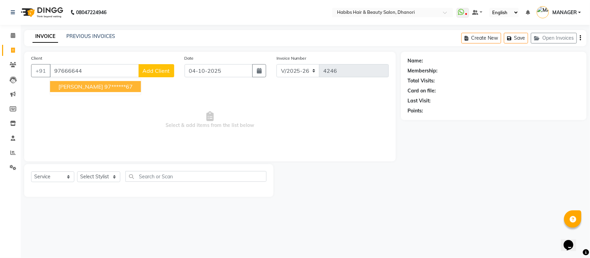
click at [113, 88] on ngb-highlight "97******67" at bounding box center [118, 86] width 28 height 7
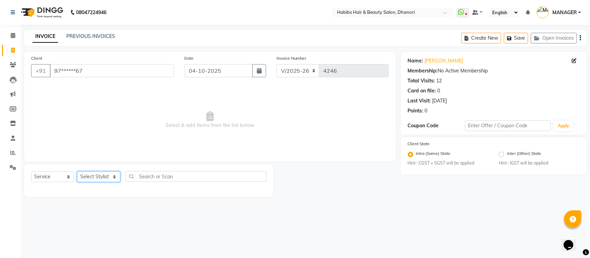
click at [115, 179] on select "Select Stylist Admin [PERSON_NAME] [PERSON_NAME] MANAGER [PERSON_NAME] [PERSON_…" at bounding box center [98, 177] width 43 height 11
click at [77, 172] on select "Select Stylist Admin [PERSON_NAME] [PERSON_NAME] MANAGER [PERSON_NAME] [PERSON_…" at bounding box center [98, 177] width 43 height 11
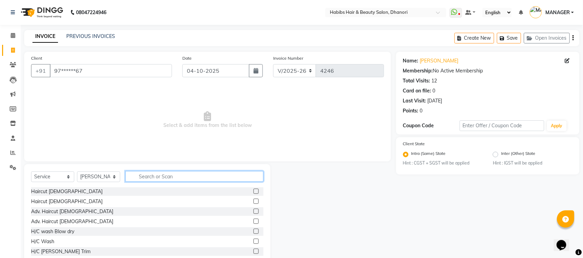
click at [149, 179] on input "text" at bounding box center [194, 176] width 138 height 11
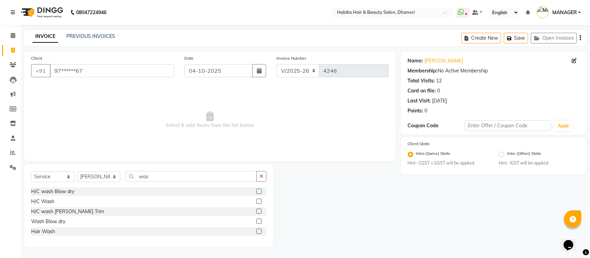
click at [260, 232] on label at bounding box center [258, 231] width 5 height 5
click at [260, 232] on input "checkbox" at bounding box center [258, 232] width 4 height 4
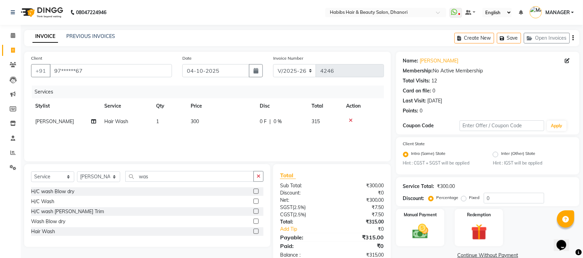
click at [198, 117] on td "300" at bounding box center [221, 122] width 69 height 16
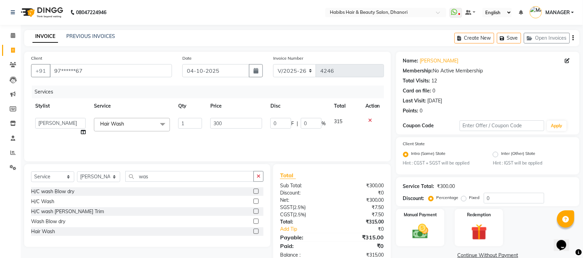
click at [198, 117] on td "1" at bounding box center [190, 127] width 32 height 26
click at [218, 126] on input "300" at bounding box center [236, 123] width 52 height 11
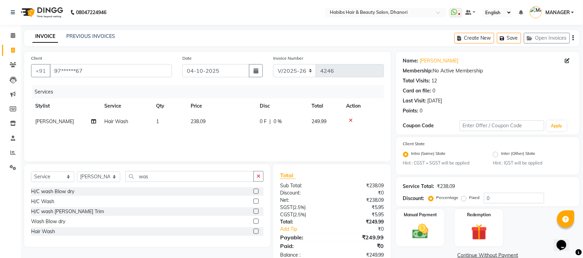
click at [217, 141] on div "Services Stylist Service Qty Price Disc Total Action [PERSON_NAME] Hair Wash 1 …" at bounding box center [207, 120] width 353 height 69
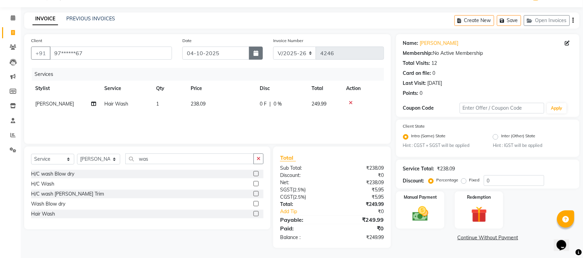
click at [260, 52] on button "button" at bounding box center [256, 53] width 14 height 13
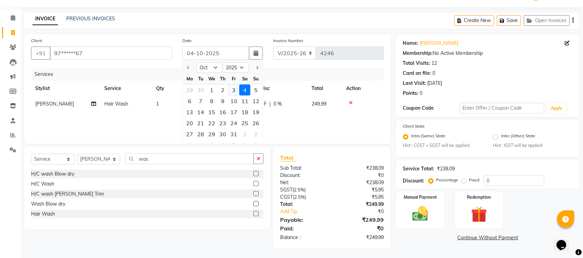
click at [232, 87] on div "3" at bounding box center [233, 90] width 11 height 11
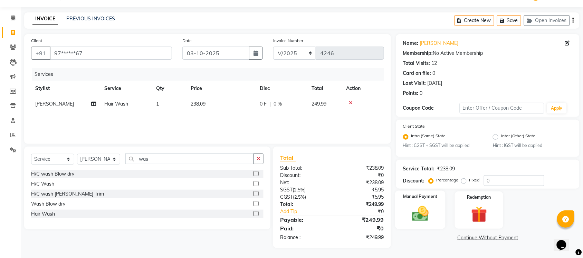
click at [424, 206] on img at bounding box center [420, 214] width 27 height 19
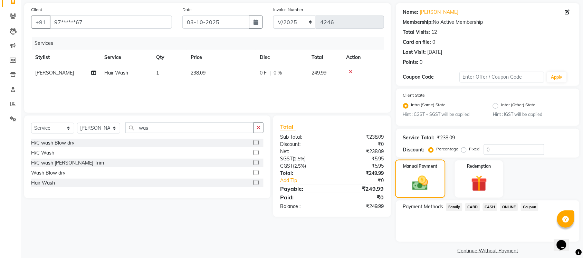
scroll to position [56, 0]
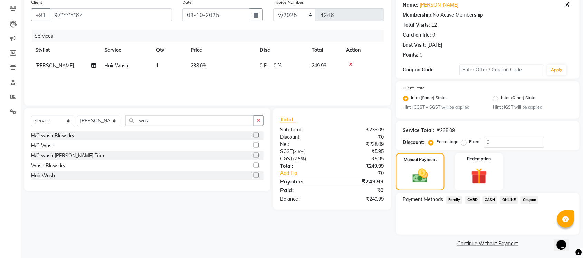
click at [510, 199] on span "ONLINE" at bounding box center [509, 200] width 18 height 8
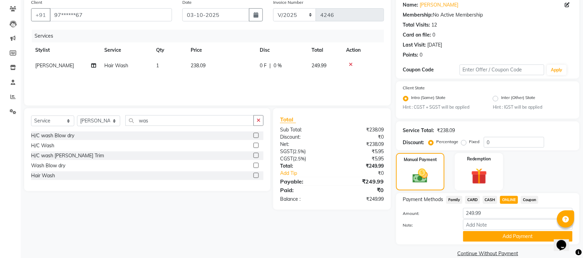
scroll to position [66, 0]
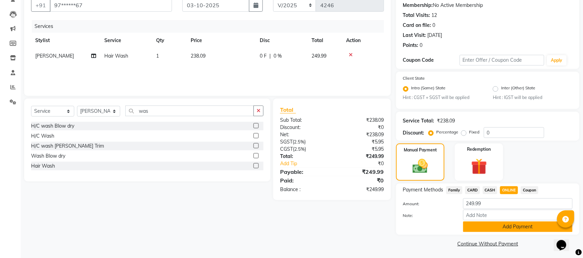
click at [496, 227] on button "Add Payment" at bounding box center [518, 227] width 110 height 11
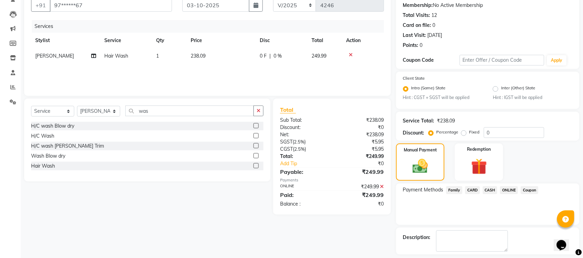
scroll to position [95, 0]
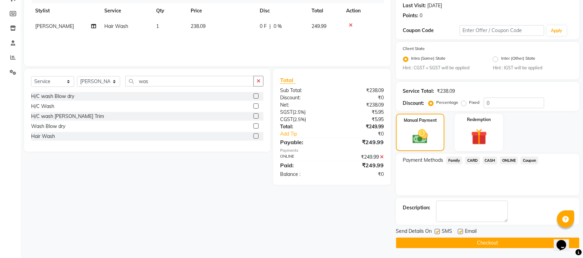
click at [496, 240] on button "Checkout" at bounding box center [487, 243] width 183 height 11
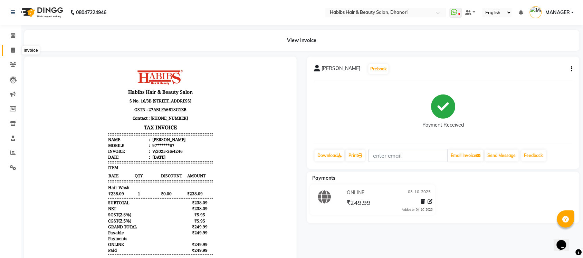
click at [11, 51] on icon at bounding box center [13, 50] width 4 height 5
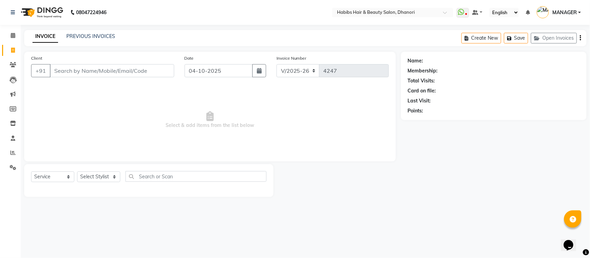
click at [71, 72] on input "Client" at bounding box center [112, 70] width 124 height 13
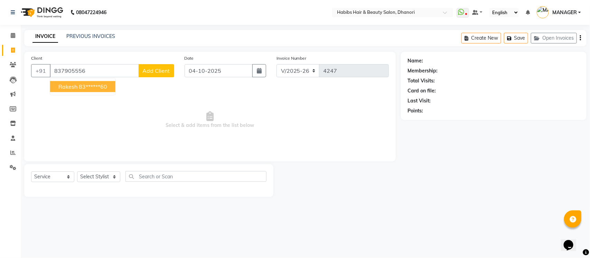
click at [68, 92] on button "Rakesh 83******60" at bounding box center [82, 86] width 65 height 11
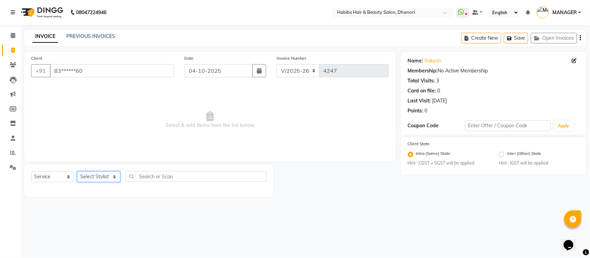
click at [102, 173] on select "Select Stylist Admin [PERSON_NAME] [PERSON_NAME] MANAGER [PERSON_NAME] [PERSON_…" at bounding box center [98, 177] width 43 height 11
click at [77, 172] on select "Select Stylist Admin [PERSON_NAME] [PERSON_NAME] MANAGER [PERSON_NAME] [PERSON_…" at bounding box center [98, 177] width 43 height 11
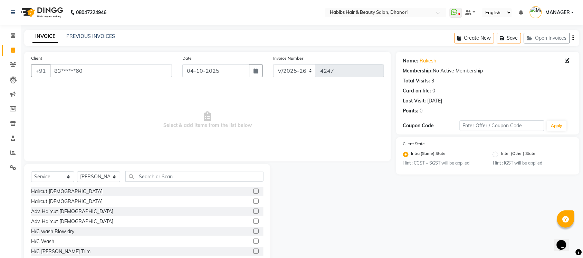
click at [254, 192] on label at bounding box center [256, 191] width 5 height 5
click at [254, 192] on input "checkbox" at bounding box center [256, 192] width 4 height 4
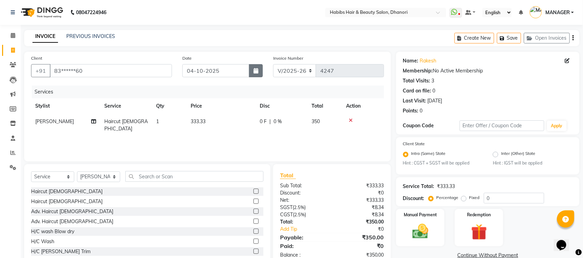
click at [256, 65] on button "button" at bounding box center [256, 70] width 14 height 13
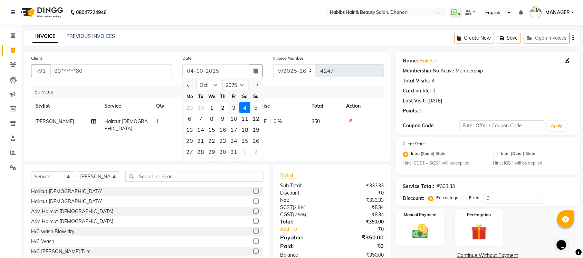
click at [237, 105] on div "3" at bounding box center [233, 107] width 11 height 11
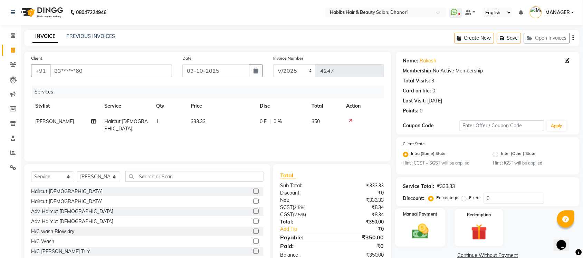
click at [420, 230] on img at bounding box center [420, 231] width 27 height 19
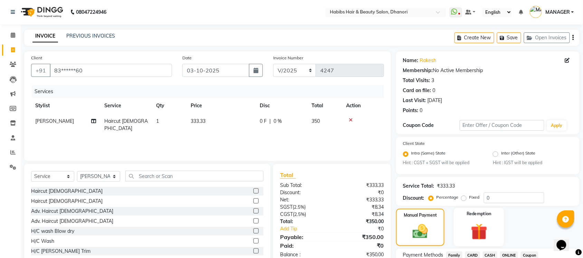
scroll to position [56, 0]
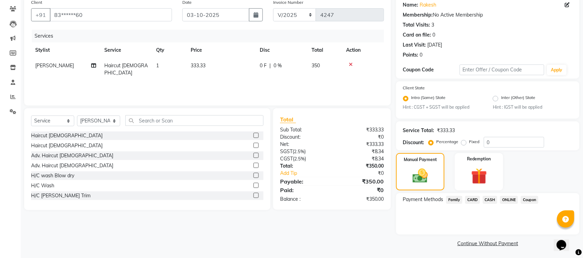
click at [472, 200] on span "CARD" at bounding box center [472, 200] width 15 height 8
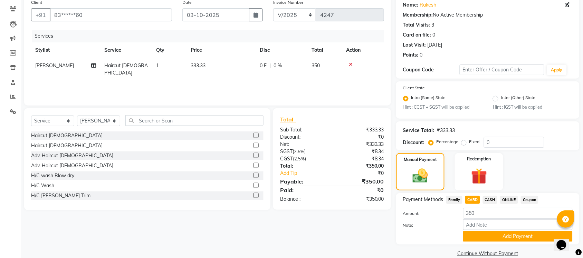
scroll to position [66, 0]
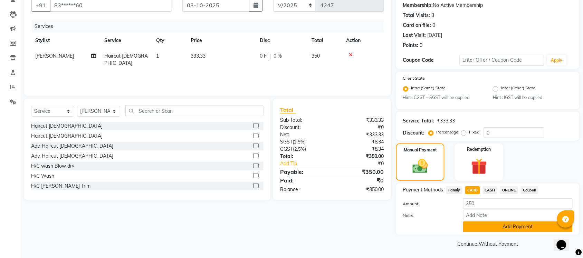
click at [479, 222] on button "Add Payment" at bounding box center [518, 227] width 110 height 11
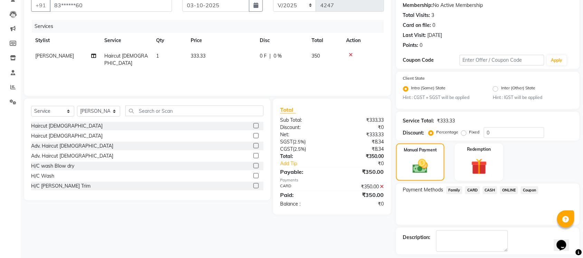
click at [479, 221] on div "Payment Methods Family CARD CASH ONLINE Coupon" at bounding box center [487, 204] width 183 height 41
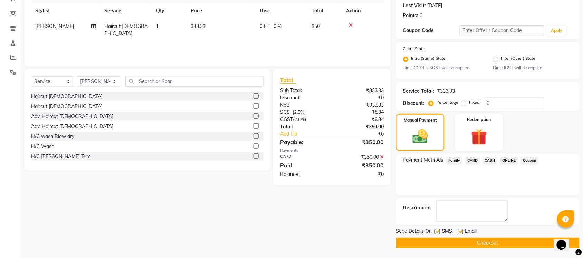
click at [475, 242] on button "Checkout" at bounding box center [487, 243] width 183 height 11
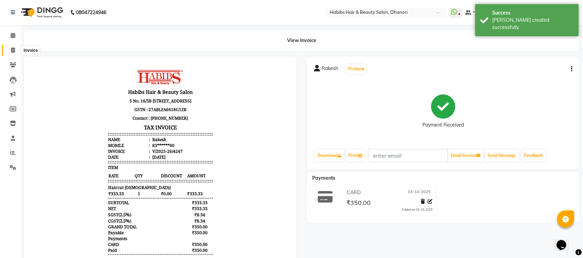
click at [7, 47] on span at bounding box center [13, 51] width 12 height 8
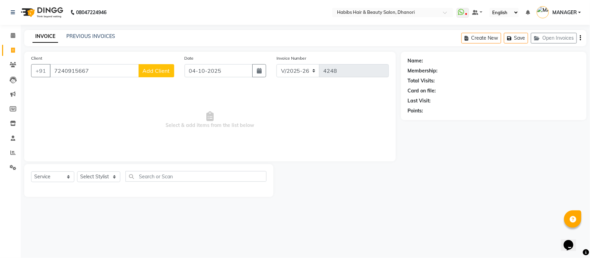
click at [152, 68] on span "Add Client" at bounding box center [156, 70] width 27 height 7
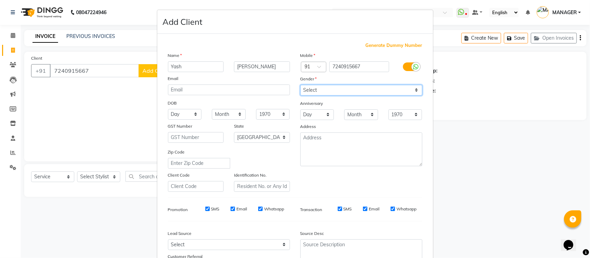
click at [319, 90] on select "Select [DEMOGRAPHIC_DATA] [DEMOGRAPHIC_DATA] Other Prefer Not To Say" at bounding box center [361, 90] width 122 height 11
click at [300, 85] on select "Select [DEMOGRAPHIC_DATA] [DEMOGRAPHIC_DATA] Other Prefer Not To Say" at bounding box center [361, 90] width 122 height 11
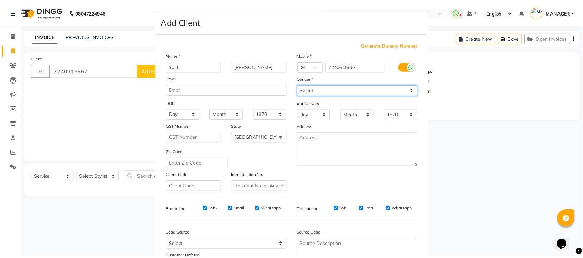
scroll to position [58, 0]
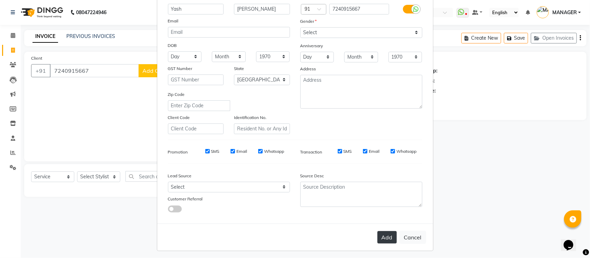
click at [382, 235] on button "Add" at bounding box center [386, 237] width 19 height 12
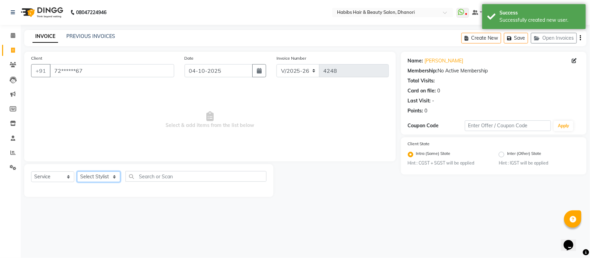
click at [97, 177] on select "Select Stylist Admin [PERSON_NAME] [PERSON_NAME] MANAGER [PERSON_NAME] [PERSON_…" at bounding box center [98, 177] width 43 height 11
click at [77, 172] on select "Select Stylist Admin [PERSON_NAME] [PERSON_NAME] MANAGER [PERSON_NAME] [PERSON_…" at bounding box center [98, 177] width 43 height 11
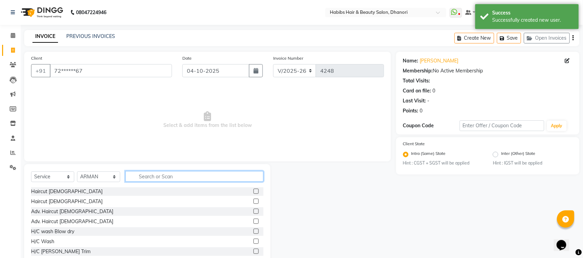
click at [189, 179] on input "text" at bounding box center [194, 176] width 138 height 11
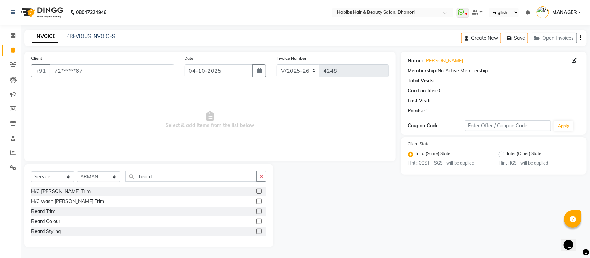
click at [258, 192] on label at bounding box center [258, 191] width 5 height 5
click at [258, 192] on input "checkbox" at bounding box center [258, 192] width 4 height 4
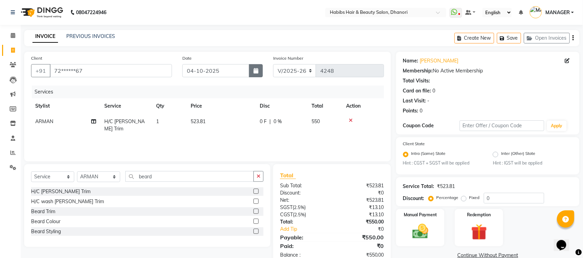
click at [258, 73] on icon "button" at bounding box center [256, 71] width 5 height 6
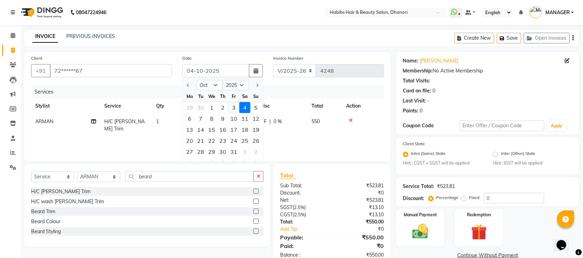
click at [234, 106] on div "3" at bounding box center [233, 107] width 11 height 11
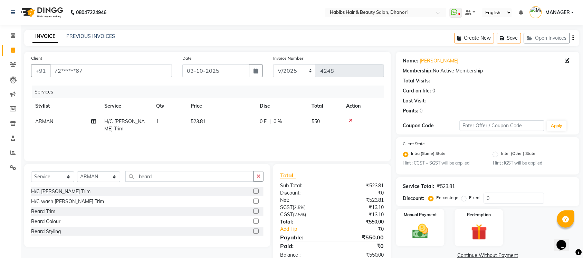
click at [276, 144] on div "Services Stylist Service Qty Price Disc Total Action ARMAN H/C [PERSON_NAME] Tr…" at bounding box center [207, 120] width 353 height 69
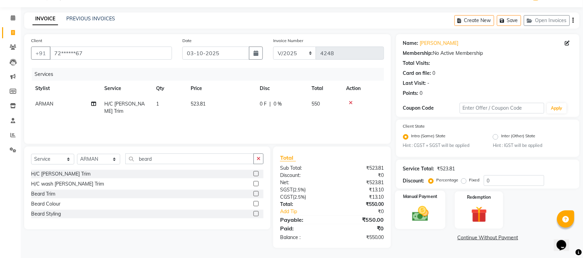
click at [422, 213] on img at bounding box center [420, 214] width 27 height 19
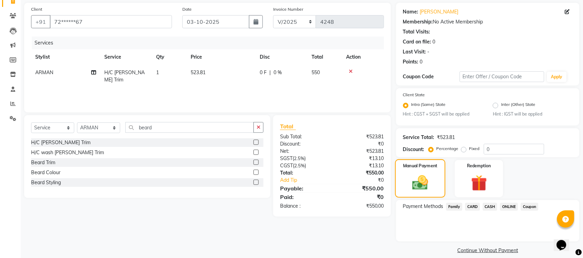
scroll to position [49, 0]
click at [510, 209] on span "ONLINE" at bounding box center [509, 207] width 18 height 8
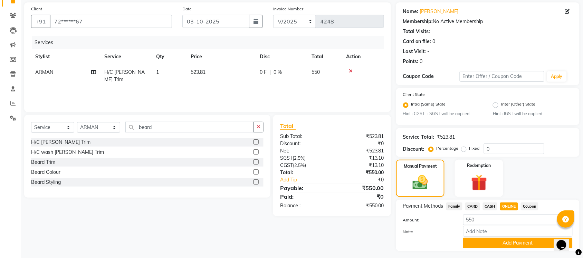
scroll to position [66, 0]
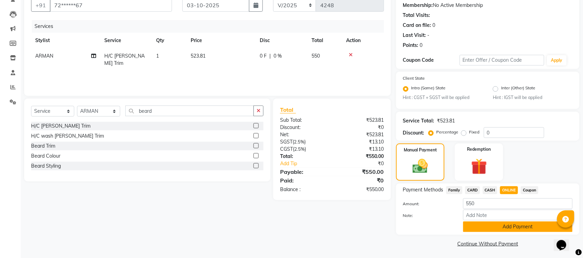
click at [505, 226] on button "Add Payment" at bounding box center [518, 227] width 110 height 11
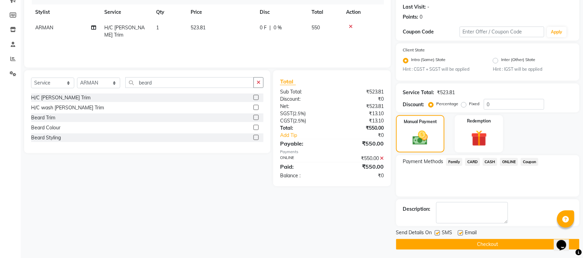
scroll to position [95, 0]
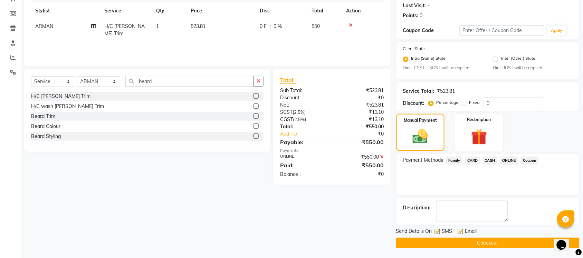
click at [495, 245] on button "Checkout" at bounding box center [487, 243] width 183 height 11
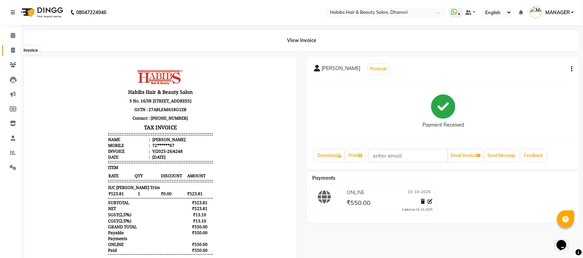
click at [12, 51] on icon at bounding box center [13, 50] width 4 height 5
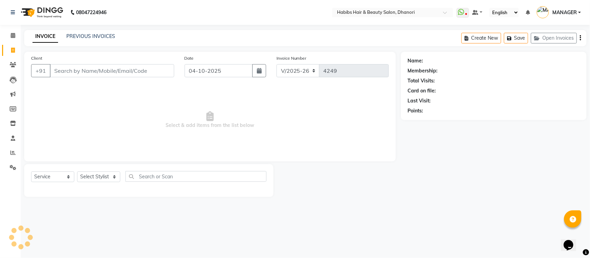
click at [71, 75] on input "Client" at bounding box center [112, 70] width 124 height 13
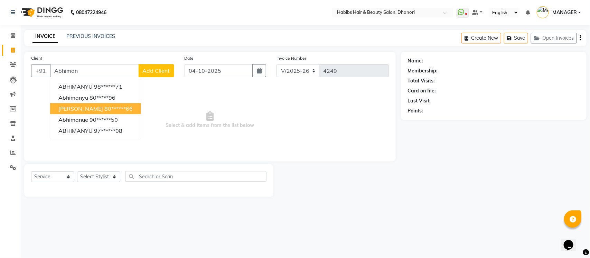
click at [79, 107] on span "[PERSON_NAME]" at bounding box center [80, 108] width 45 height 7
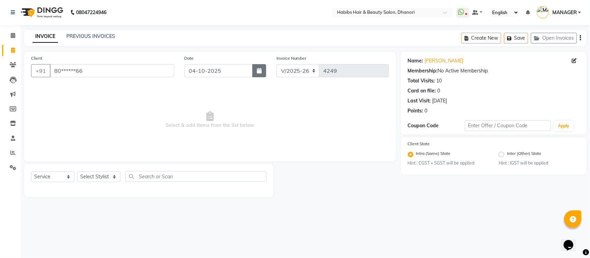
click at [259, 70] on icon "button" at bounding box center [259, 71] width 5 height 6
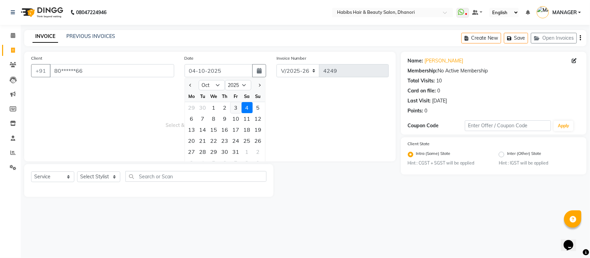
click at [238, 102] on div "3" at bounding box center [235, 107] width 11 height 11
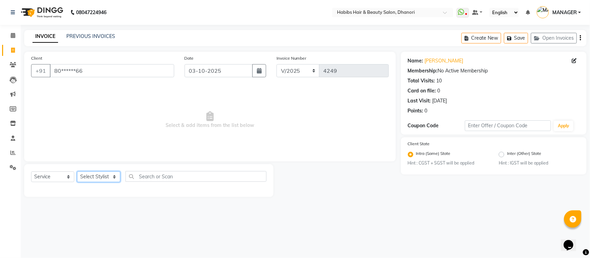
click at [99, 173] on select "Select Stylist Admin [PERSON_NAME] [PERSON_NAME] MANAGER [PERSON_NAME] [PERSON_…" at bounding box center [98, 177] width 43 height 11
click at [77, 172] on select "Select Stylist Admin [PERSON_NAME] [PERSON_NAME] MANAGER [PERSON_NAME] [PERSON_…" at bounding box center [98, 177] width 43 height 11
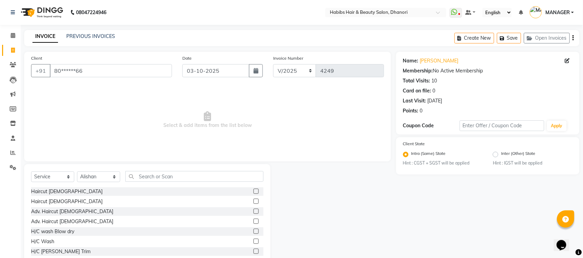
click at [208, 167] on div "Select Service Product Membership Package Voucher Prepaid Gift Card Select Styl…" at bounding box center [147, 215] width 246 height 102
click at [205, 177] on input "text" at bounding box center [194, 176] width 138 height 11
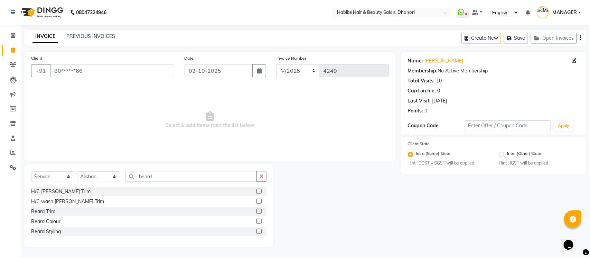
click at [259, 192] on label at bounding box center [258, 191] width 5 height 5
click at [259, 192] on input "checkbox" at bounding box center [258, 192] width 4 height 4
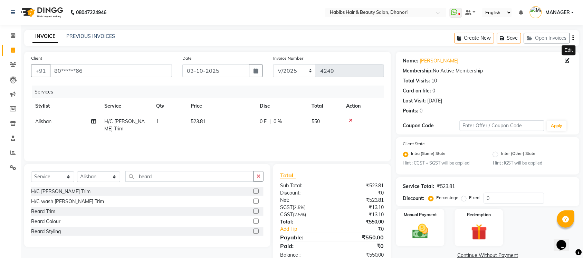
click at [569, 62] on icon at bounding box center [567, 60] width 5 height 5
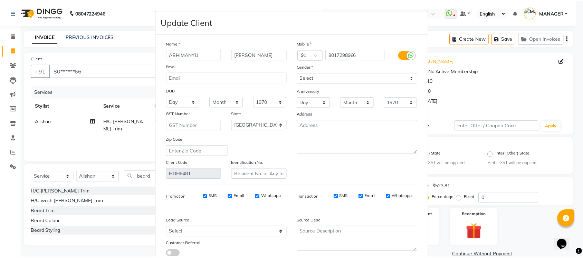
scroll to position [46, 0]
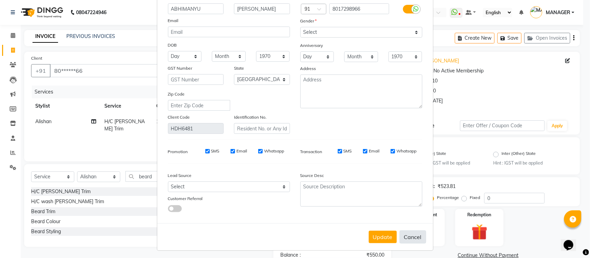
click at [409, 234] on button "Cancel" at bounding box center [412, 237] width 27 height 13
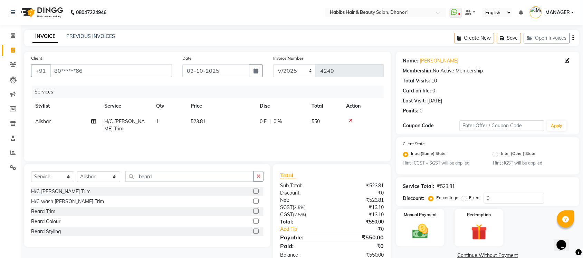
click at [254, 202] on label at bounding box center [256, 201] width 5 height 5
click at [254, 202] on input "checkbox" at bounding box center [256, 202] width 4 height 4
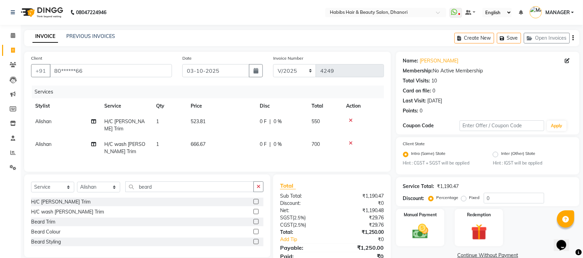
click at [349, 118] on icon at bounding box center [351, 120] width 4 height 5
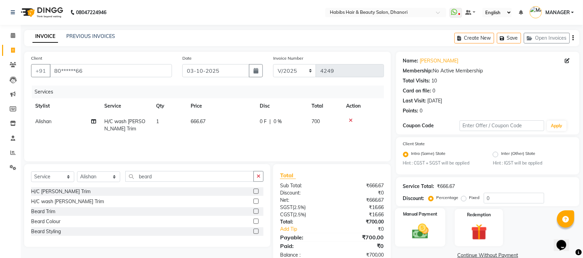
click at [421, 227] on img at bounding box center [420, 231] width 27 height 19
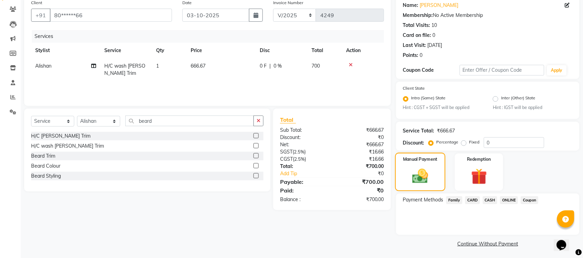
scroll to position [56, 0]
click at [513, 201] on span "ONLINE" at bounding box center [509, 200] width 18 height 8
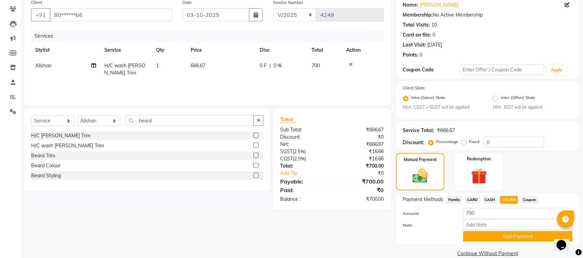
scroll to position [66, 0]
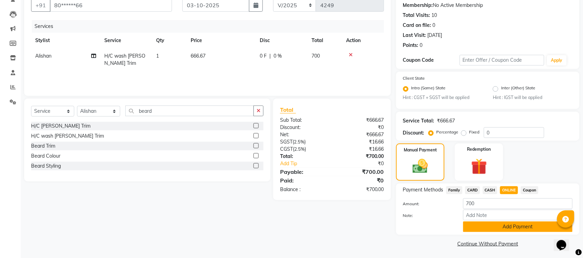
click at [495, 227] on button "Add Payment" at bounding box center [518, 227] width 110 height 11
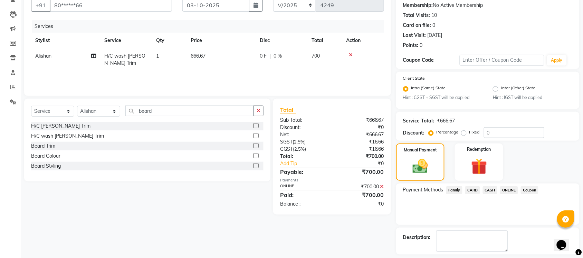
scroll to position [95, 0]
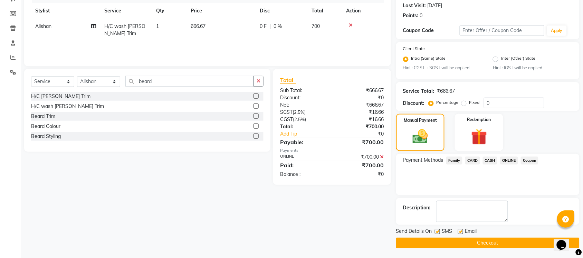
click at [492, 241] on button "Checkout" at bounding box center [487, 243] width 183 height 11
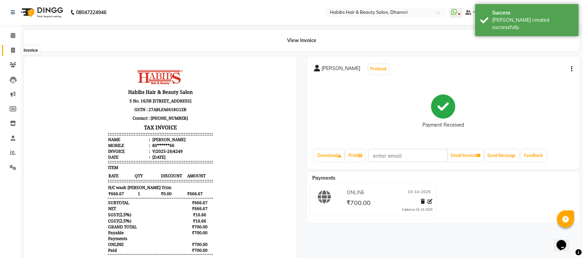
click at [9, 53] on span at bounding box center [13, 51] width 12 height 8
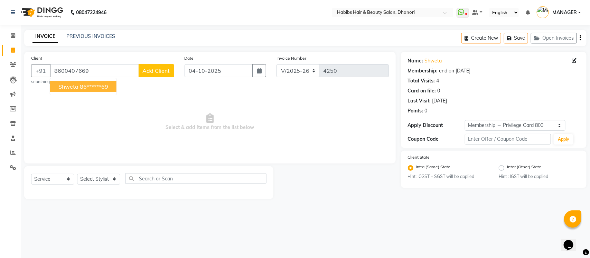
click at [78, 86] on button "Shweta 86******69" at bounding box center [83, 86] width 66 height 11
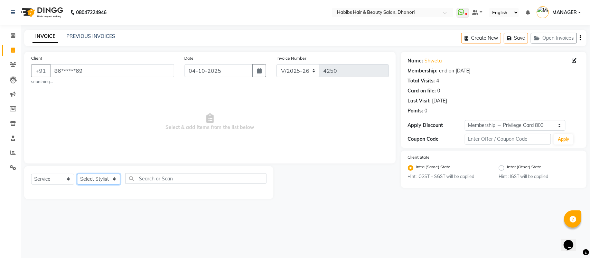
click at [85, 177] on select "Select Stylist Admin [PERSON_NAME] [PERSON_NAME] MANAGER [PERSON_NAME] [PERSON_…" at bounding box center [98, 179] width 43 height 11
click at [77, 174] on select "Select Stylist Admin [PERSON_NAME] [PERSON_NAME] MANAGER [PERSON_NAME] [PERSON_…" at bounding box center [98, 179] width 43 height 11
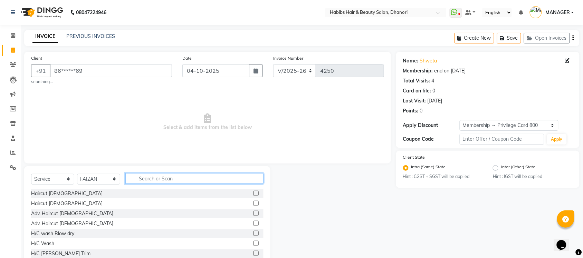
click at [179, 175] on input "text" at bounding box center [194, 178] width 138 height 11
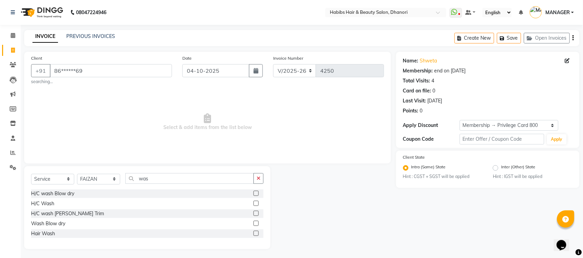
click at [257, 223] on label at bounding box center [256, 223] width 5 height 5
click at [257, 223] on input "checkbox" at bounding box center [256, 224] width 4 height 4
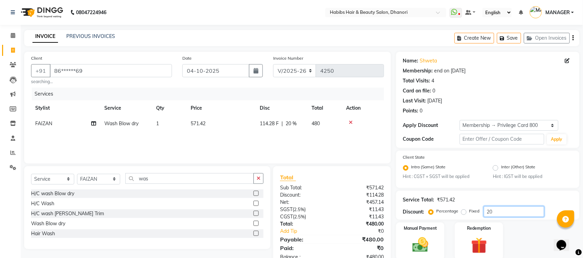
click at [496, 207] on input "20" at bounding box center [514, 212] width 60 height 11
click at [469, 211] on label "Fixed" at bounding box center [474, 211] width 10 height 6
click at [466, 211] on input "Fixed" at bounding box center [465, 211] width 5 height 5
click at [507, 211] on input "20" at bounding box center [514, 212] width 60 height 11
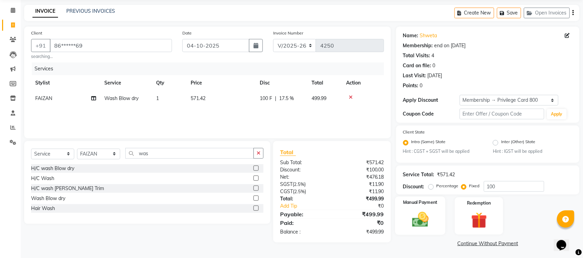
click at [410, 227] on img at bounding box center [420, 220] width 27 height 19
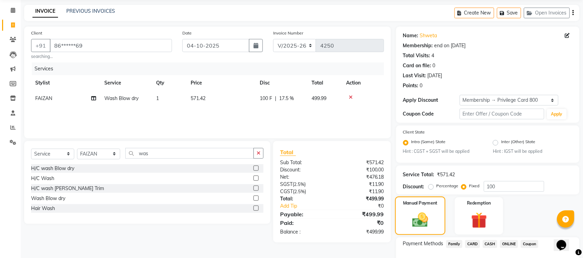
scroll to position [69, 0]
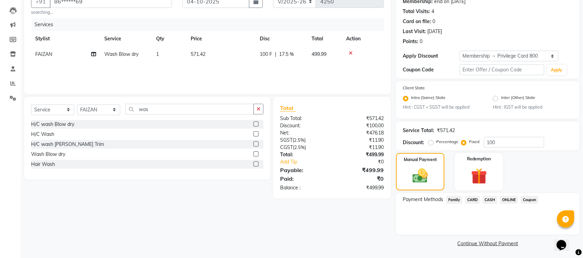
click at [505, 199] on span "ONLINE" at bounding box center [509, 200] width 18 height 8
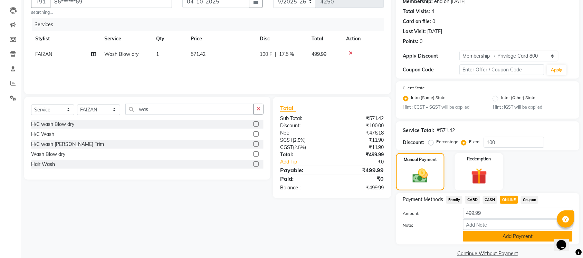
click at [505, 235] on button "Add Payment" at bounding box center [518, 236] width 110 height 11
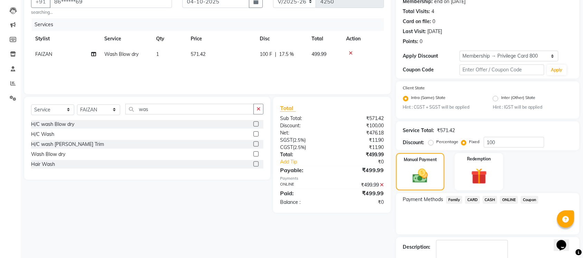
scroll to position [109, 0]
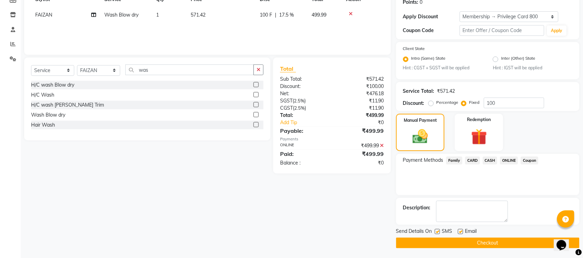
click at [504, 244] on button "Checkout" at bounding box center [487, 243] width 183 height 11
